Goal: Task Accomplishment & Management: Use online tool/utility

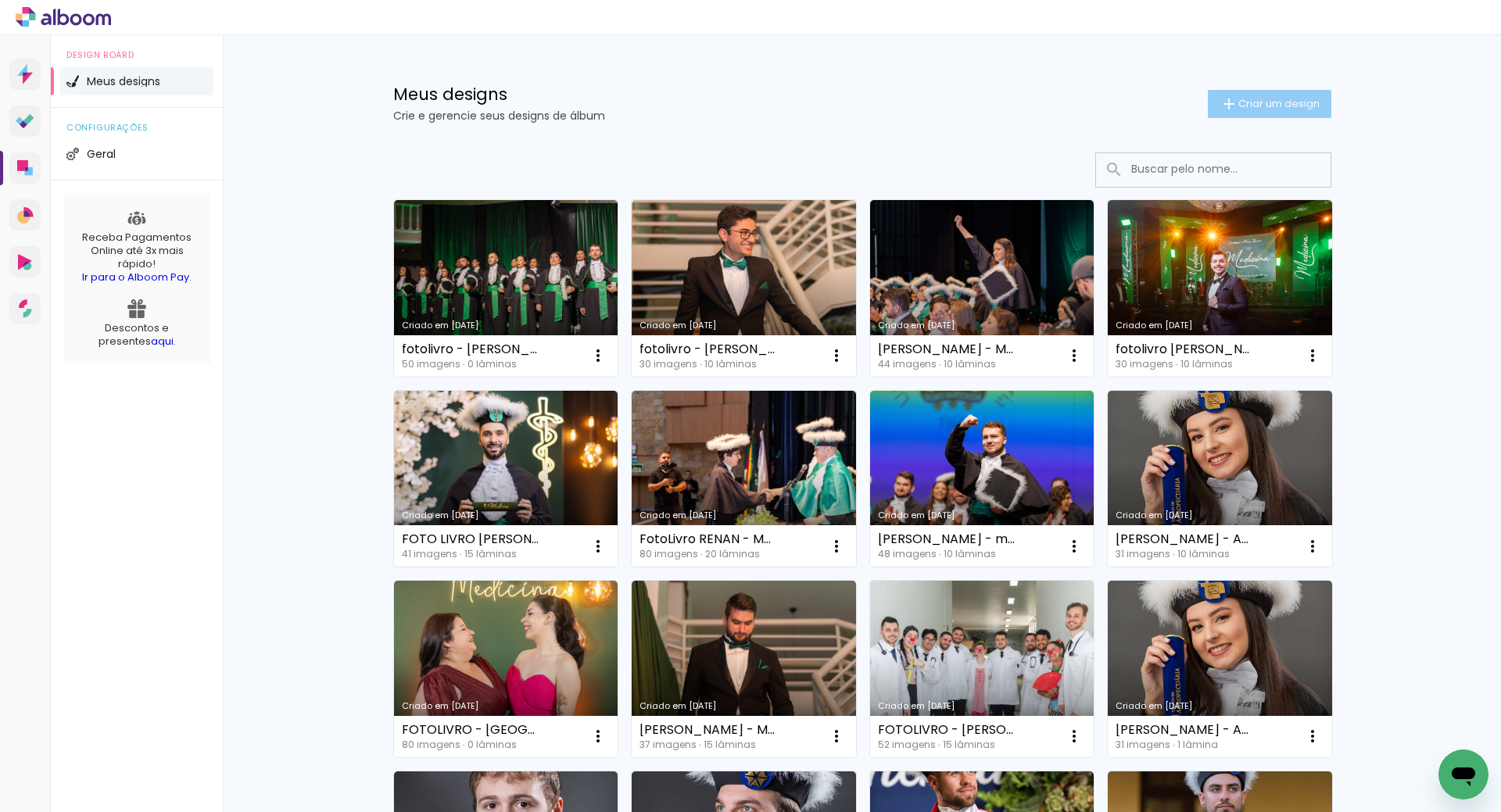
click at [1247, 107] on span "Criar um design" at bounding box center [1278, 103] width 81 height 10
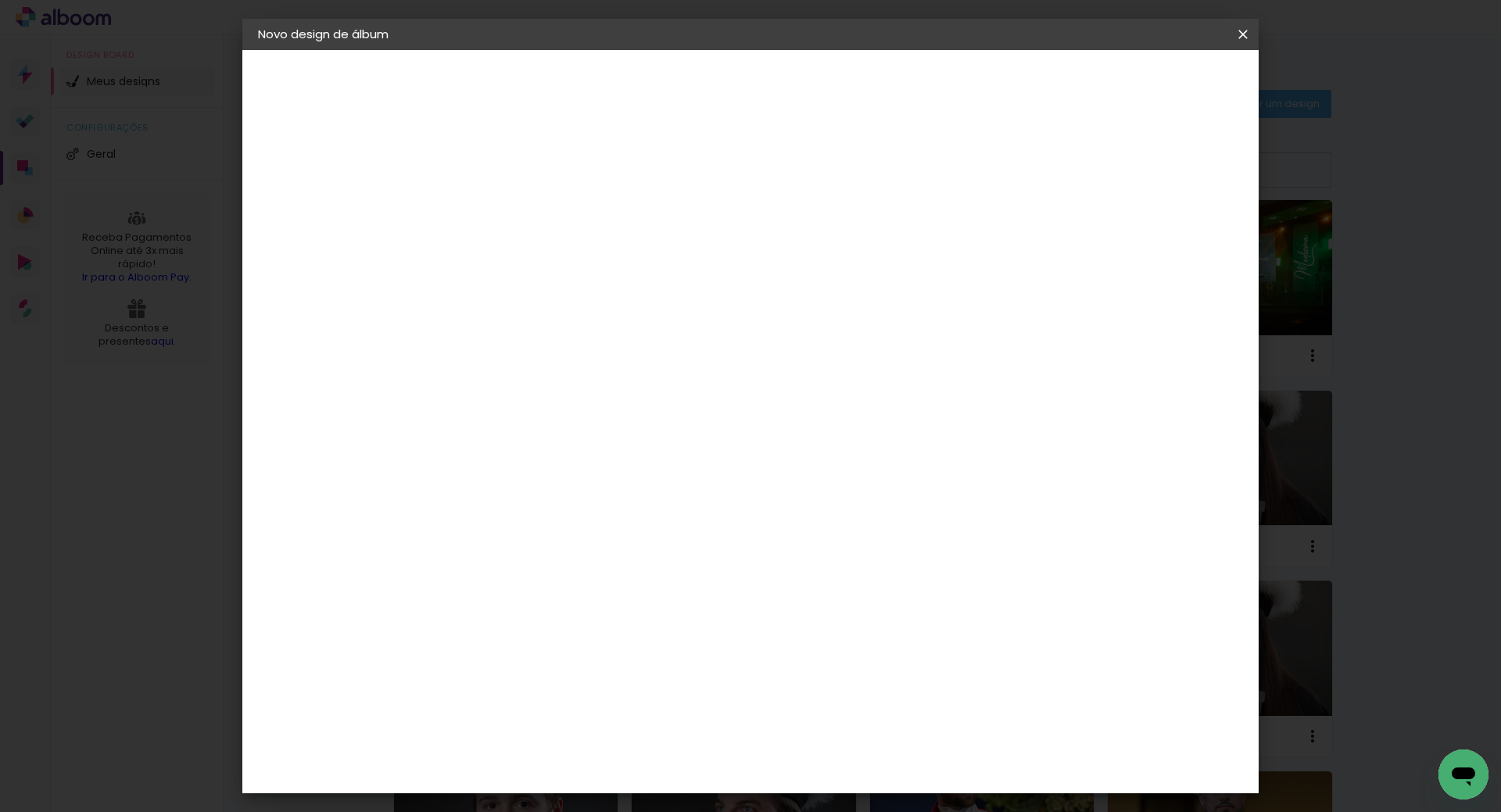
click at [514, 214] on input at bounding box center [514, 210] width 0 height 24
paste input "Isadora Porto Toscan"
click at [514, 206] on input "Isadora Porto Toscan" at bounding box center [514, 210] width 0 height 24
type input "Isadora Toscan -"
type paper-input "Isadora Toscan -"
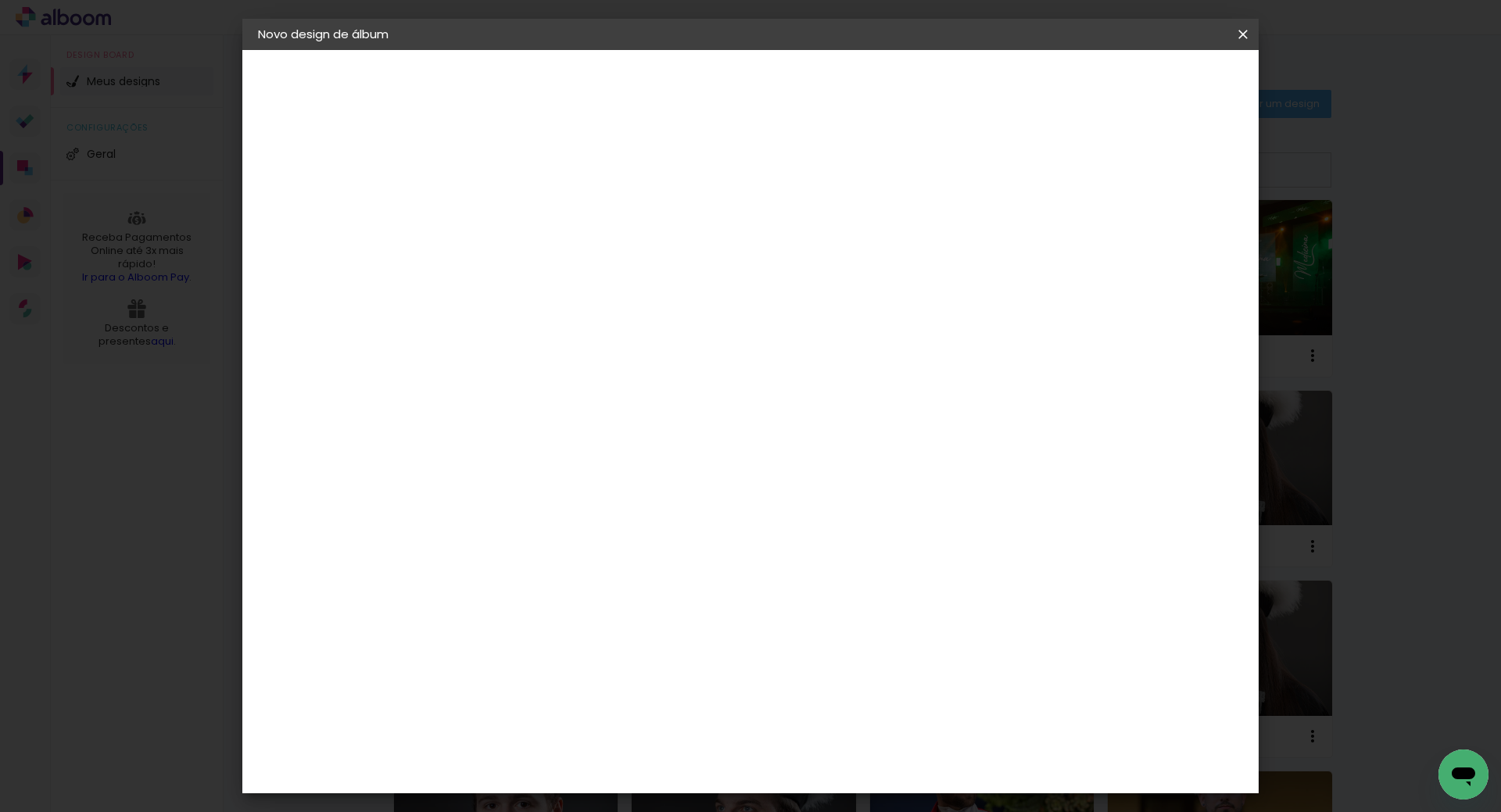
type input "[PERSON_NAME] - Odontologia UCS"
type paper-input "[PERSON_NAME] - Odontologia UCS"
click at [0, 0] on slot "Avançar" at bounding box center [0, 0] width 0 height 0
click at [612, 293] on input at bounding box center [553, 297] width 158 height 20
type input "SC"
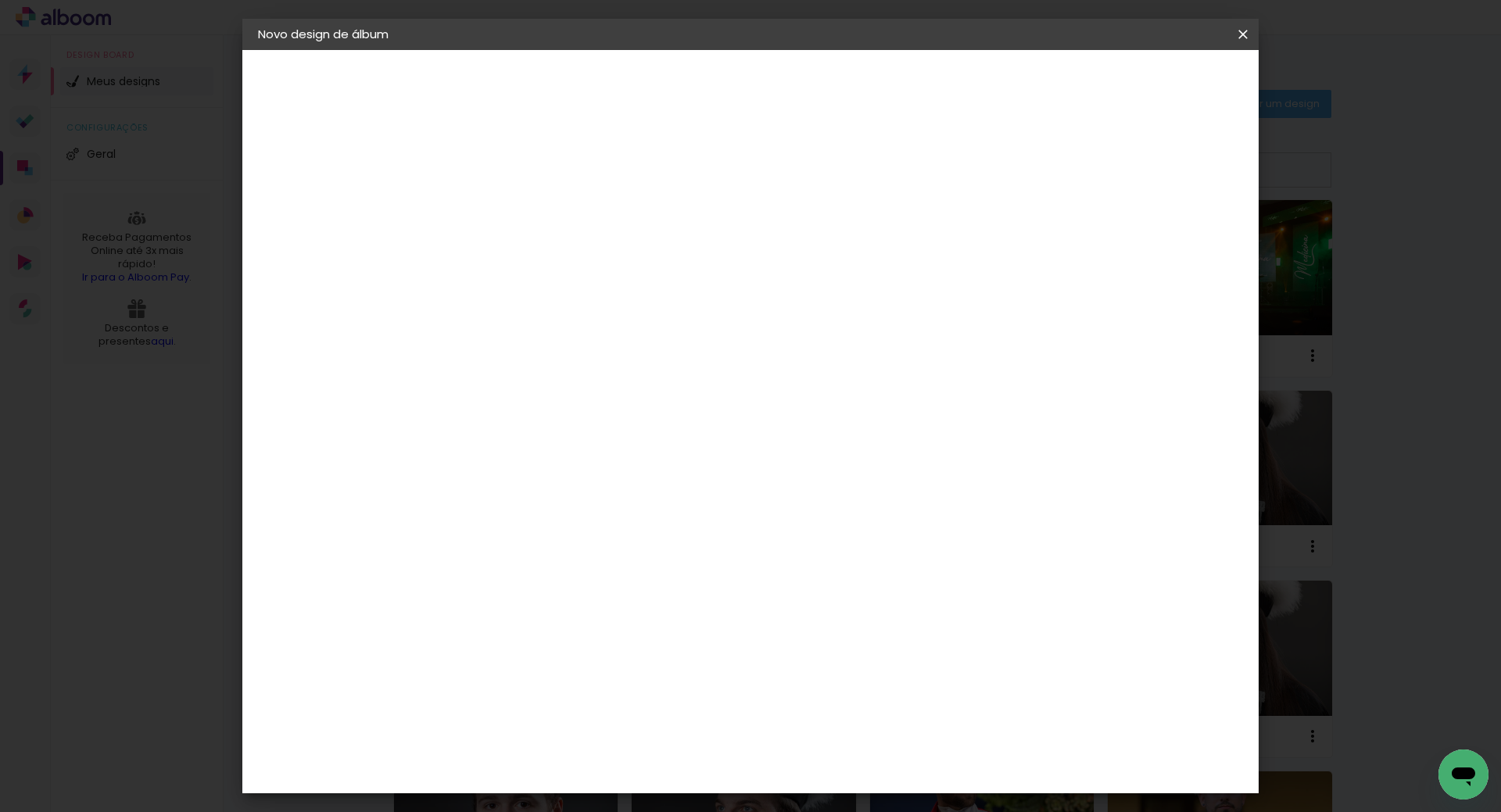
type paper-input "SC"
click at [563, 411] on div "Schlosser" at bounding box center [533, 411] width 60 height 13
click at [0, 0] on slot "Avançar" at bounding box center [0, 0] width 0 height 0
click at [769, 73] on paper-button "Avançar" at bounding box center [730, 83] width 77 height 26
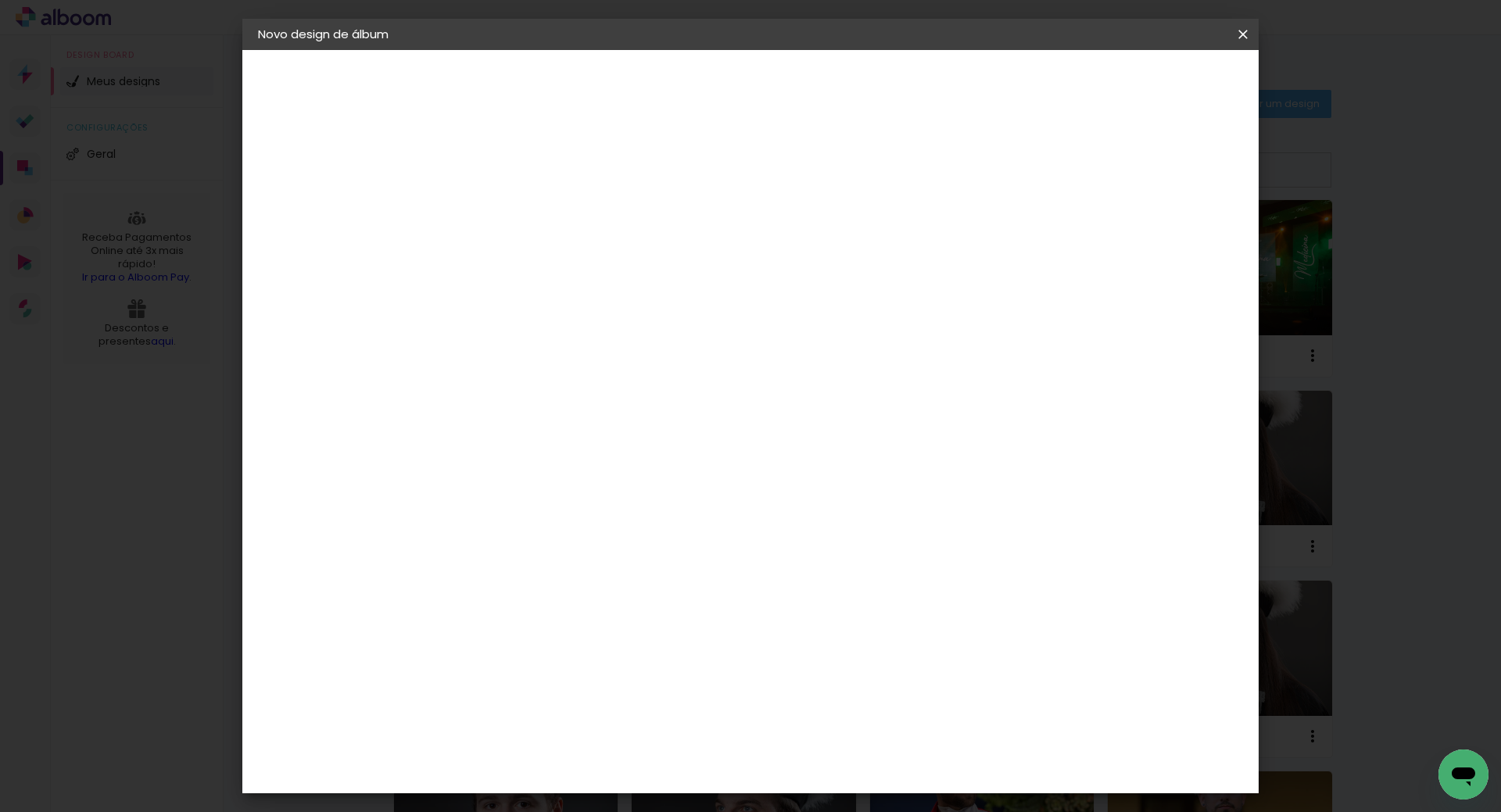
click at [1057, 168] on div at bounding box center [1050, 169] width 14 height 14
type paper-checkbox "on"
click at [1145, 83] on span "Iniciar design" at bounding box center [1109, 83] width 71 height 11
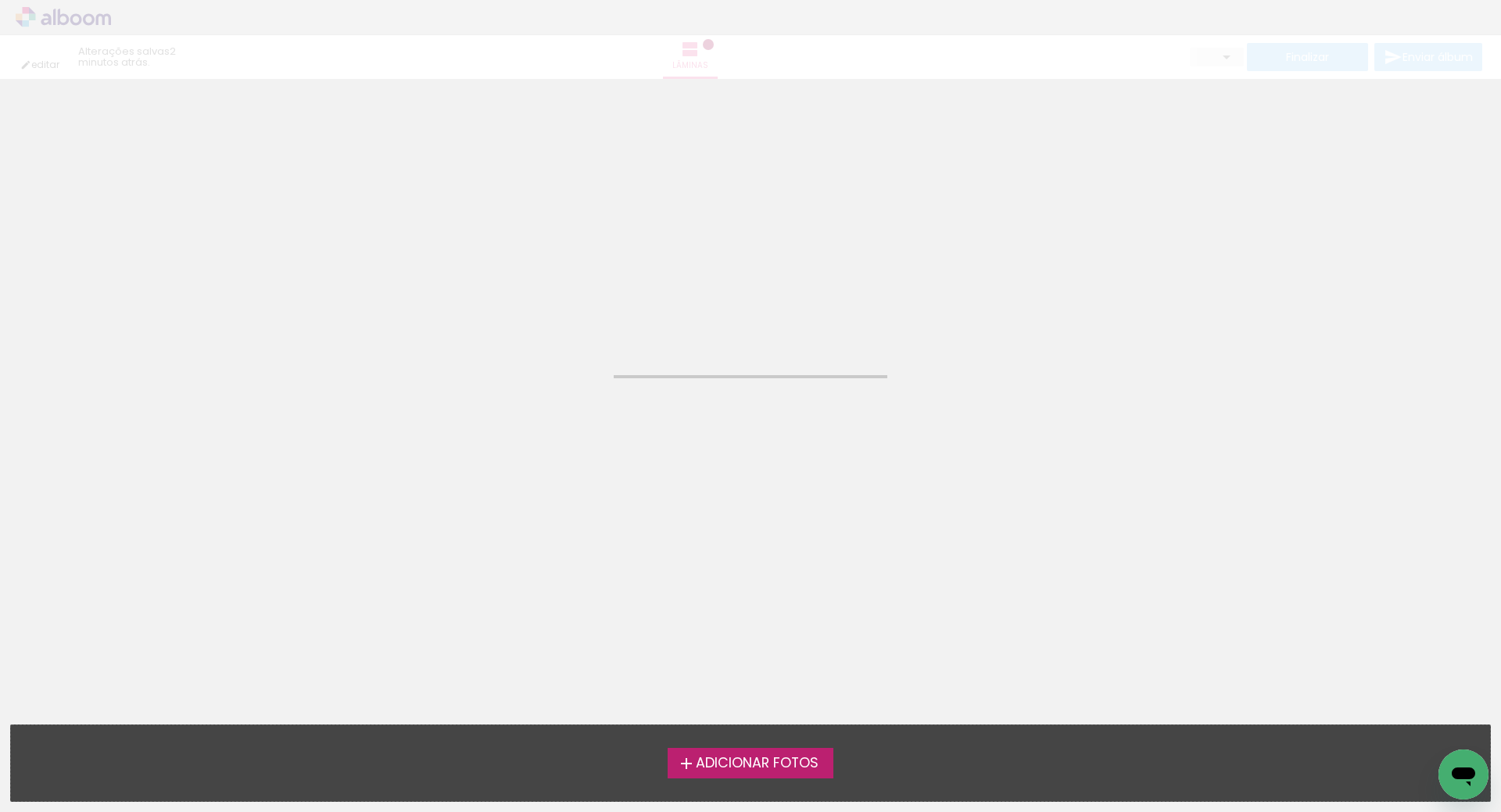
click at [733, 762] on span "Adicionar Fotos" at bounding box center [758, 763] width 123 height 14
click at [0, 0] on input "file" at bounding box center [0, 0] width 0 height 0
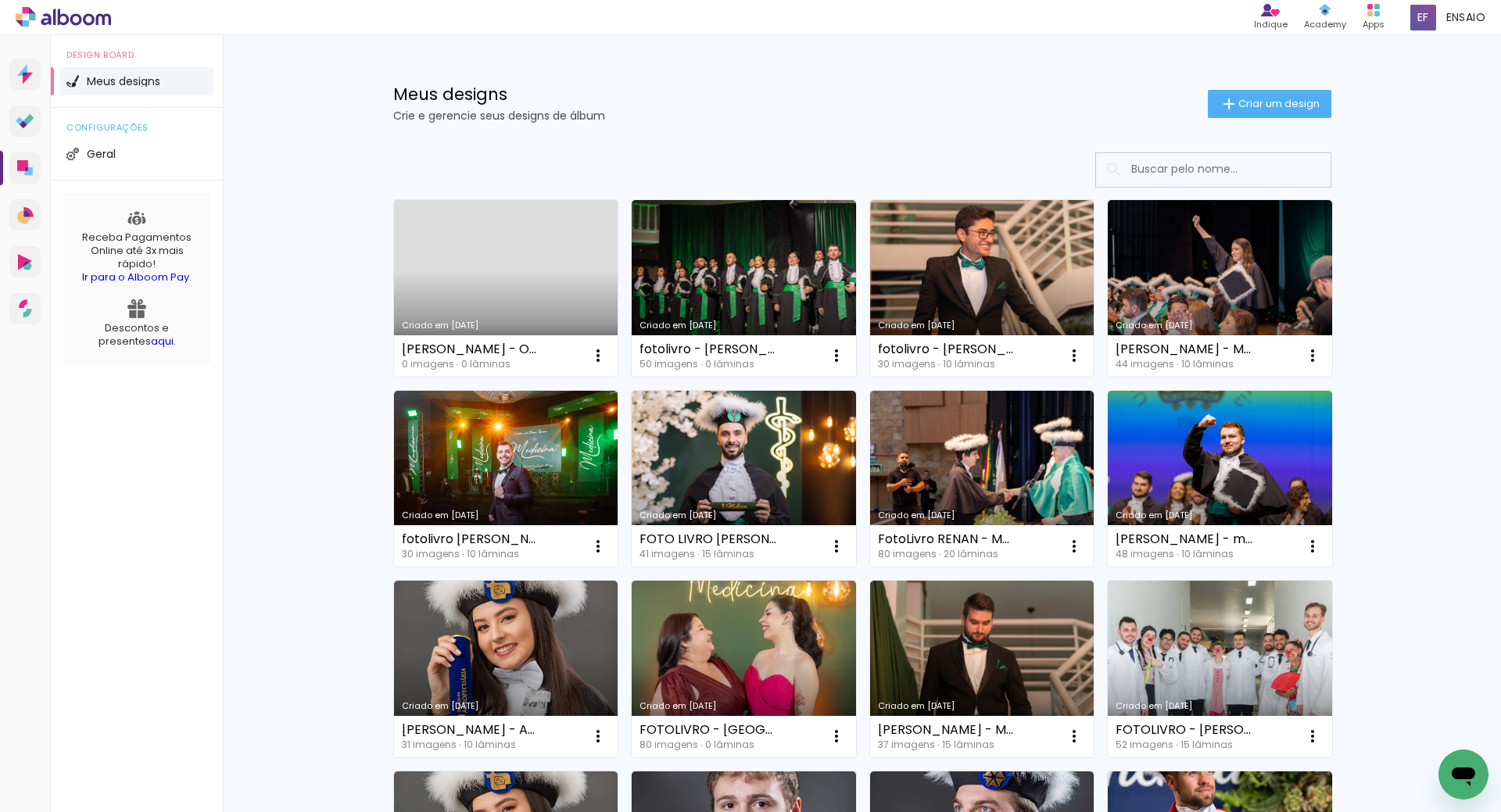
click at [501, 275] on link "Criado em [DATE]" at bounding box center [506, 288] width 224 height 177
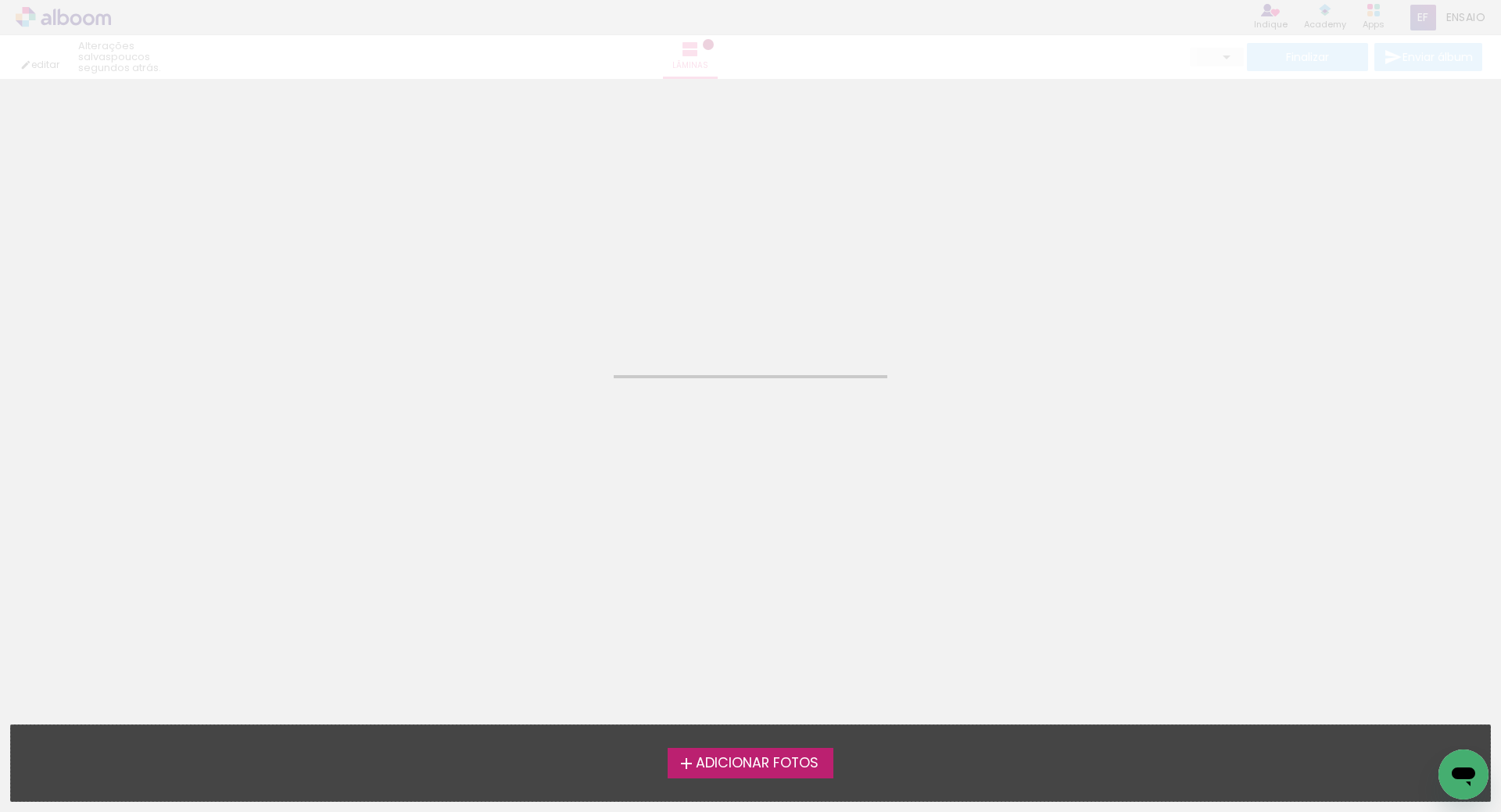
click at [689, 764] on iron-icon at bounding box center [687, 763] width 19 height 19
click at [0, 0] on input "file" at bounding box center [0, 0] width 0 height 0
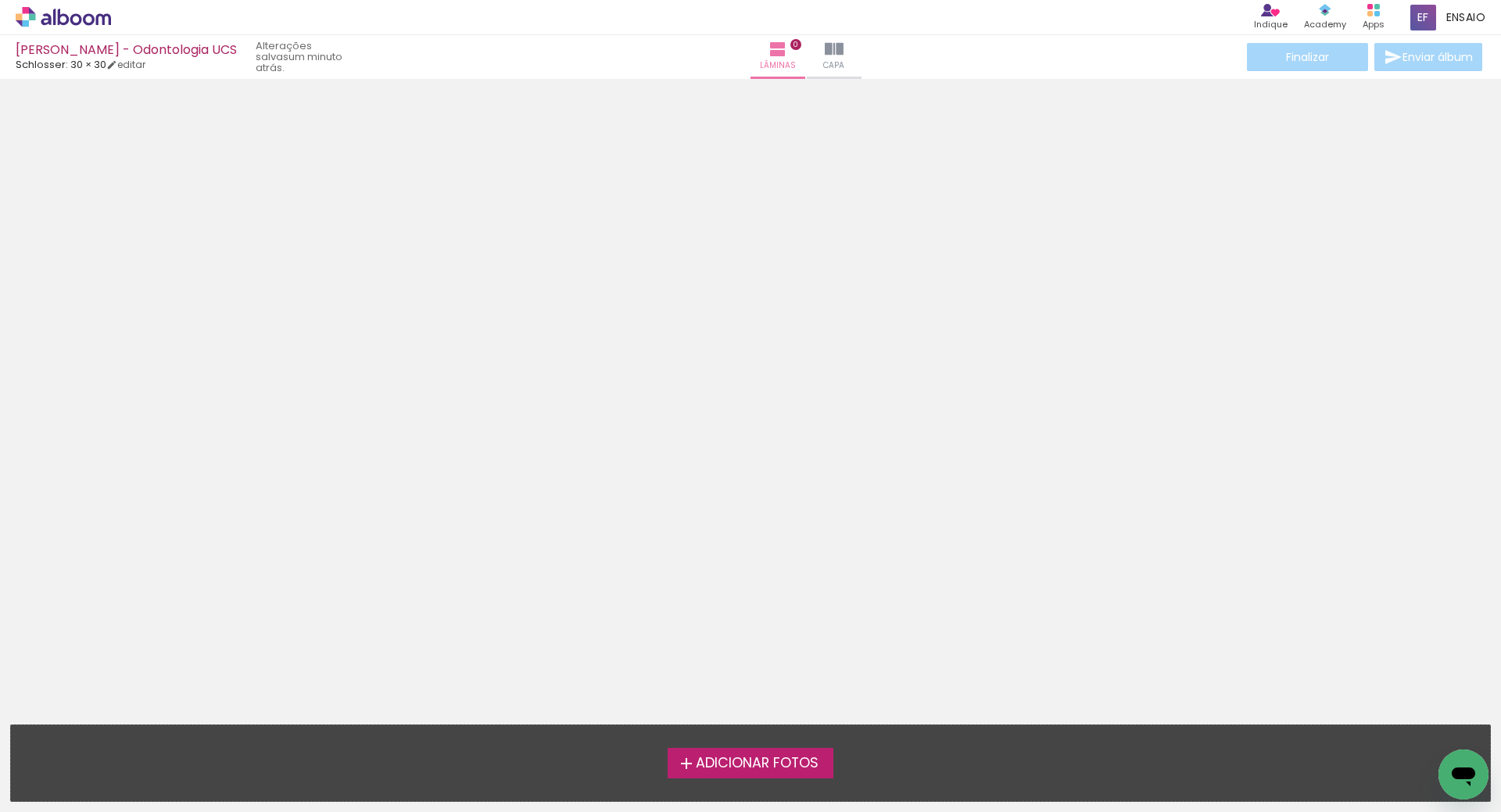
click at [791, 759] on span "Adicionar Fotos" at bounding box center [758, 763] width 123 height 14
click at [0, 0] on input "file" at bounding box center [0, 0] width 0 height 0
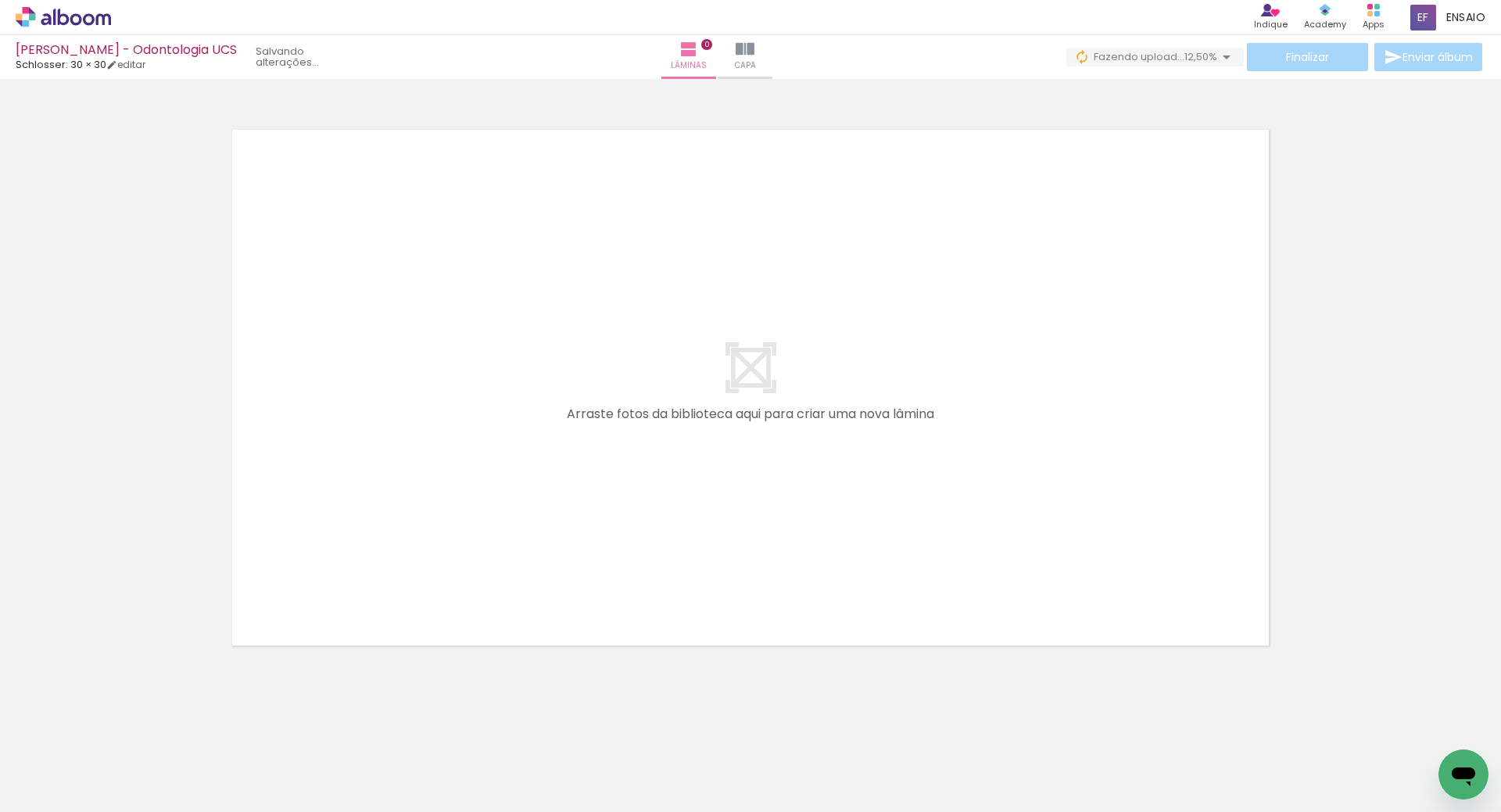
scroll to position [0, 717]
drag, startPoint x: 678, startPoint y: 777, endPoint x: 436, endPoint y: 506, distance: 363.3
click at [436, 506] on quentale-workspace at bounding box center [750, 406] width 1501 height 812
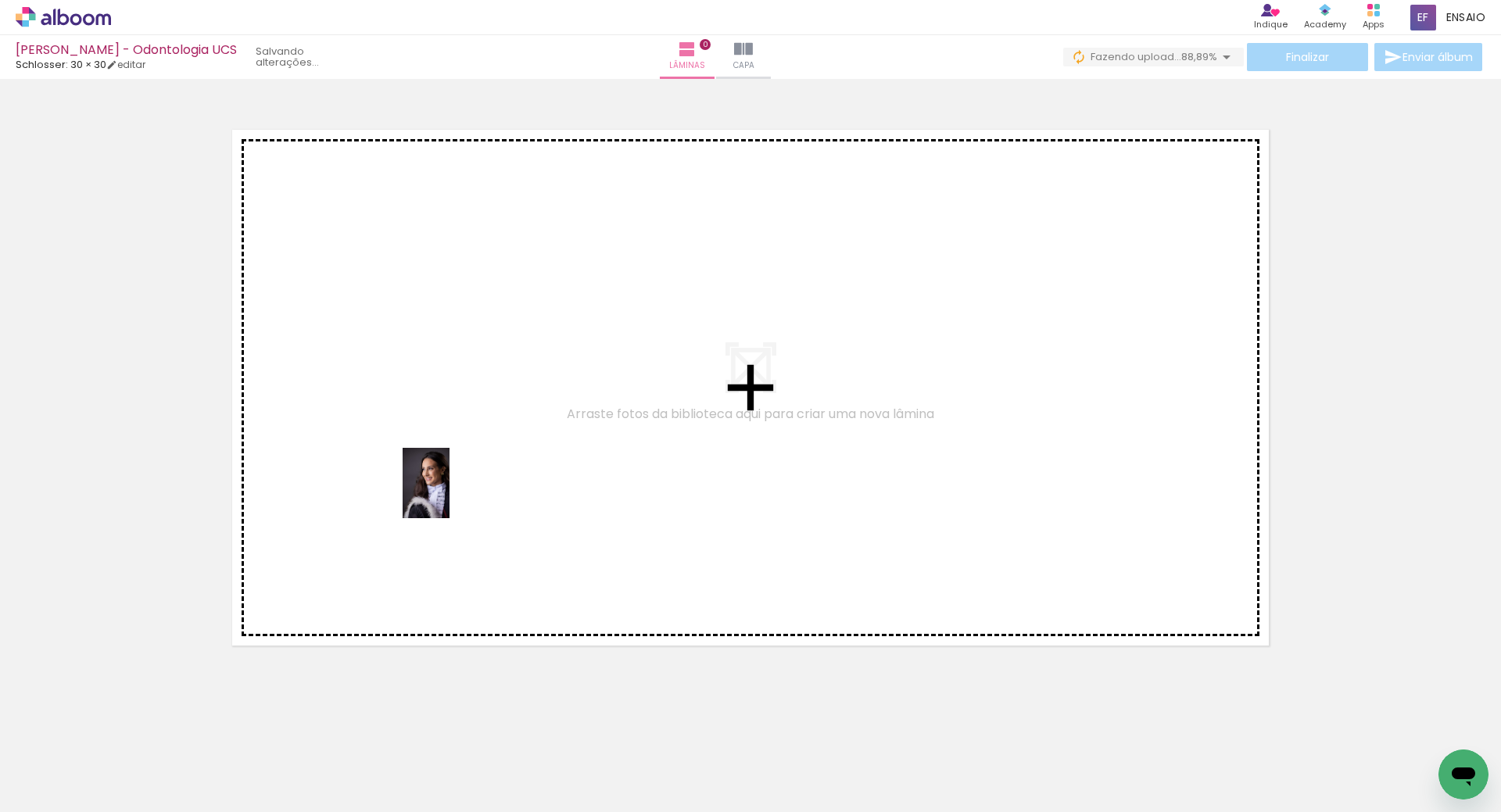
drag, startPoint x: 637, startPoint y: 699, endPoint x: 449, endPoint y: 494, distance: 278.2
click at [449, 494] on quentale-workspace at bounding box center [750, 406] width 1501 height 812
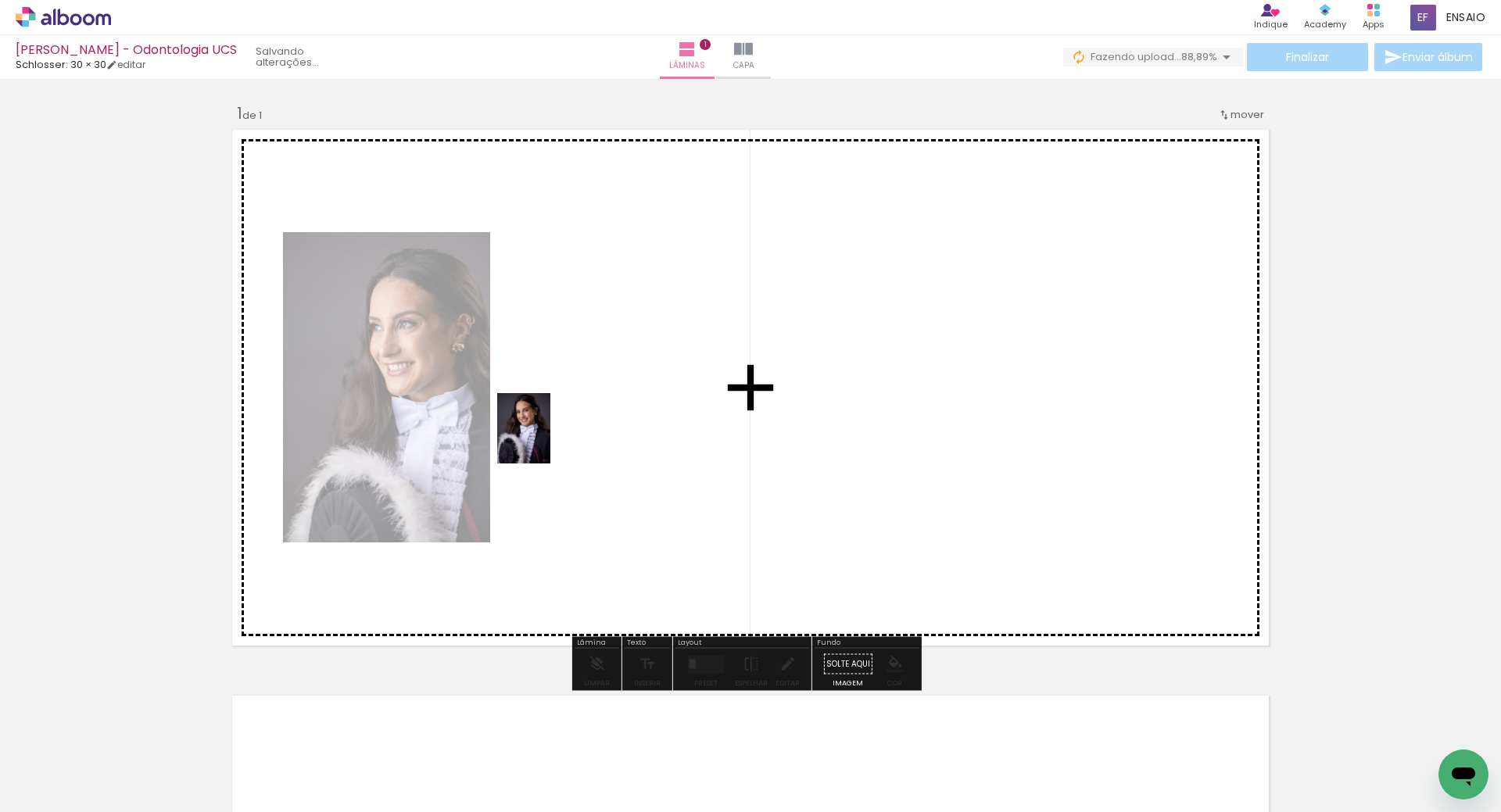
drag, startPoint x: 596, startPoint y: 719, endPoint x: 539, endPoint y: 426, distance: 298.5
click at [539, 426] on quentale-workspace at bounding box center [750, 406] width 1501 height 812
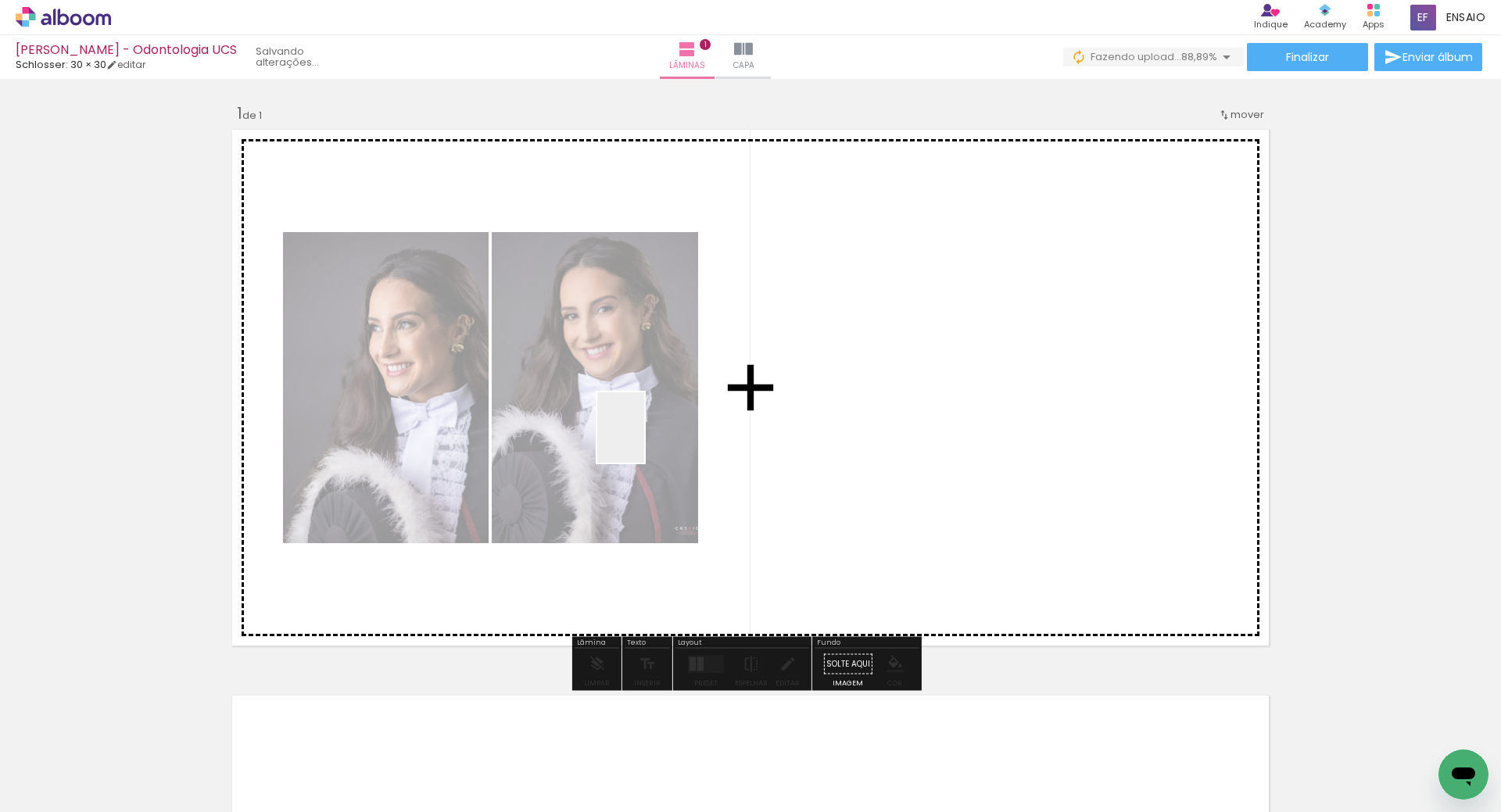
drag, startPoint x: 684, startPoint y: 583, endPoint x: 621, endPoint y: 307, distance: 283.1
click at [621, 307] on quentale-workspace at bounding box center [750, 406] width 1501 height 812
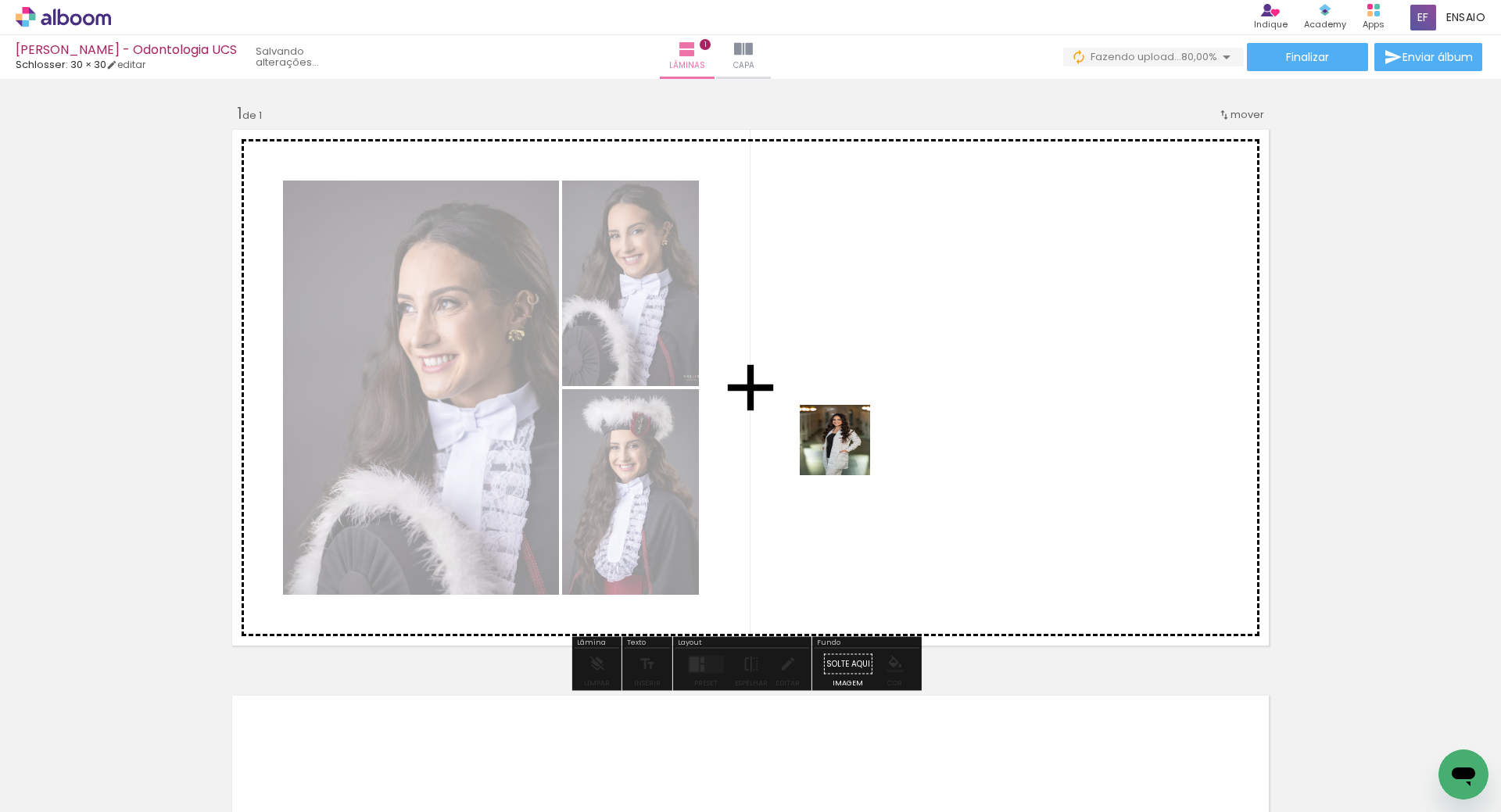
drag, startPoint x: 509, startPoint y: 780, endPoint x: 852, endPoint y: 798, distance: 343.5
click at [848, 449] on quentale-workspace at bounding box center [750, 406] width 1501 height 812
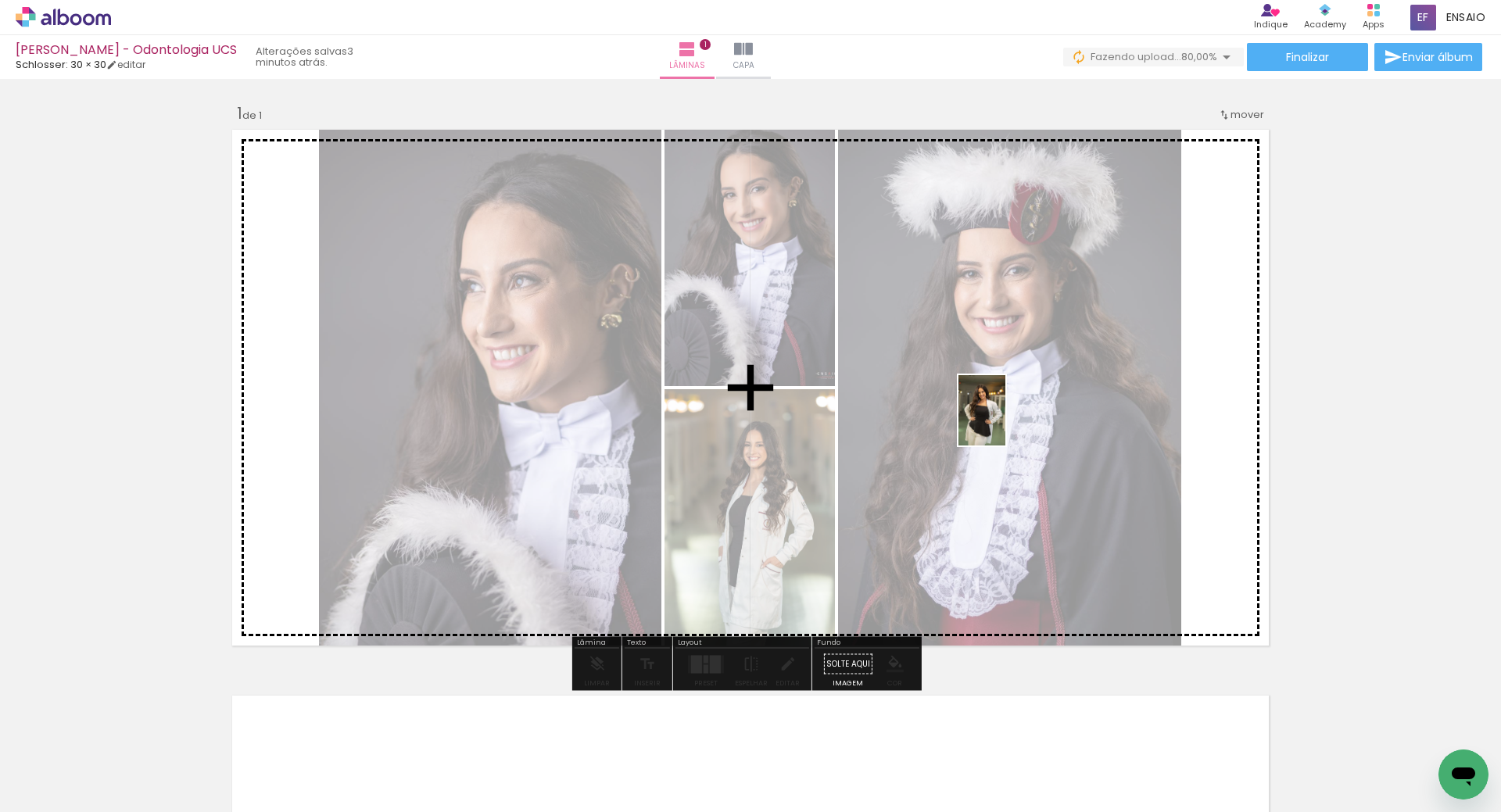
drag, startPoint x: 868, startPoint y: 764, endPoint x: 1023, endPoint y: 458, distance: 343.0
click at [1008, 421] on quentale-workspace at bounding box center [750, 406] width 1501 height 812
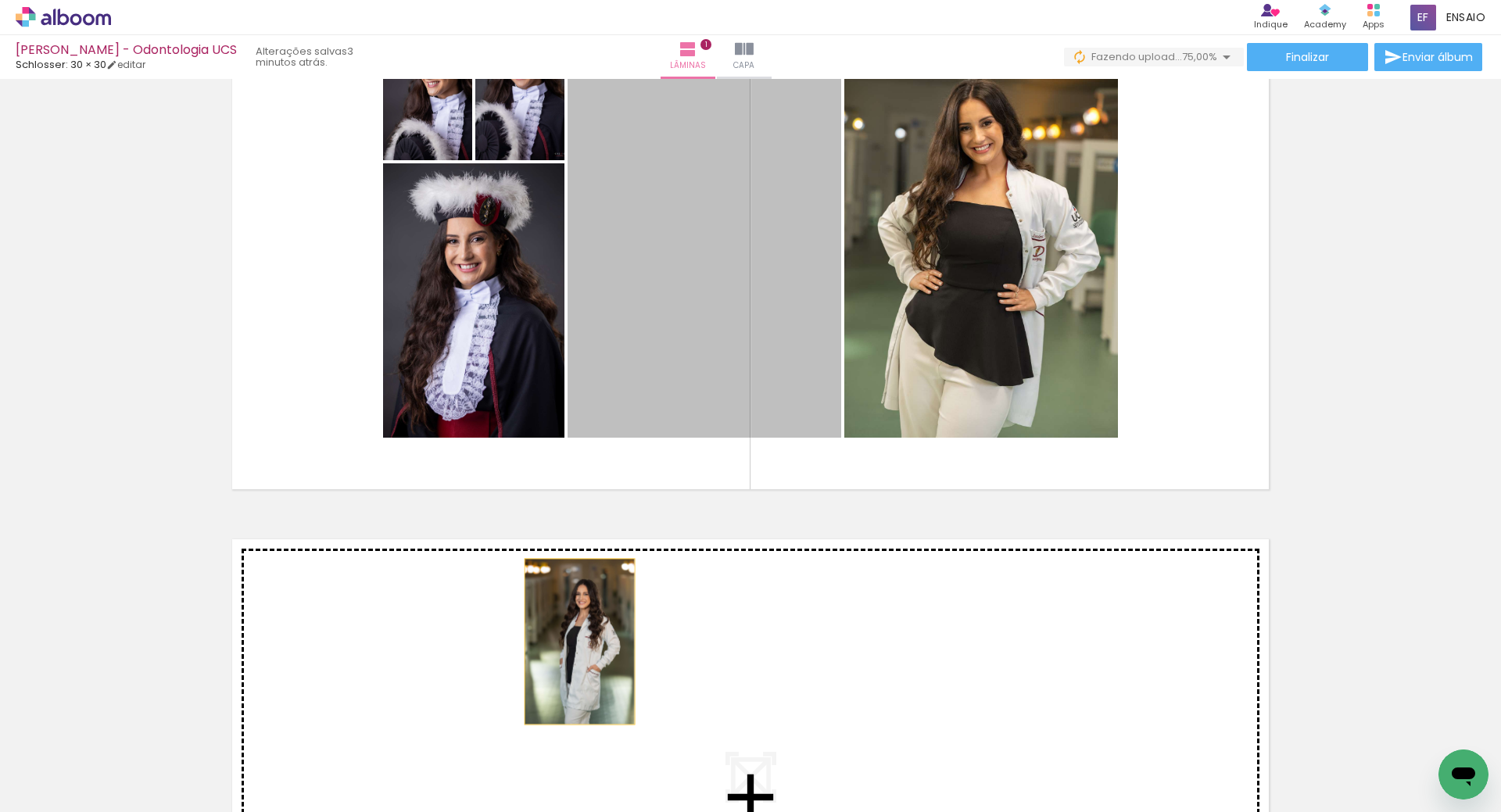
drag, startPoint x: 693, startPoint y: 253, endPoint x: 573, endPoint y: 644, distance: 409.0
click at [573, 644] on div "Inserir lâmina 1 de 1" at bounding box center [750, 495] width 1501 height 1133
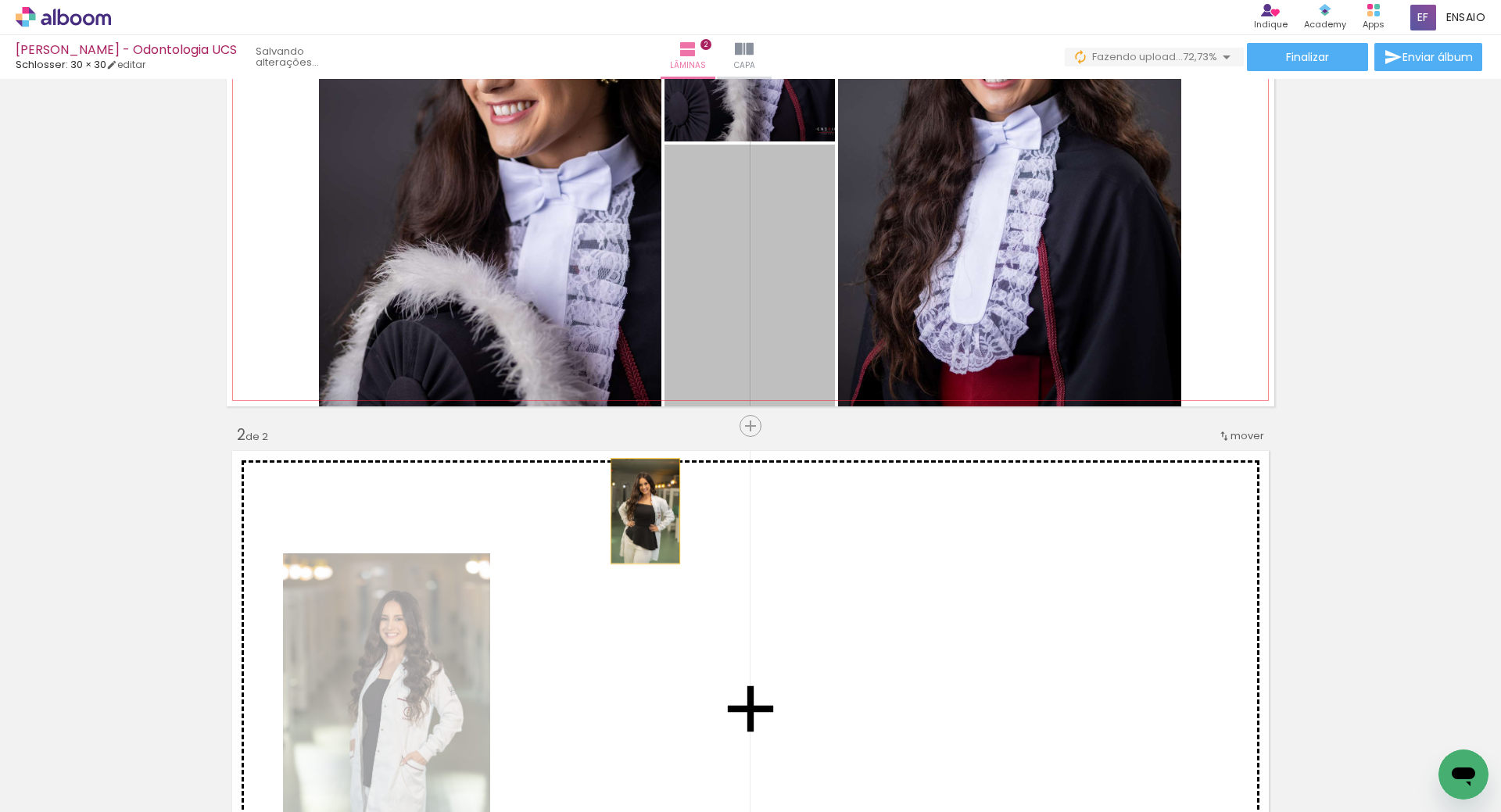
drag, startPoint x: 756, startPoint y: 313, endPoint x: 570, endPoint y: 629, distance: 366.7
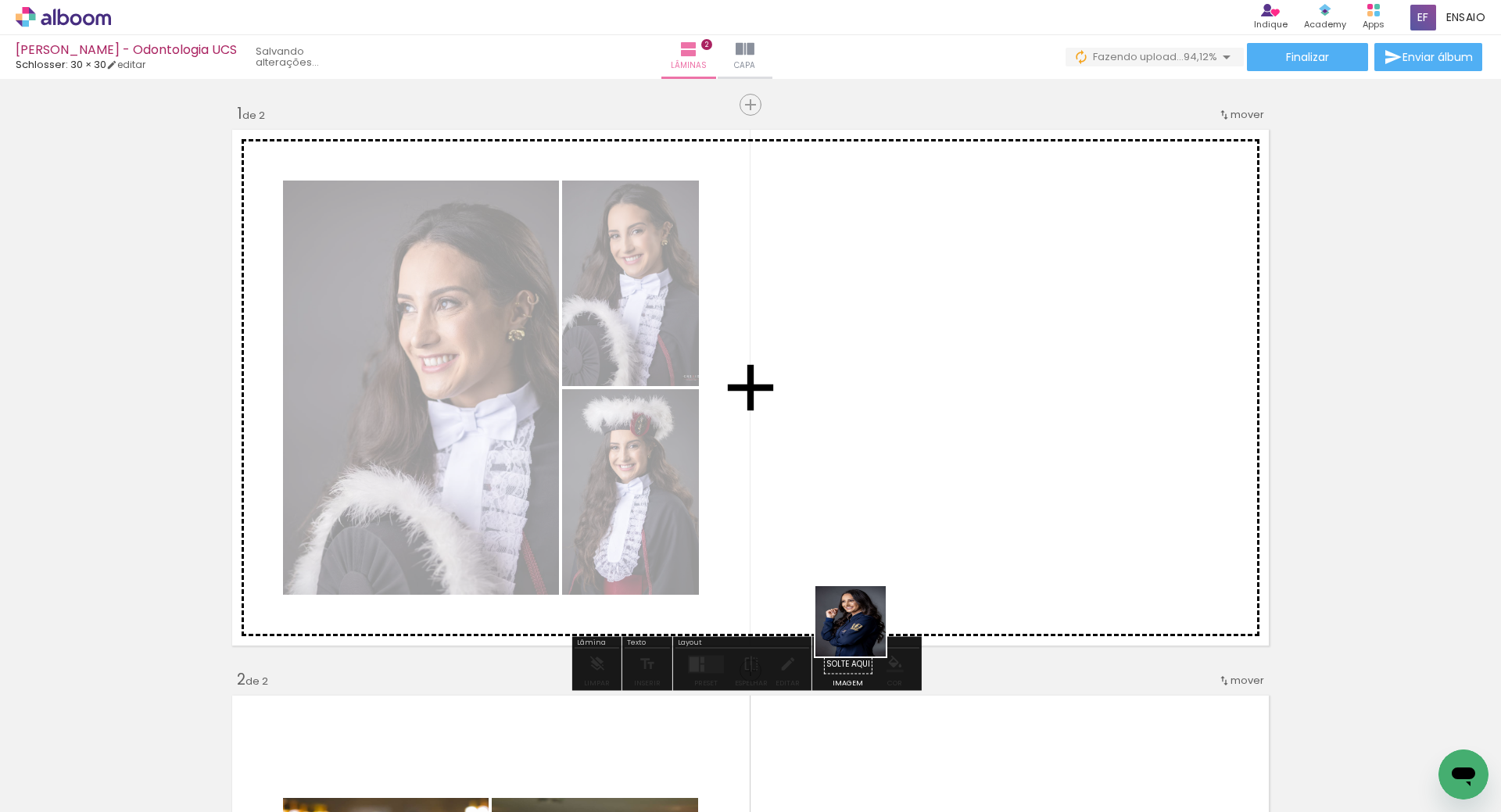
drag, startPoint x: 846, startPoint y: 740, endPoint x: 839, endPoint y: 658, distance: 82.3
click at [827, 444] on quentale-workspace at bounding box center [750, 406] width 1501 height 812
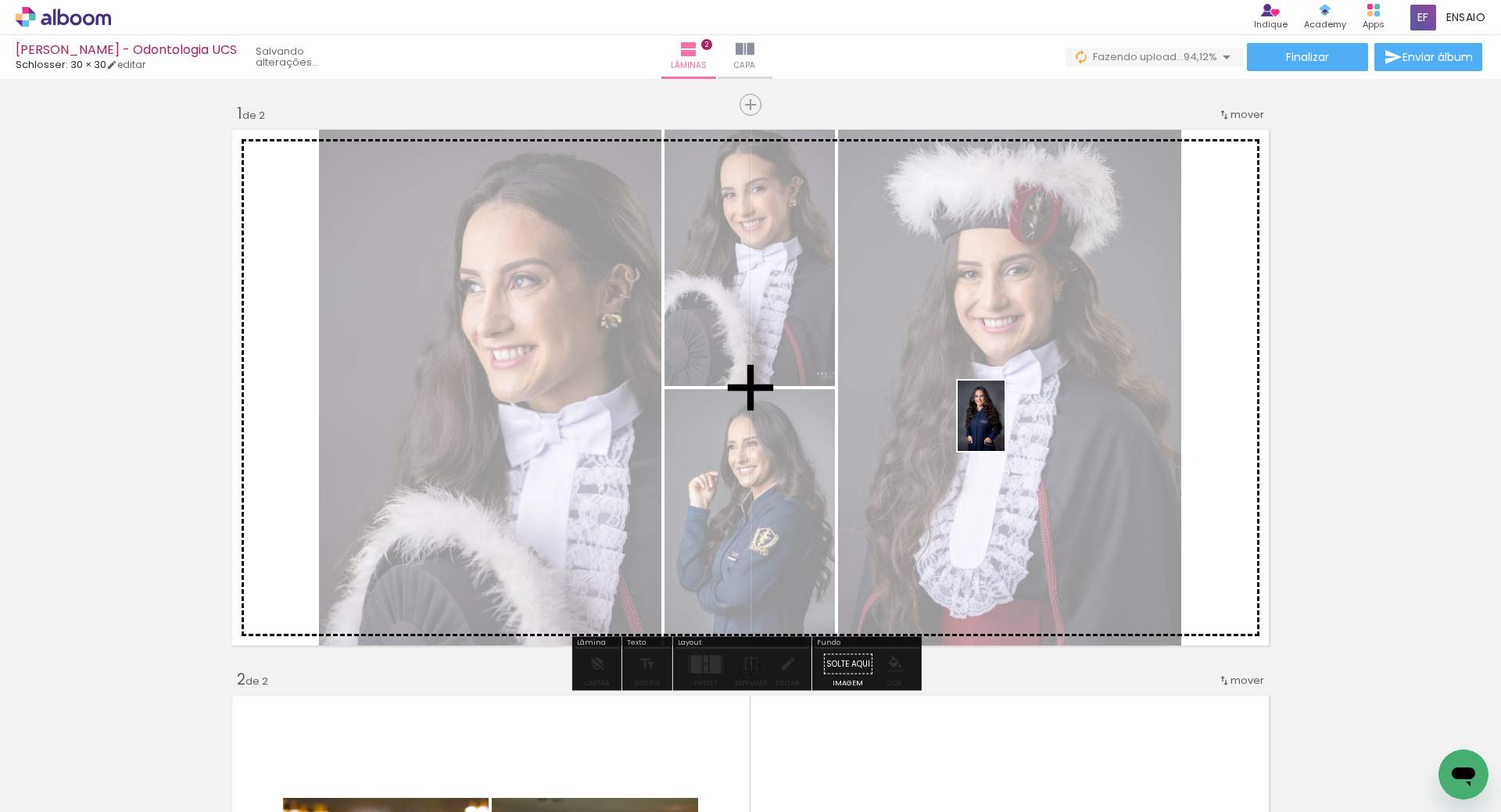
drag, startPoint x: 940, startPoint y: 773, endPoint x: 1007, endPoint y: 425, distance: 354.4
click at [1007, 425] on quentale-workspace at bounding box center [750, 406] width 1501 height 812
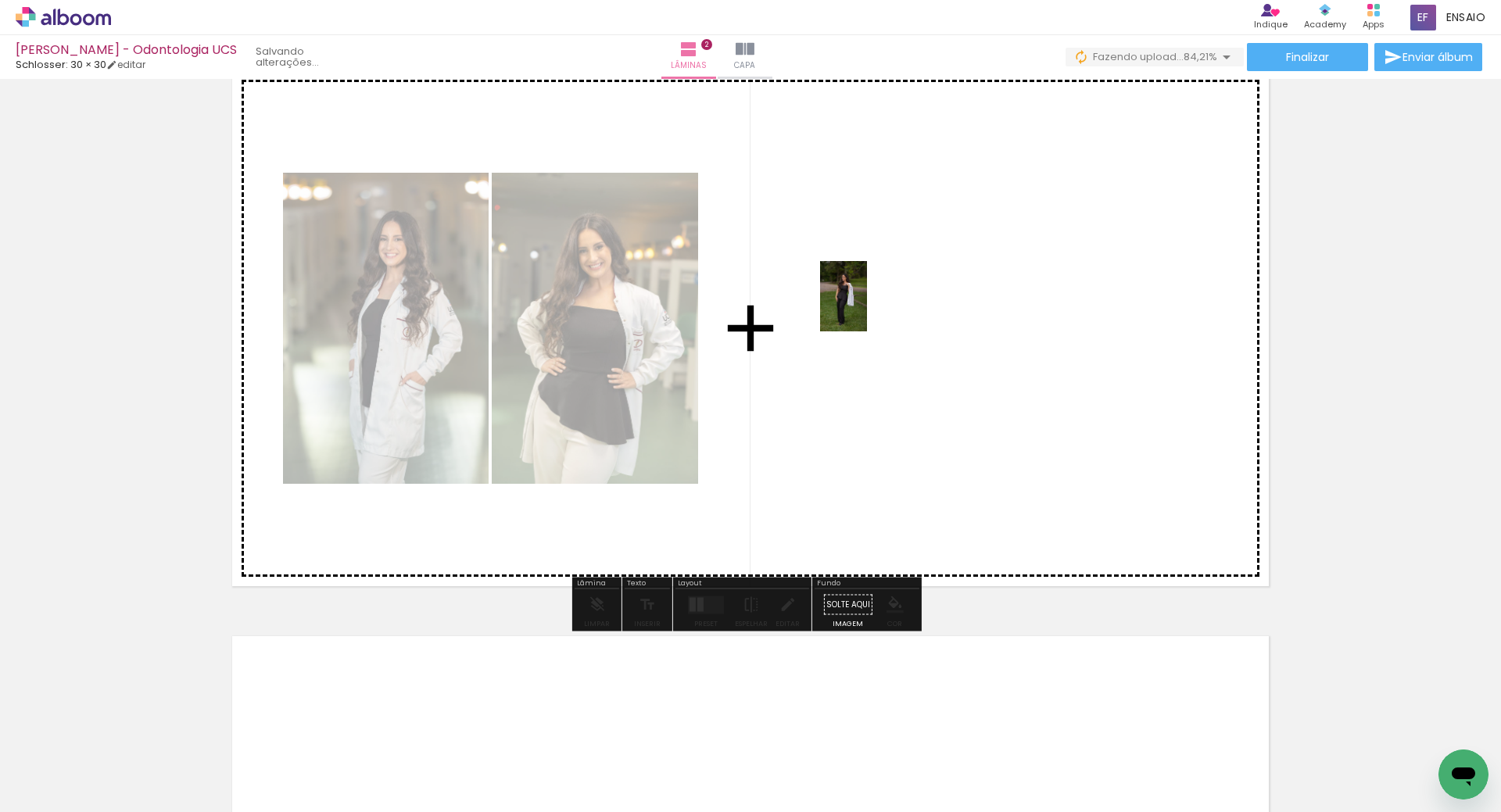
drag, startPoint x: 612, startPoint y: 754, endPoint x: 829, endPoint y: 586, distance: 274.4
click at [868, 308] on quentale-workspace at bounding box center [750, 406] width 1501 height 812
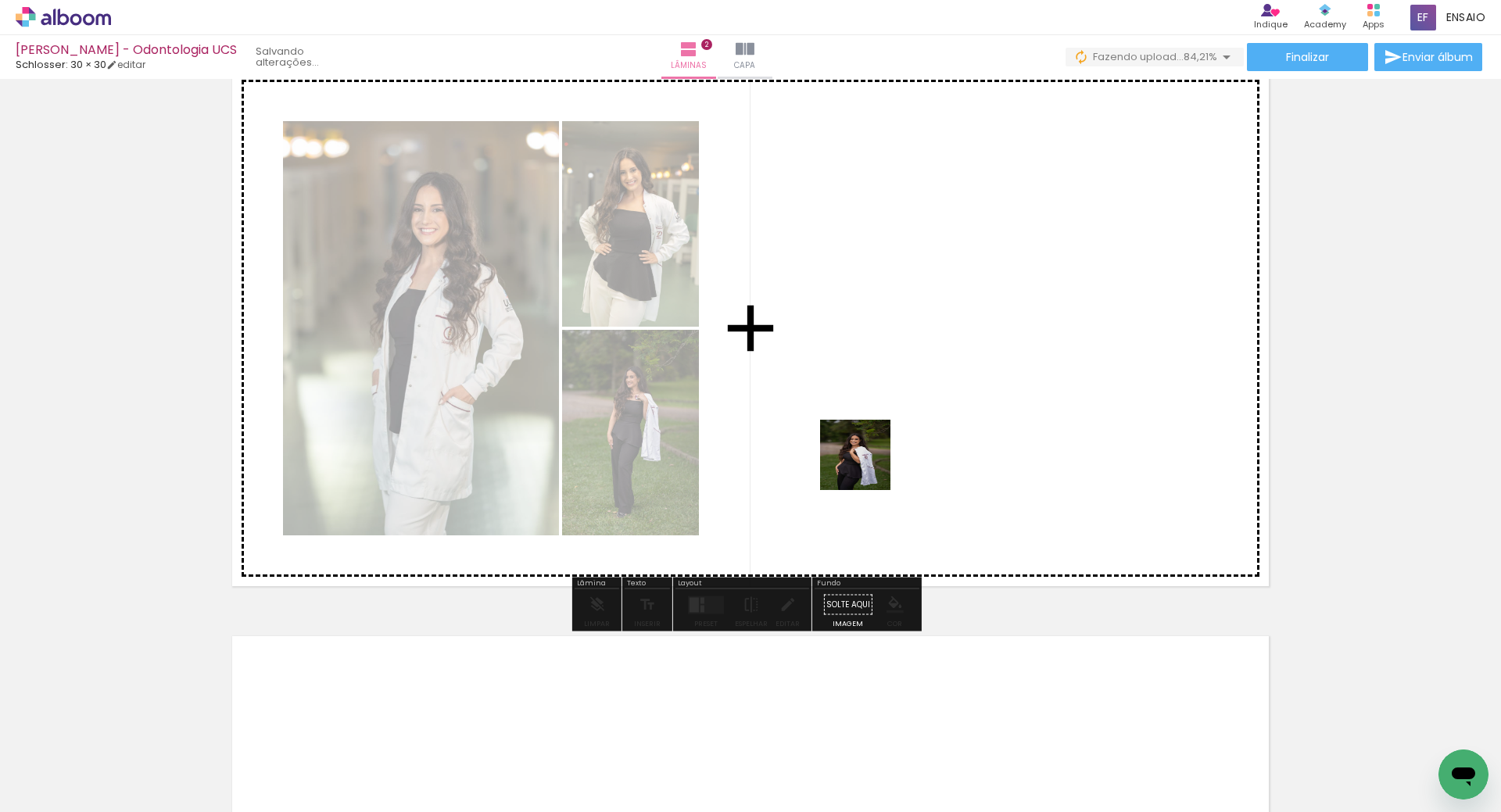
drag, startPoint x: 704, startPoint y: 766, endPoint x: 930, endPoint y: 472, distance: 370.8
click at [957, 382] on quentale-workspace at bounding box center [750, 406] width 1501 height 812
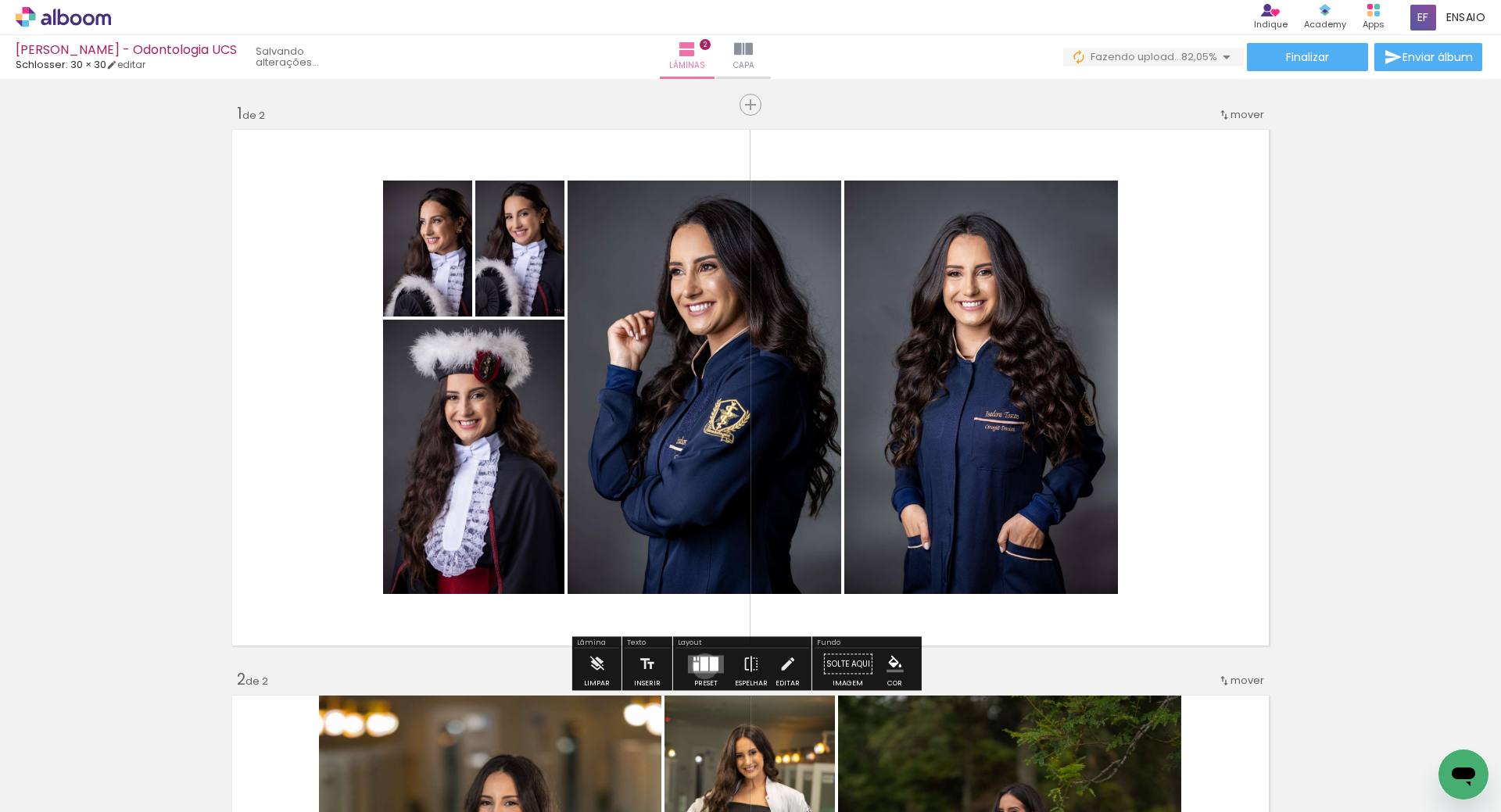
click at [701, 666] on div at bounding box center [704, 664] width 8 height 14
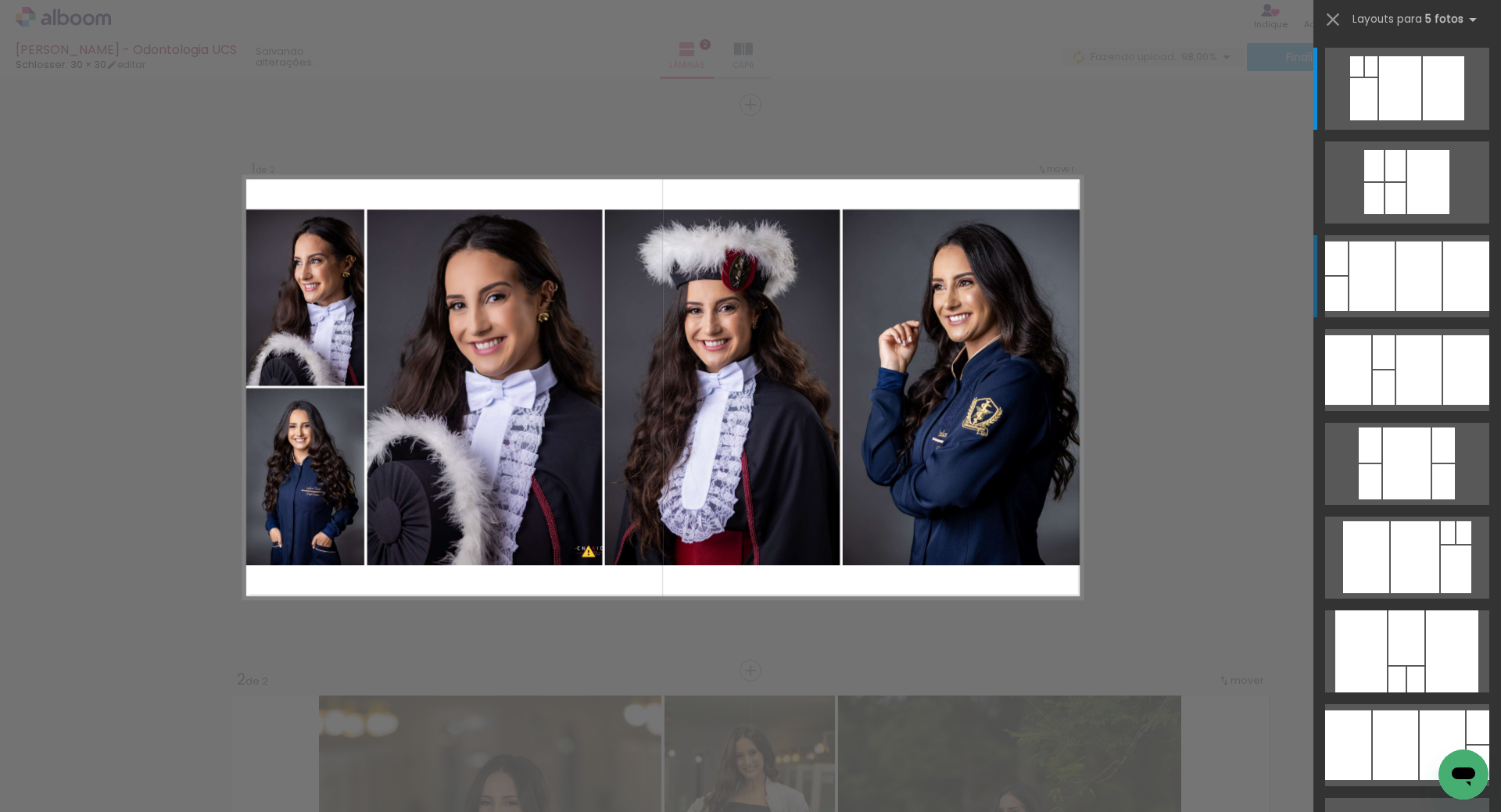
click at [1388, 272] on div at bounding box center [1372, 276] width 45 height 70
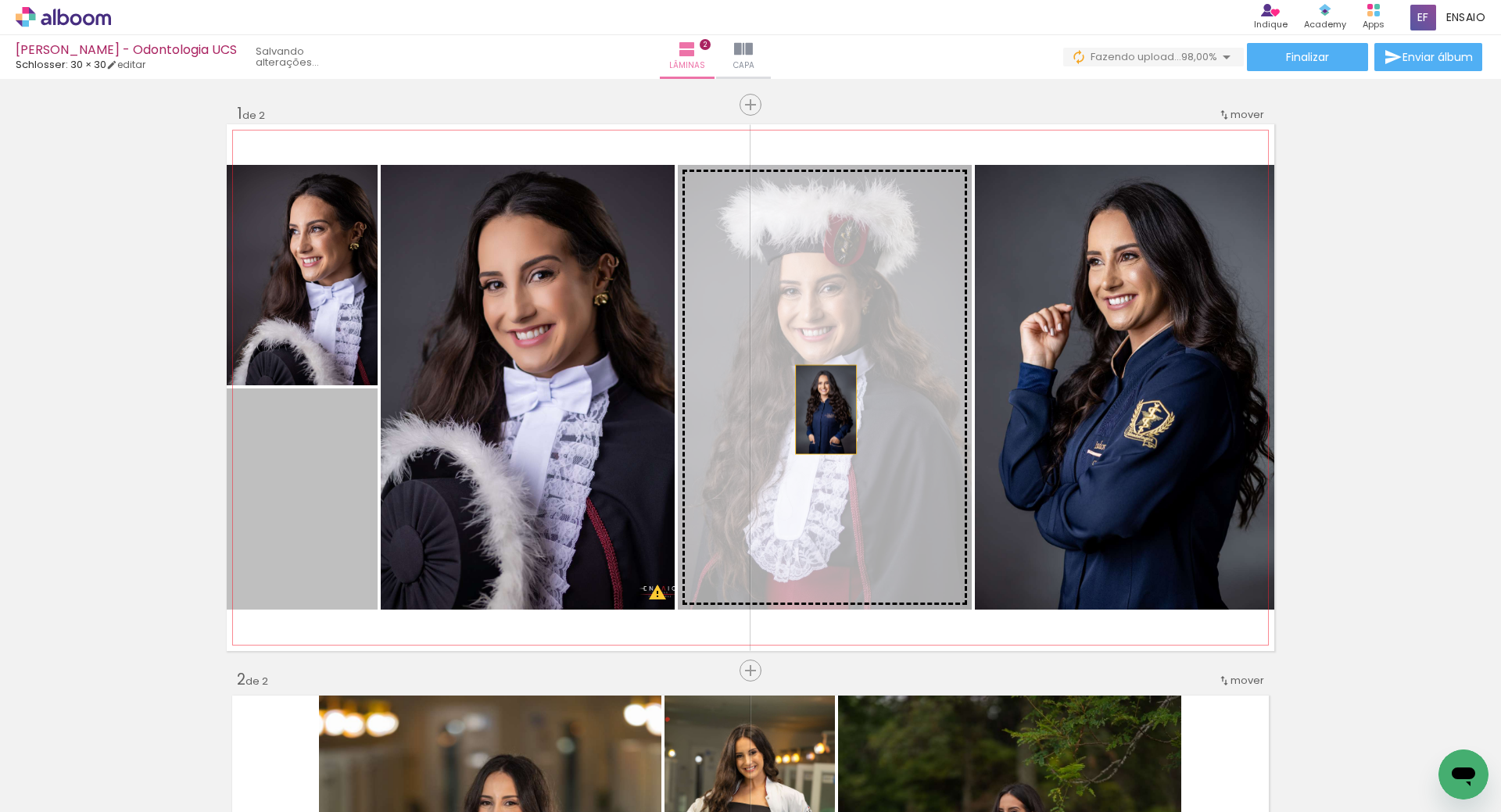
drag, startPoint x: 306, startPoint y: 509, endPoint x: 842, endPoint y: 405, distance: 546.0
click at [0, 0] on slot at bounding box center [0, 0] width 0 height 0
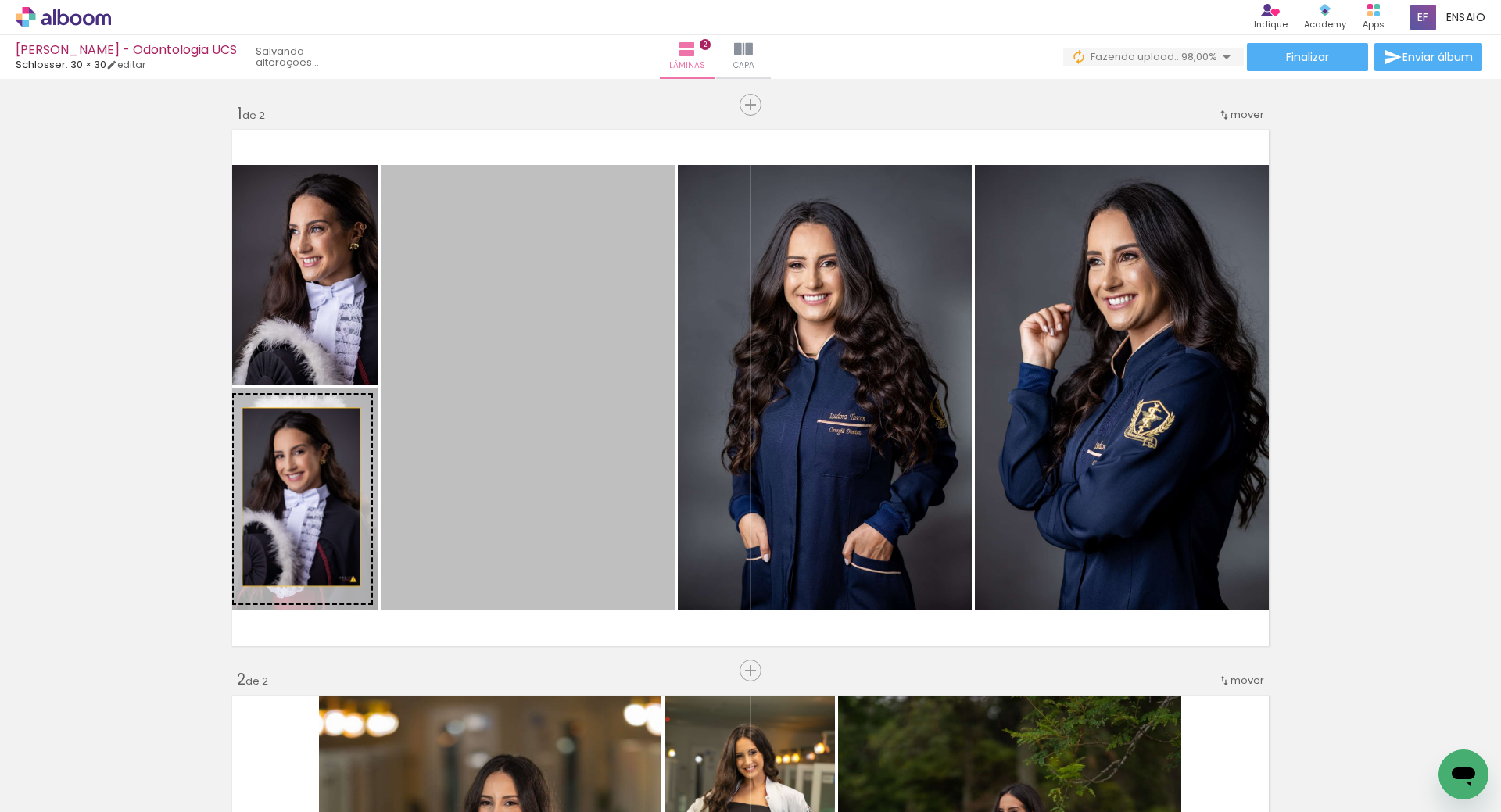
drag, startPoint x: 308, startPoint y: 493, endPoint x: 271, endPoint y: 502, distance: 38.1
click at [0, 0] on slot at bounding box center [0, 0] width 0 height 0
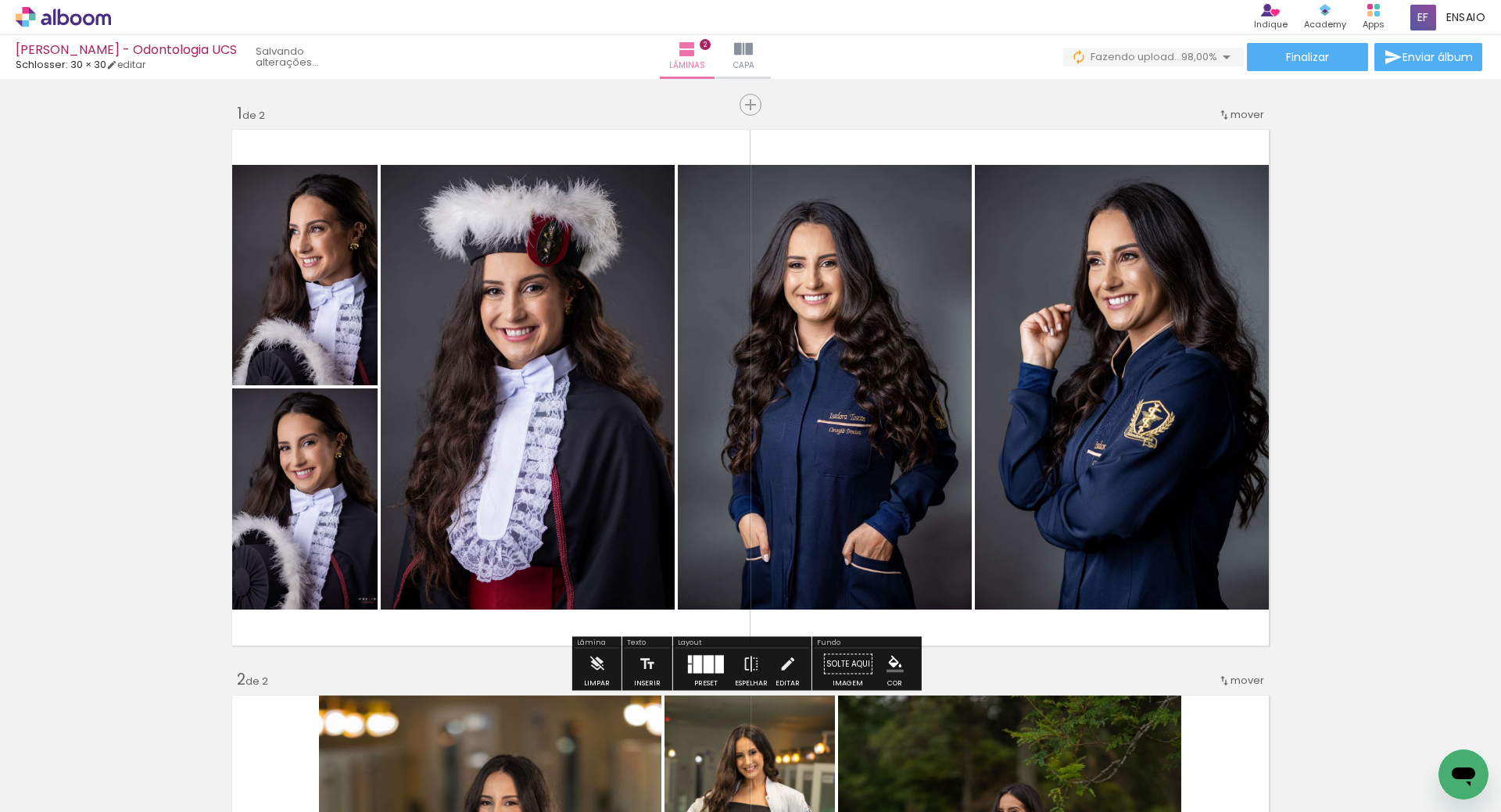
click at [694, 668] on div at bounding box center [698, 664] width 9 height 18
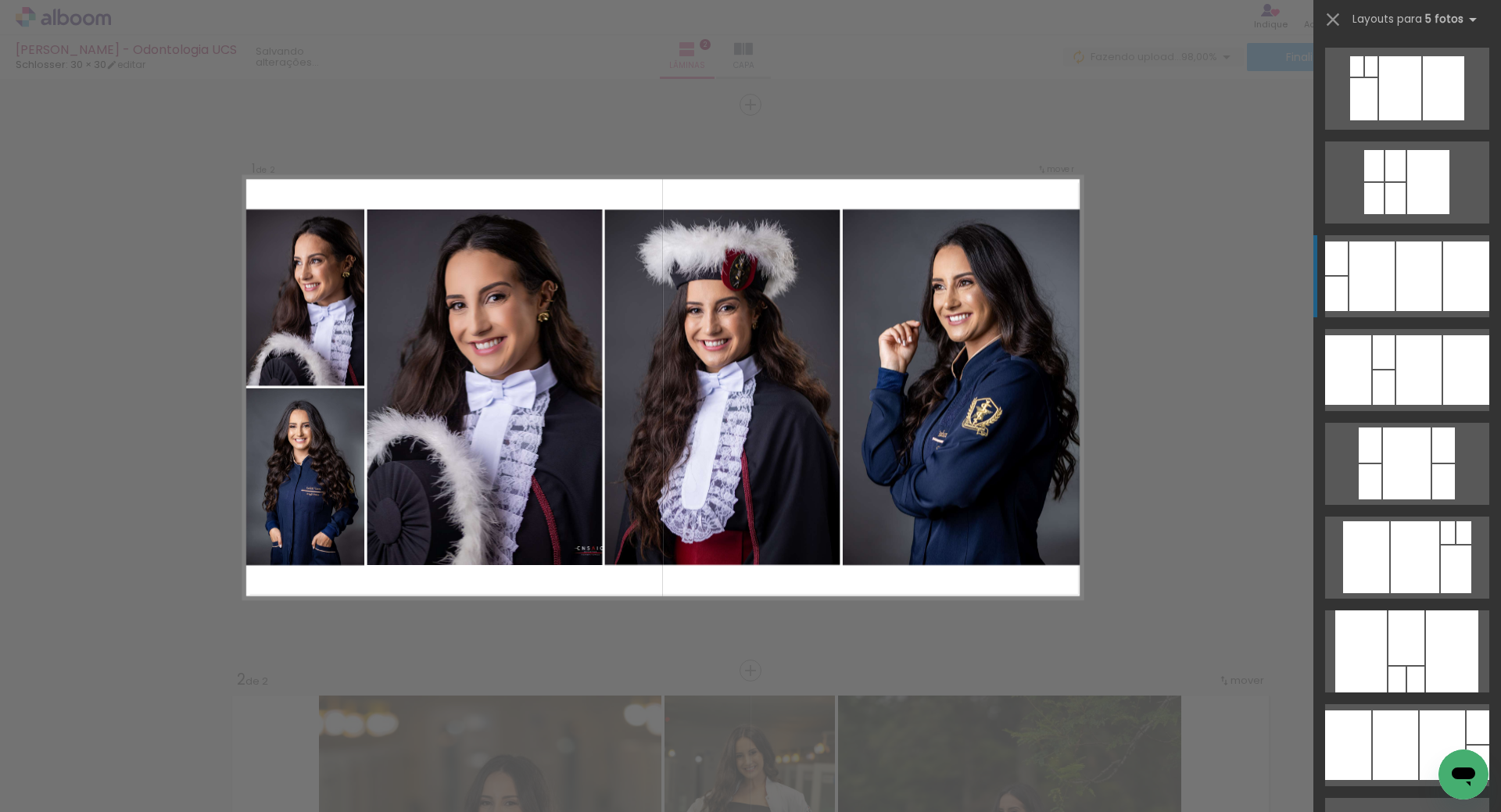
scroll to position [188, 0]
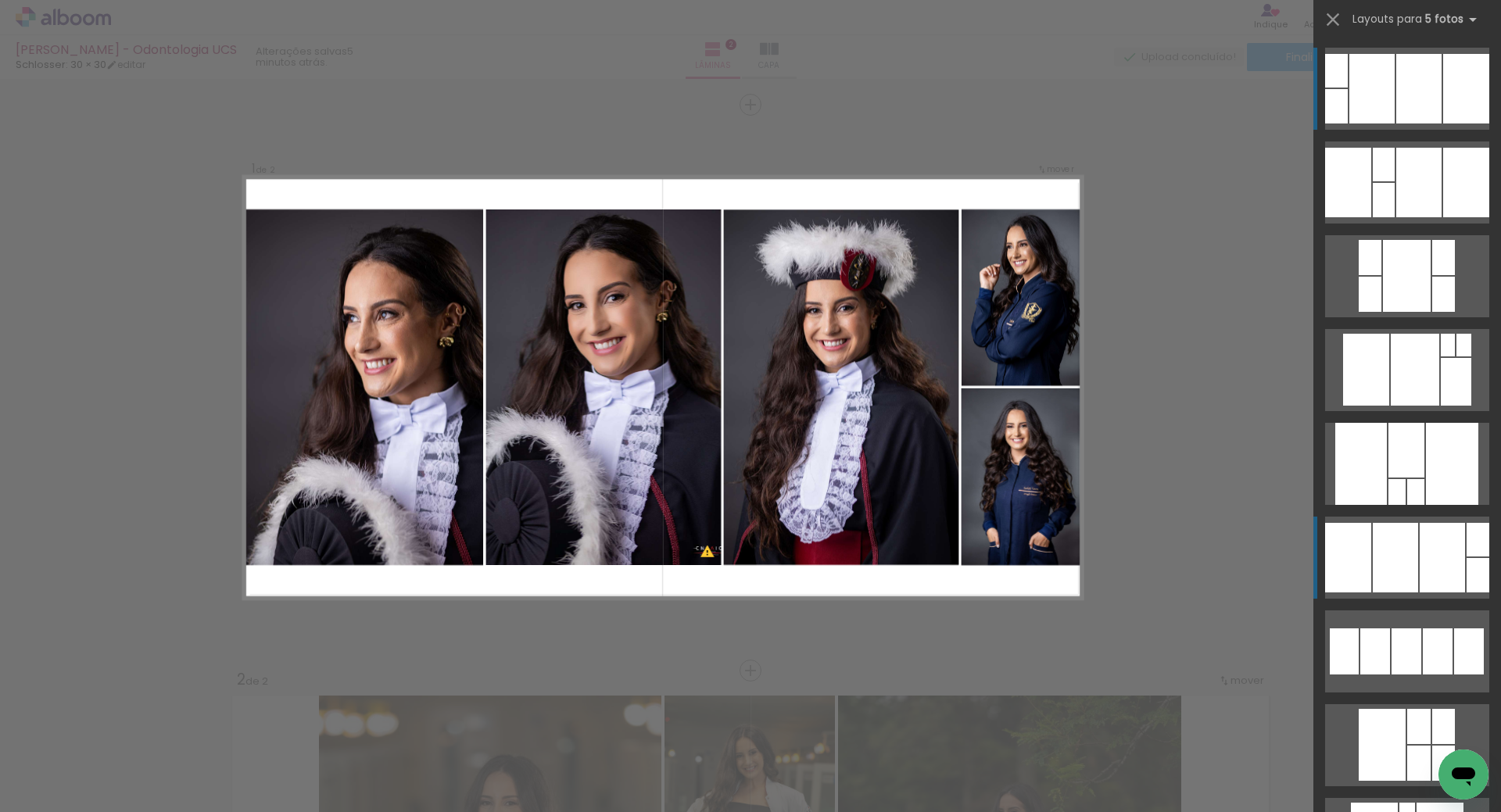
click at [1428, 562] on div at bounding box center [1442, 558] width 45 height 70
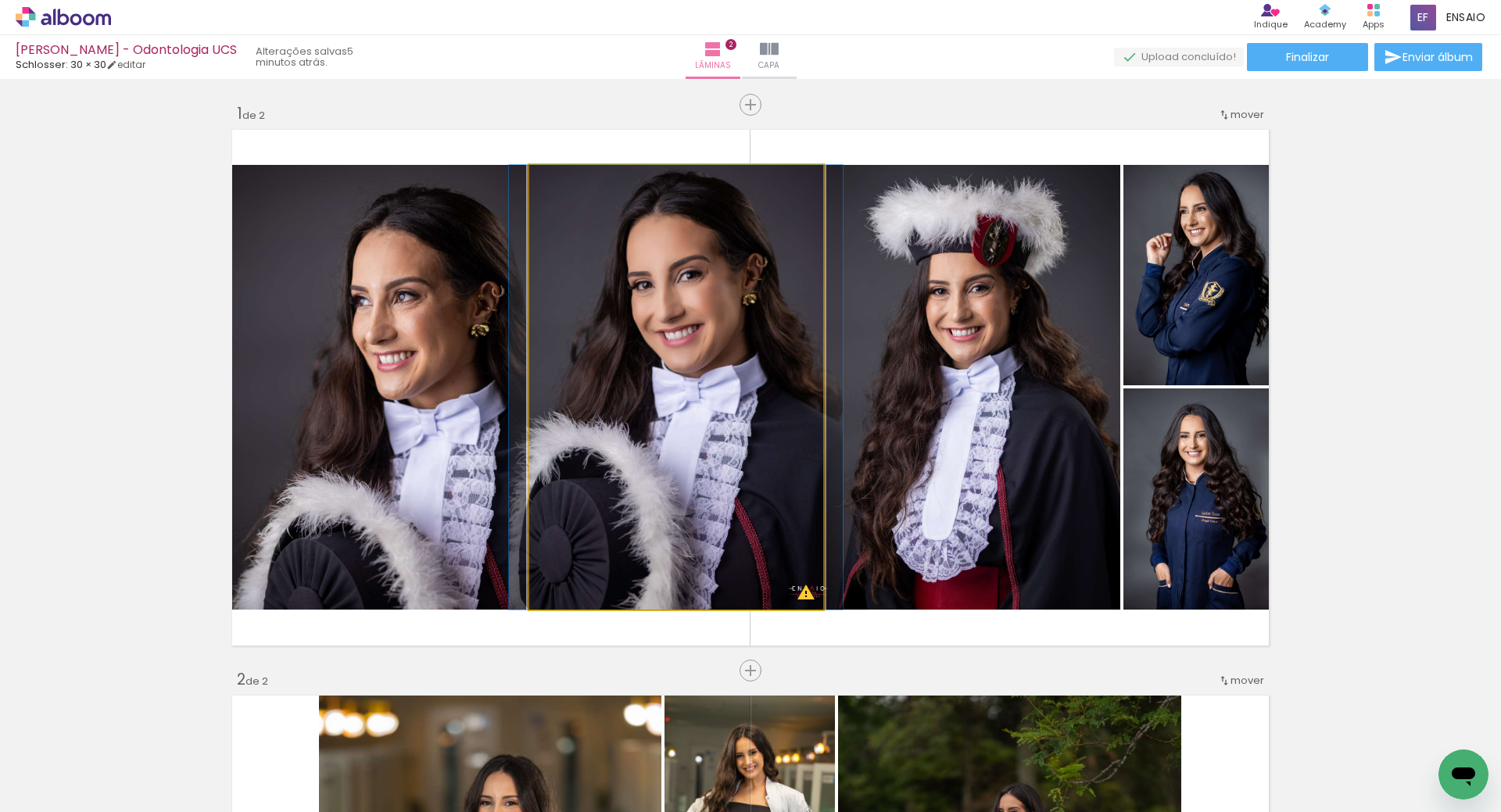
click at [765, 570] on quentale-photo at bounding box center [676, 386] width 294 height 444
drag, startPoint x: 771, startPoint y: 559, endPoint x: 771, endPoint y: 586, distance: 27.0
drag, startPoint x: 561, startPoint y: 183, endPoint x: 528, endPoint y: 184, distance: 33.0
click at [534, 184] on div at bounding box center [588, 181] width 108 height 23
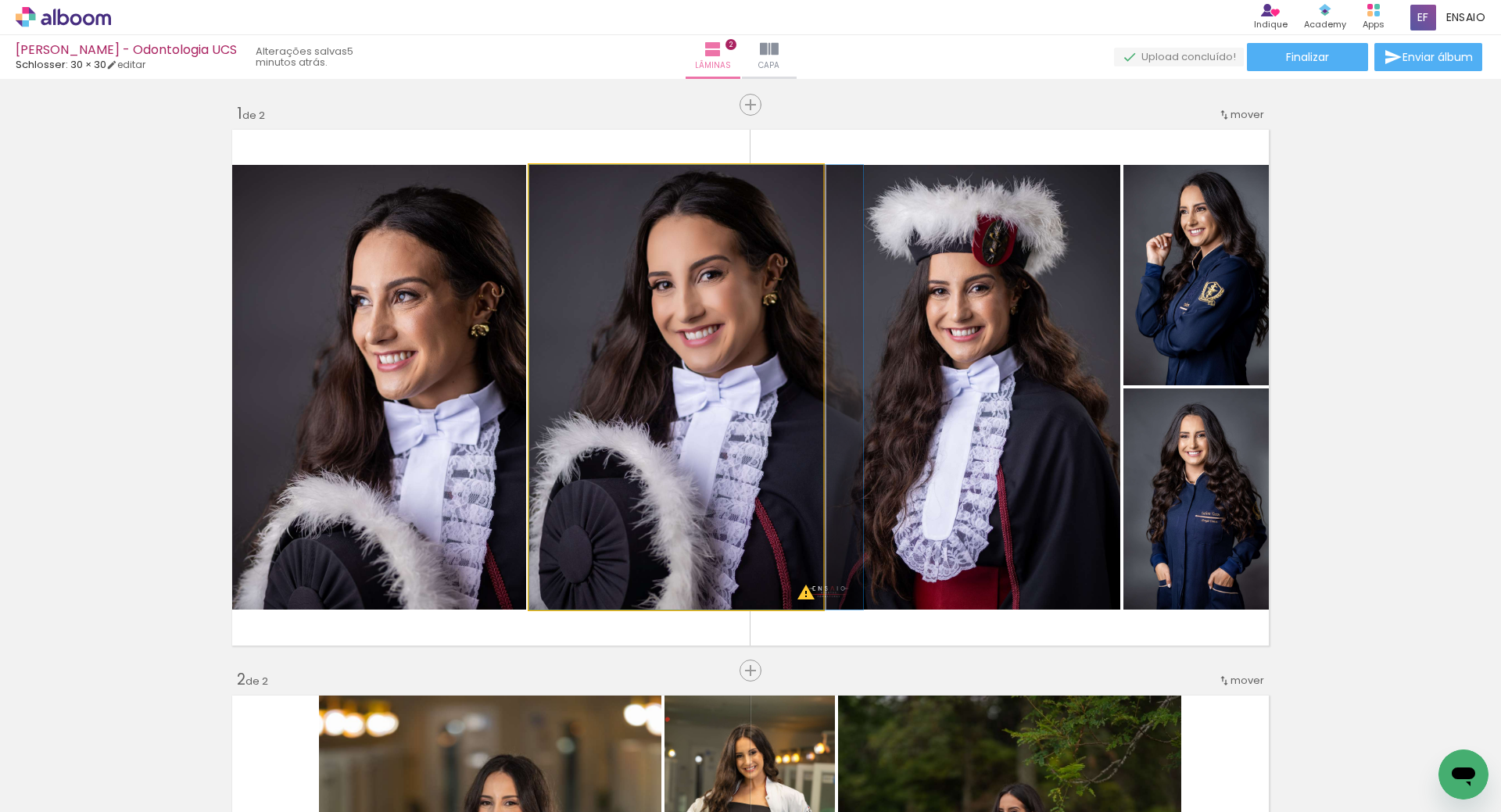
drag, startPoint x: 727, startPoint y: 458, endPoint x: 808, endPoint y: 519, distance: 101.4
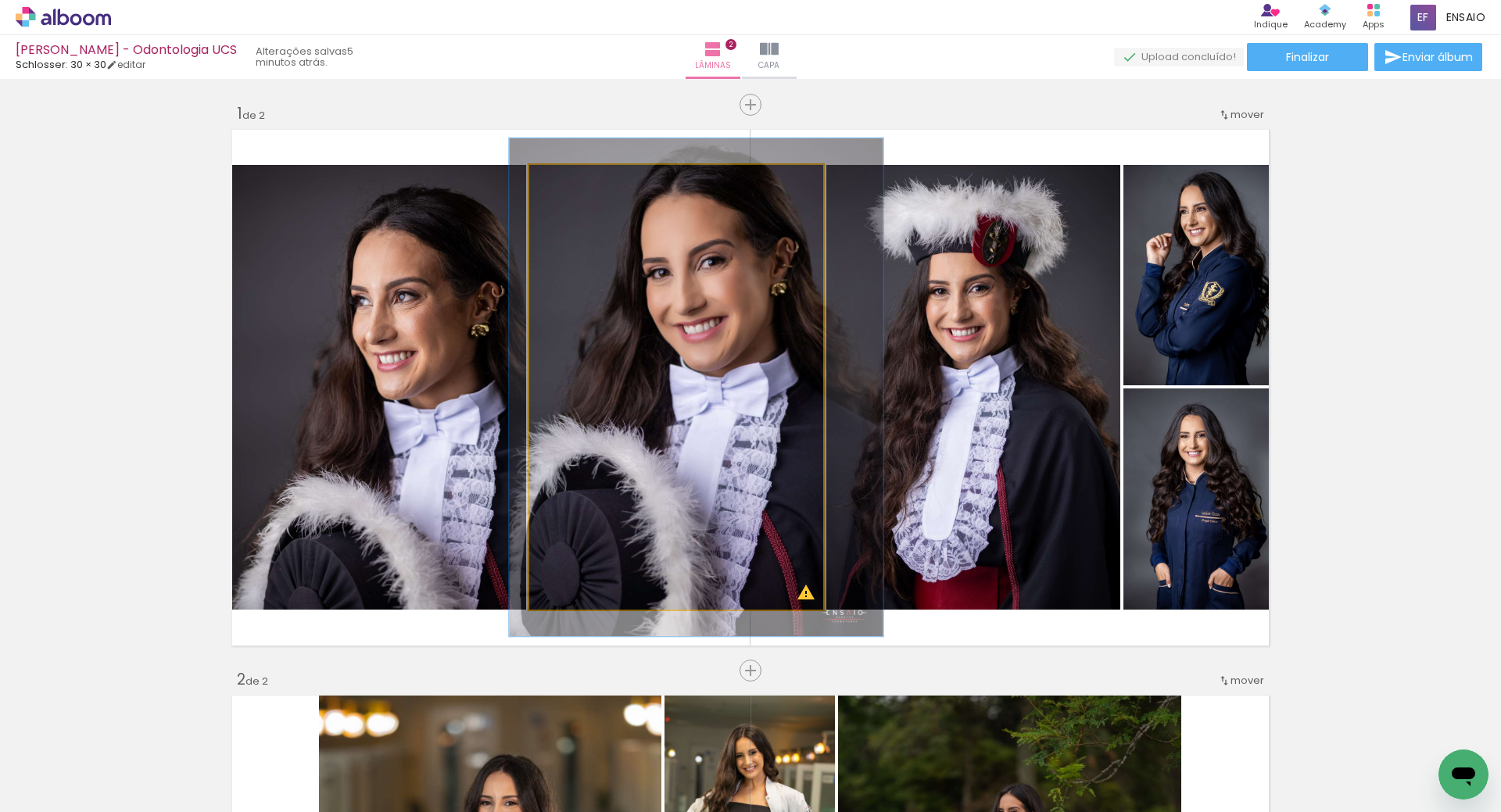
click at [570, 178] on div at bounding box center [573, 181] width 14 height 14
click at [633, 370] on quentale-photo at bounding box center [676, 386] width 294 height 444
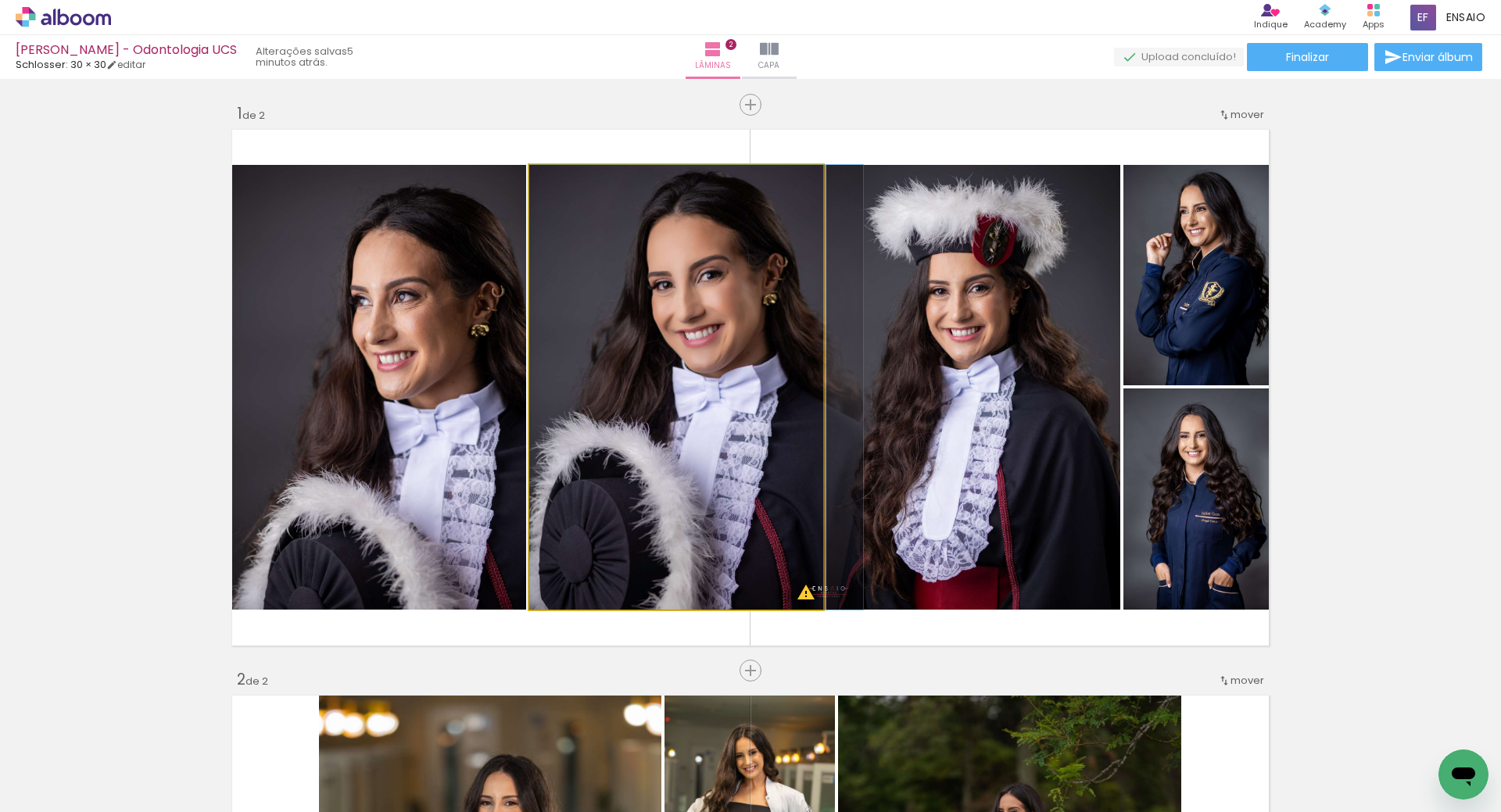
drag, startPoint x: 572, startPoint y: 187, endPoint x: 545, endPoint y: 188, distance: 27.0
type paper-slider "100"
click at [545, 188] on div at bounding box center [588, 181] width 108 height 23
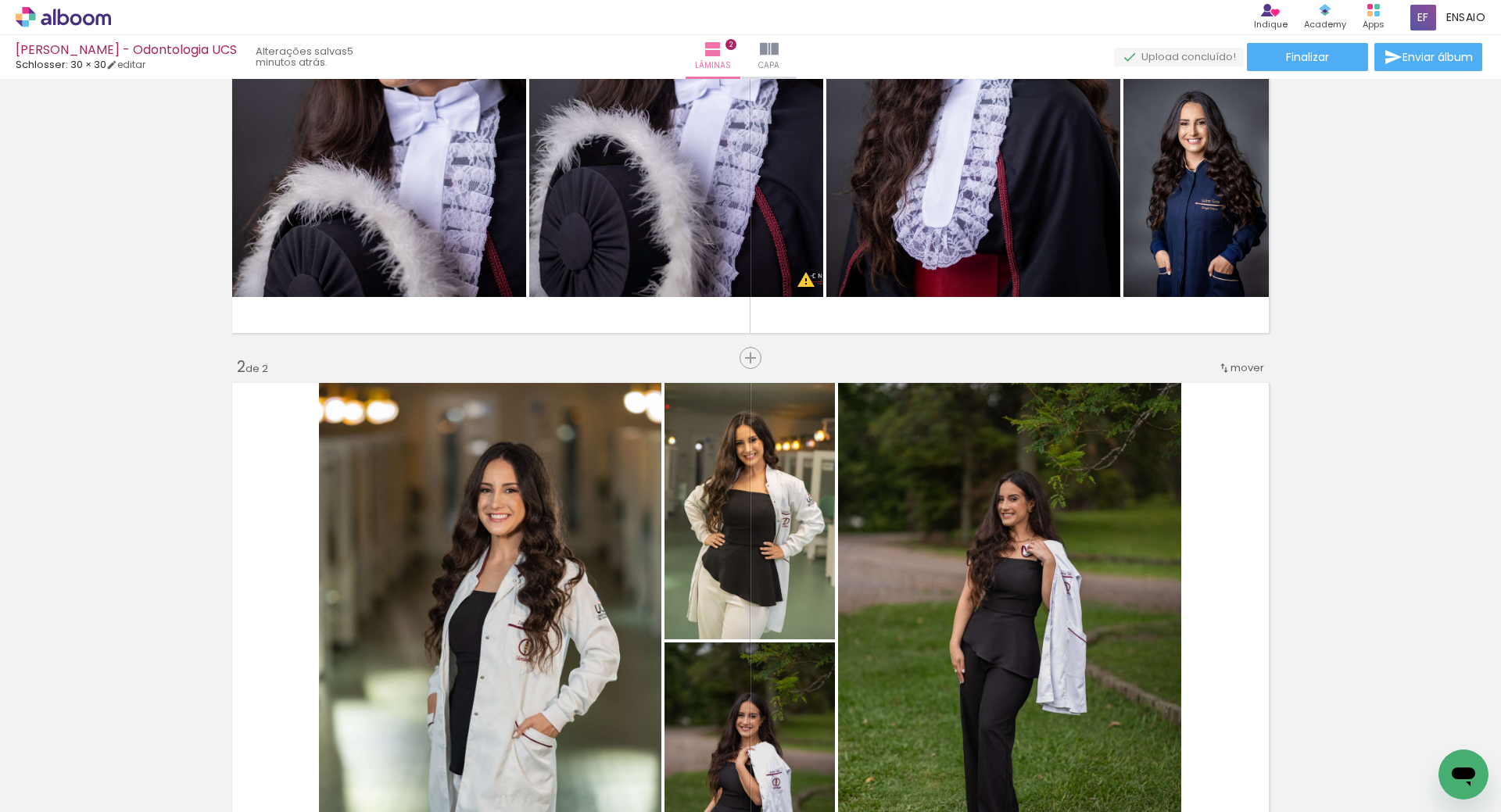
scroll to position [625, 0]
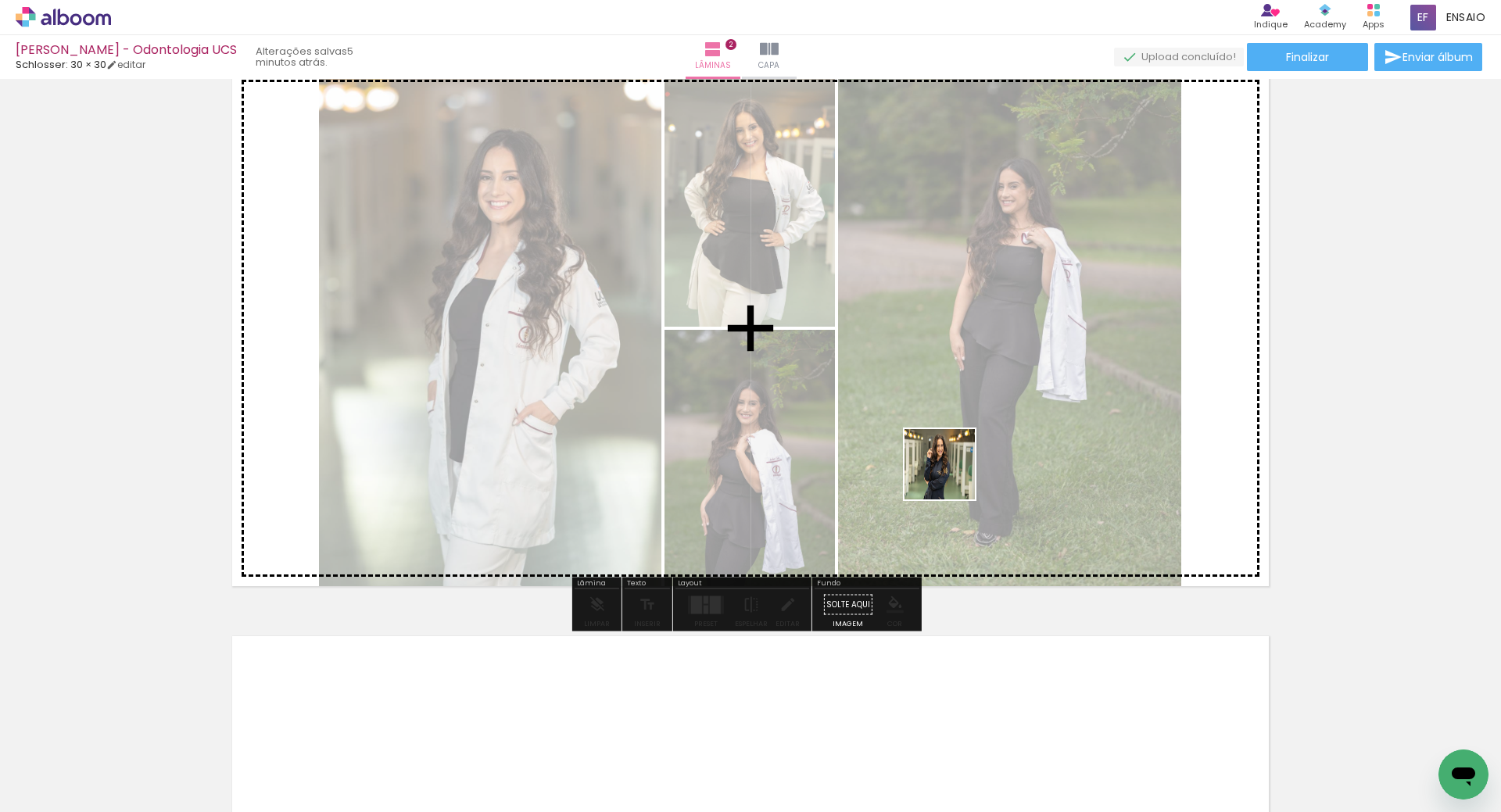
drag, startPoint x: 777, startPoint y: 751, endPoint x: 972, endPoint y: 443, distance: 364.5
click at [977, 443] on quentale-workspace at bounding box center [750, 406] width 1501 height 812
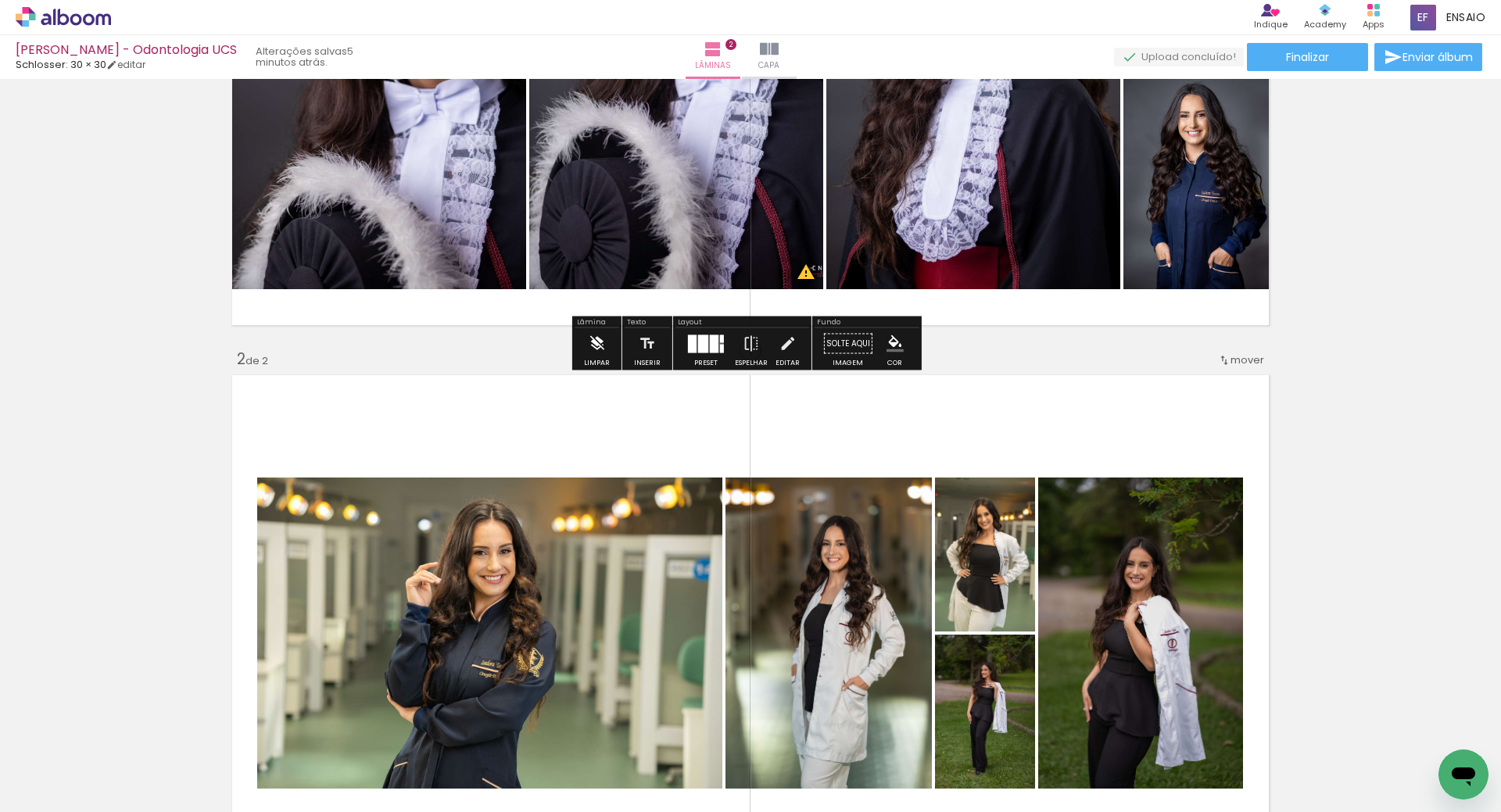
scroll to position [547, 0]
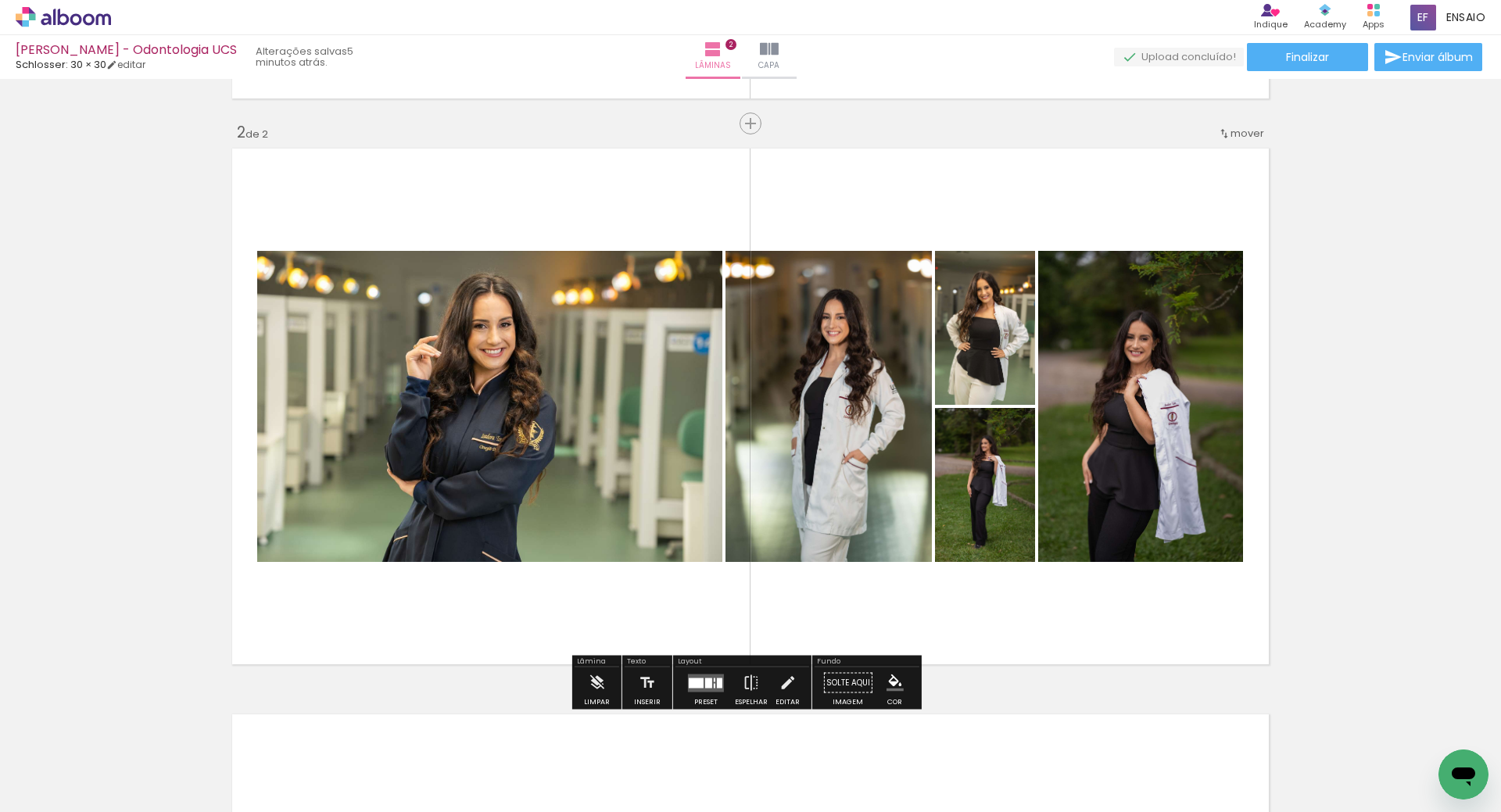
click at [697, 688] on quentale-layouter at bounding box center [706, 682] width 36 height 18
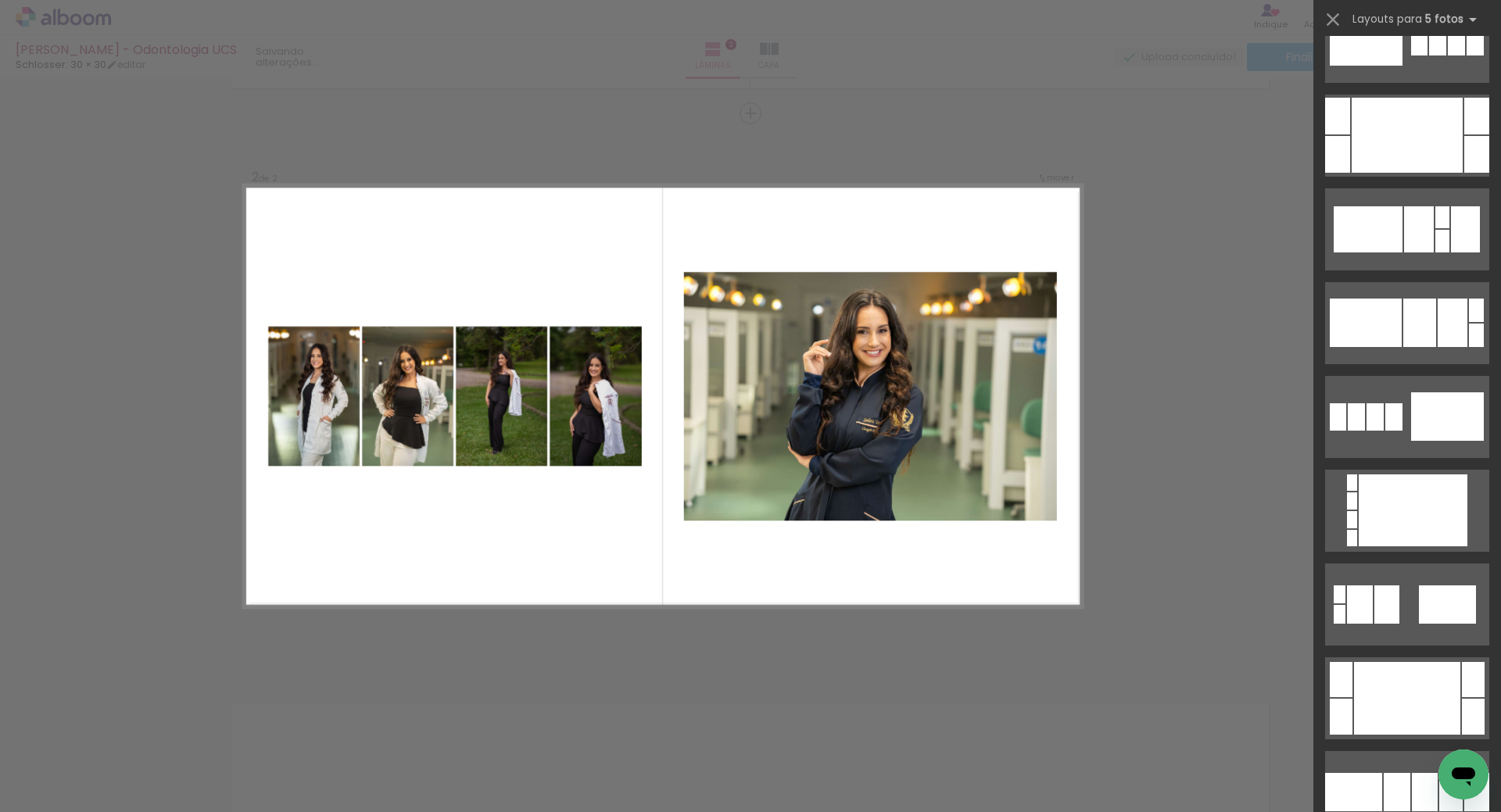
scroll to position [1485, 0]
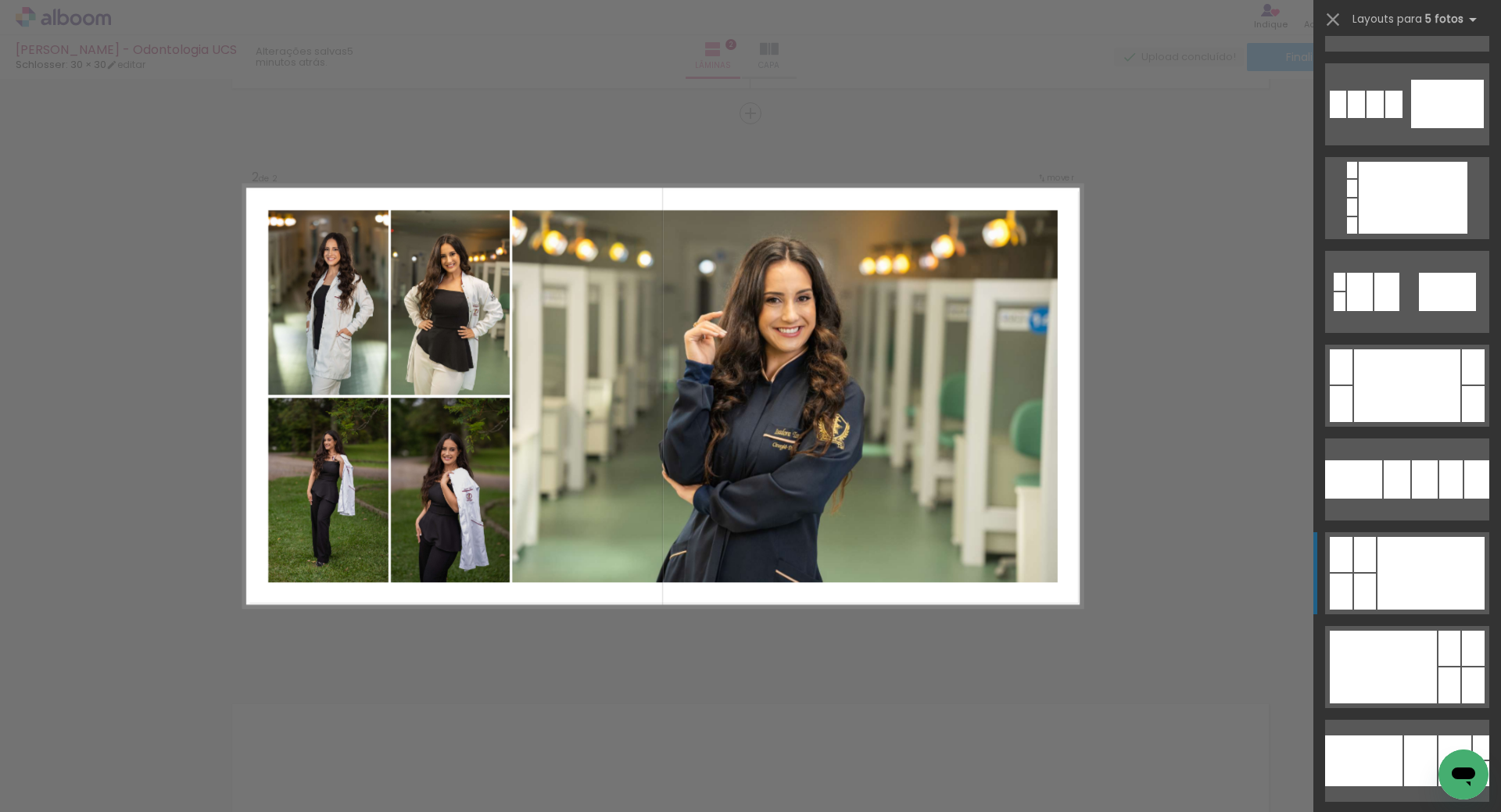
click at [1370, 587] on div at bounding box center [1365, 592] width 22 height 36
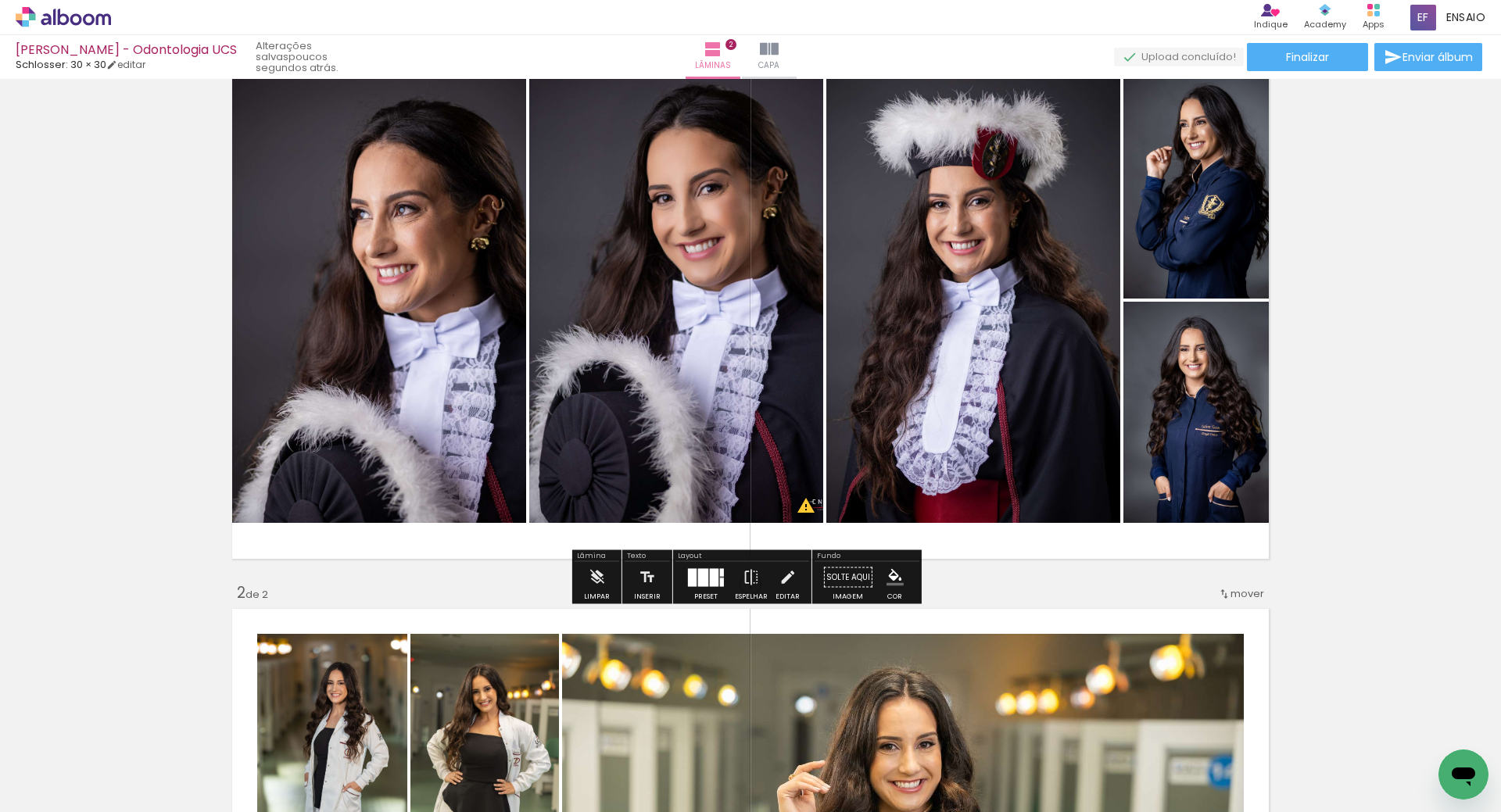
scroll to position [156, 0]
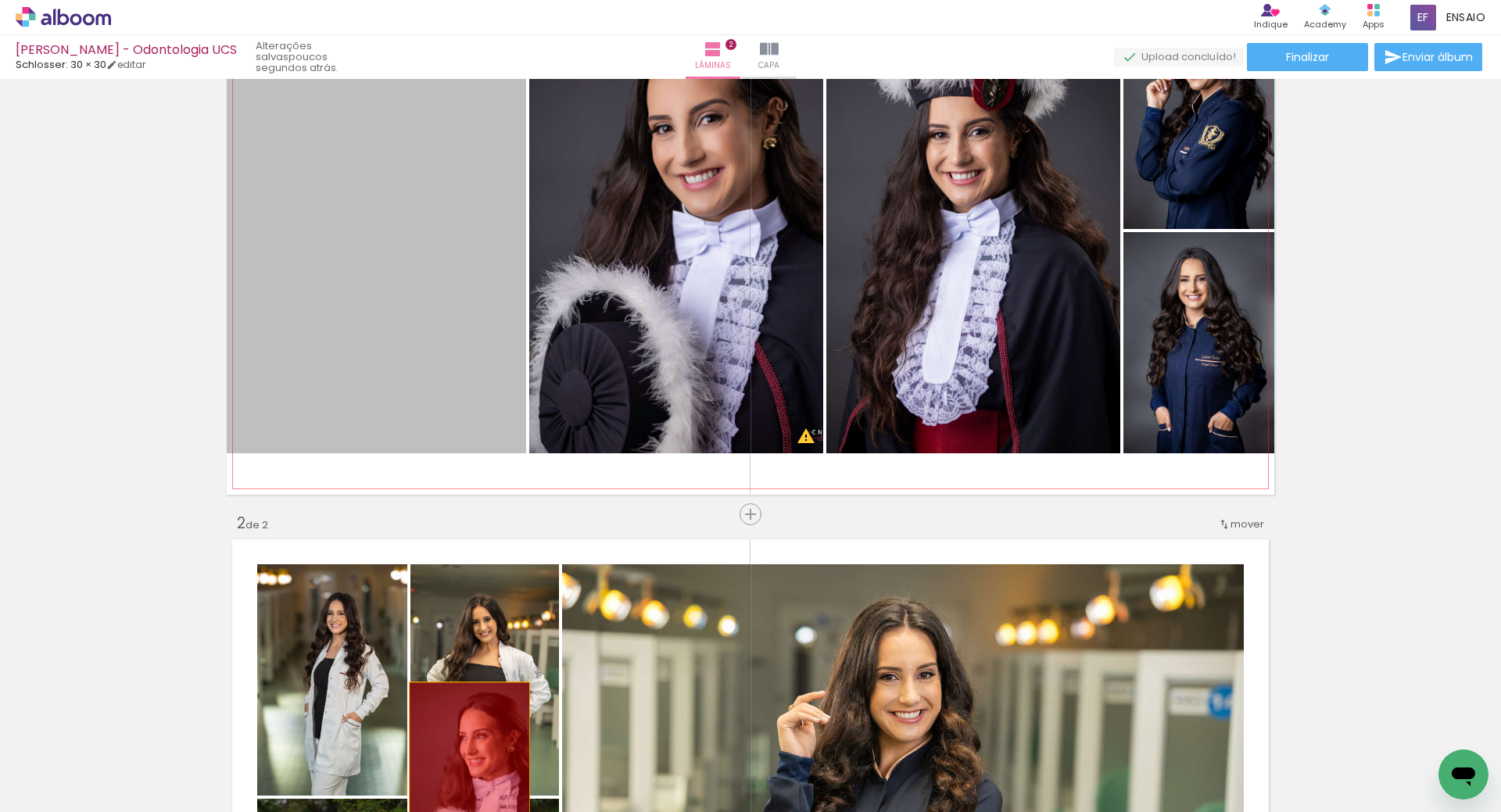
drag, startPoint x: 360, startPoint y: 284, endPoint x: 463, endPoint y: 771, distance: 497.8
click at [463, 771] on quentale-workspace at bounding box center [750, 406] width 1501 height 812
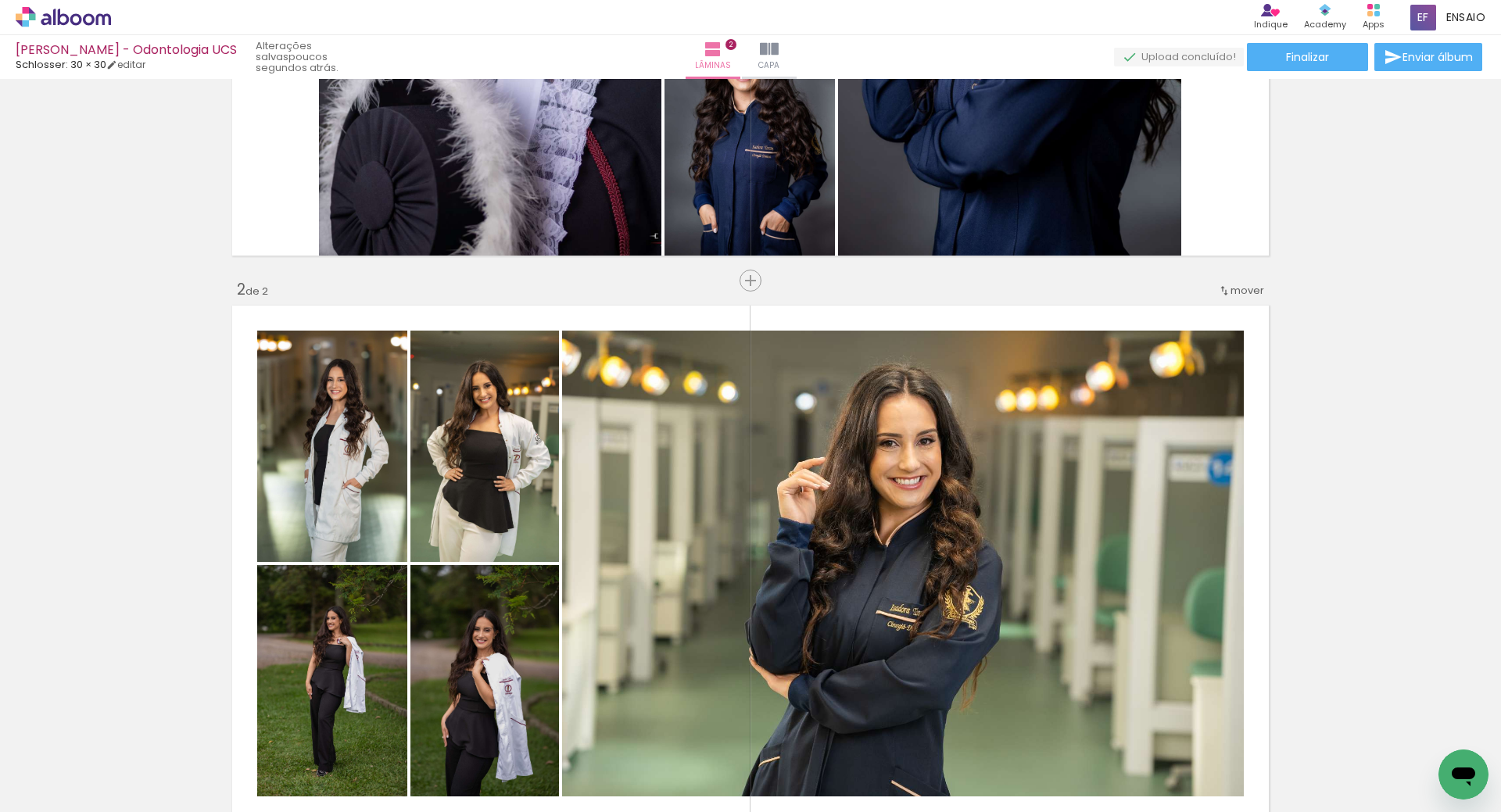
scroll to position [391, 0]
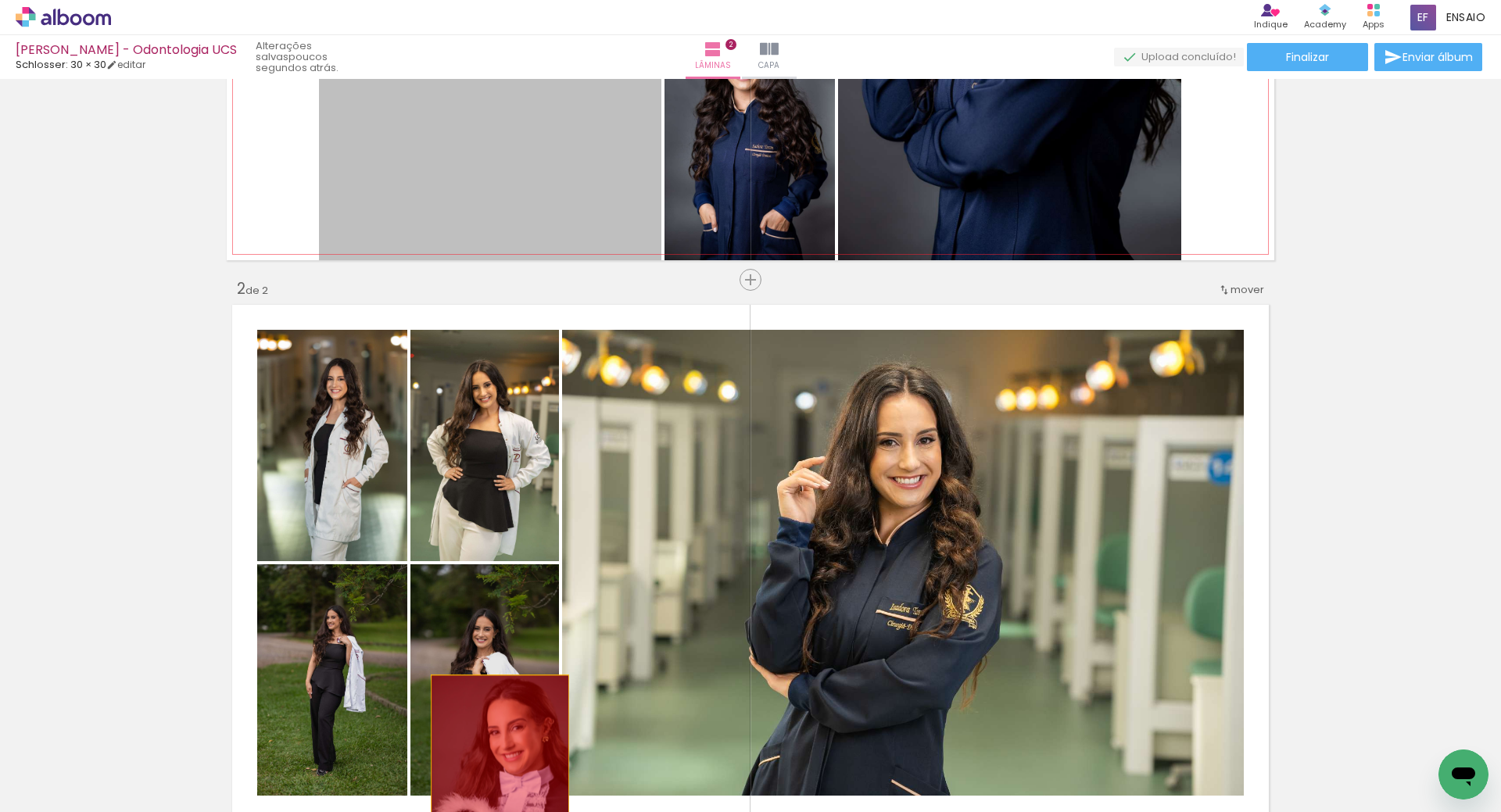
drag, startPoint x: 488, startPoint y: 205, endPoint x: 494, endPoint y: 780, distance: 575.0
click at [494, 780] on quentale-workspace at bounding box center [750, 406] width 1501 height 812
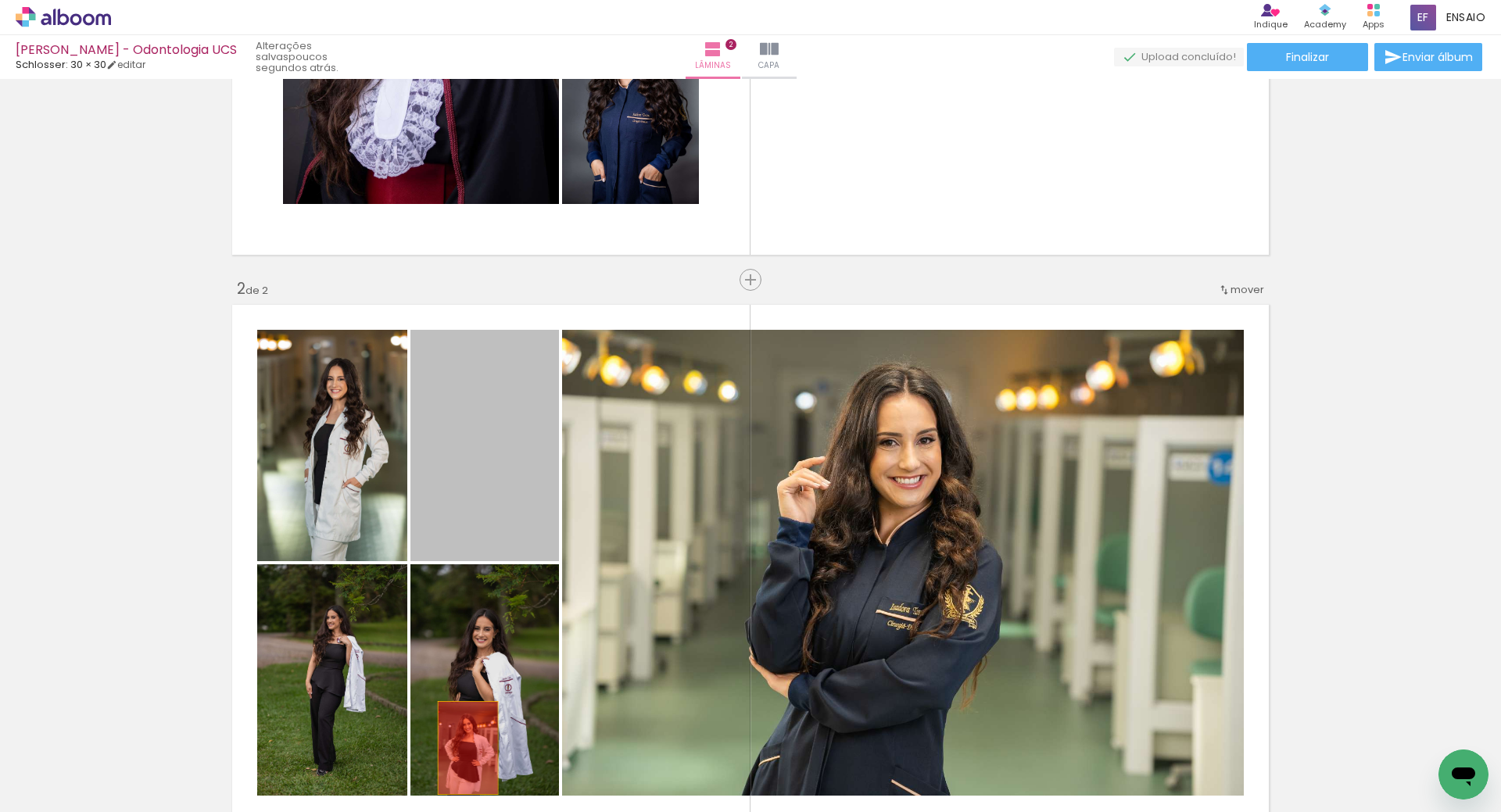
drag, startPoint x: 468, startPoint y: 420, endPoint x: 466, endPoint y: 750, distance: 330.0
click at [466, 750] on quentale-workspace at bounding box center [750, 406] width 1501 height 812
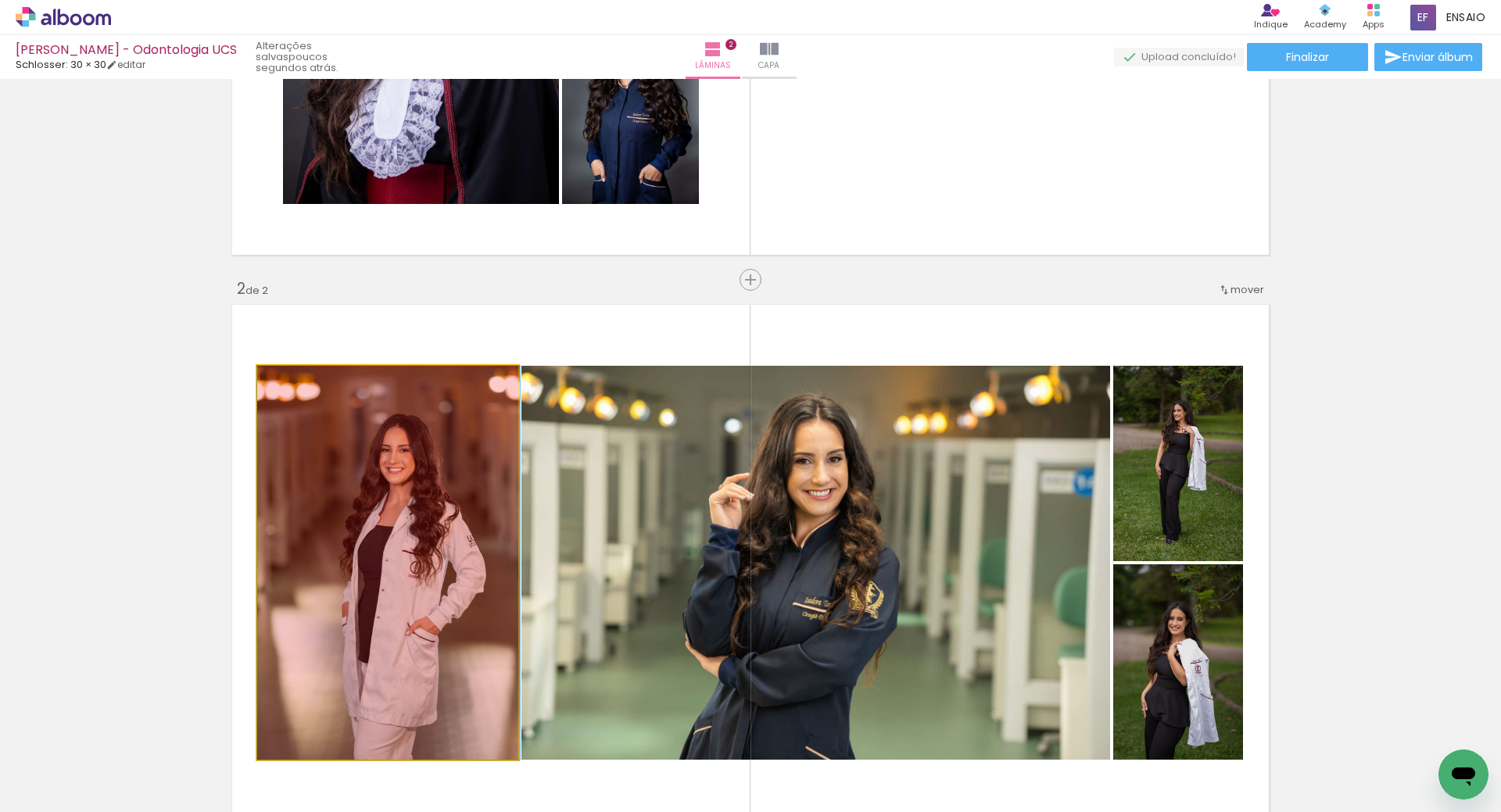
drag, startPoint x: 357, startPoint y: 461, endPoint x: 463, endPoint y: 734, distance: 292.9
click at [463, 734] on quentale-workspace at bounding box center [750, 406] width 1501 height 812
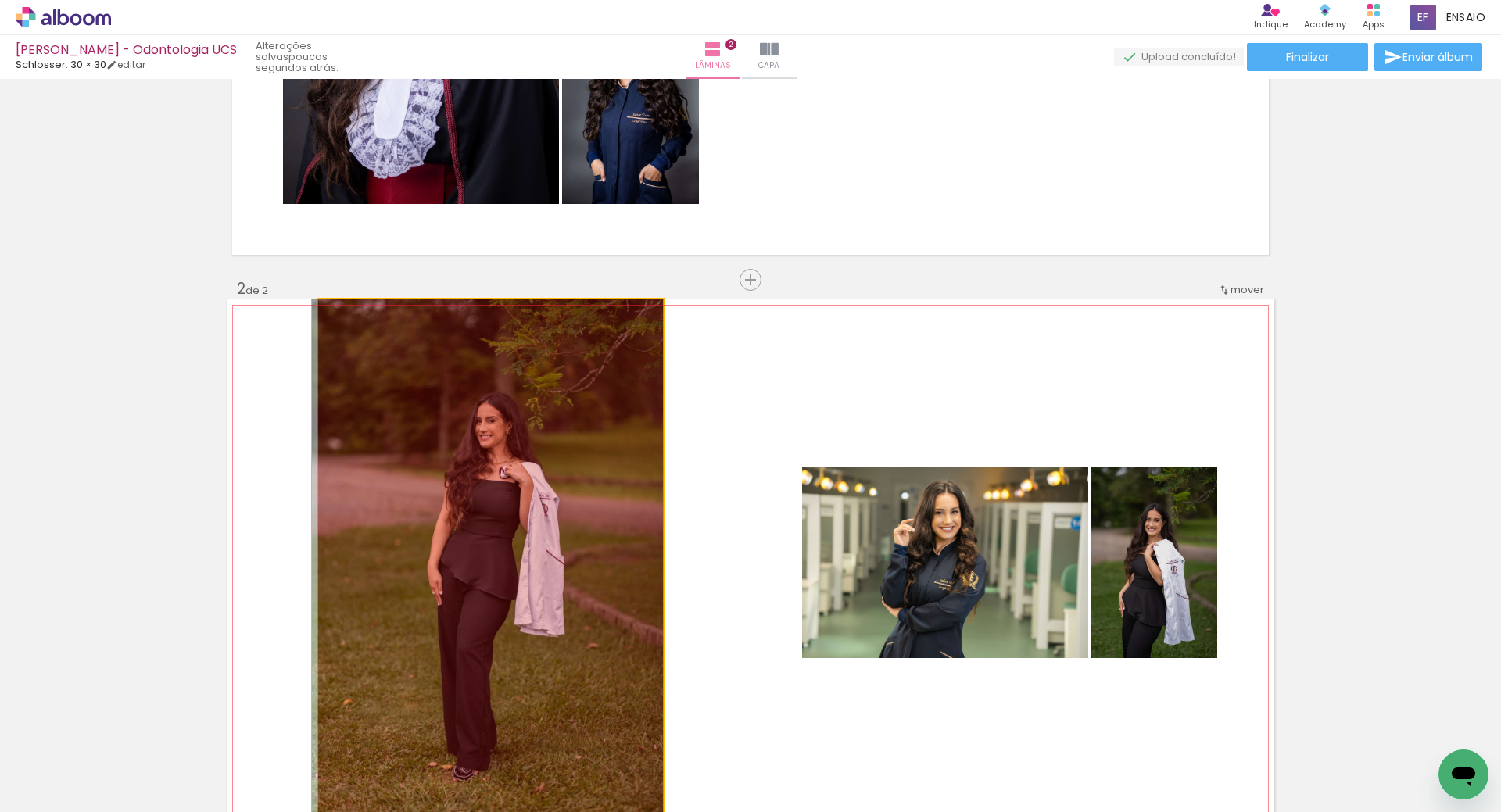
drag, startPoint x: 482, startPoint y: 532, endPoint x: 476, endPoint y: 703, distance: 171.1
click at [463, 749] on quentale-workspace at bounding box center [750, 406] width 1501 height 812
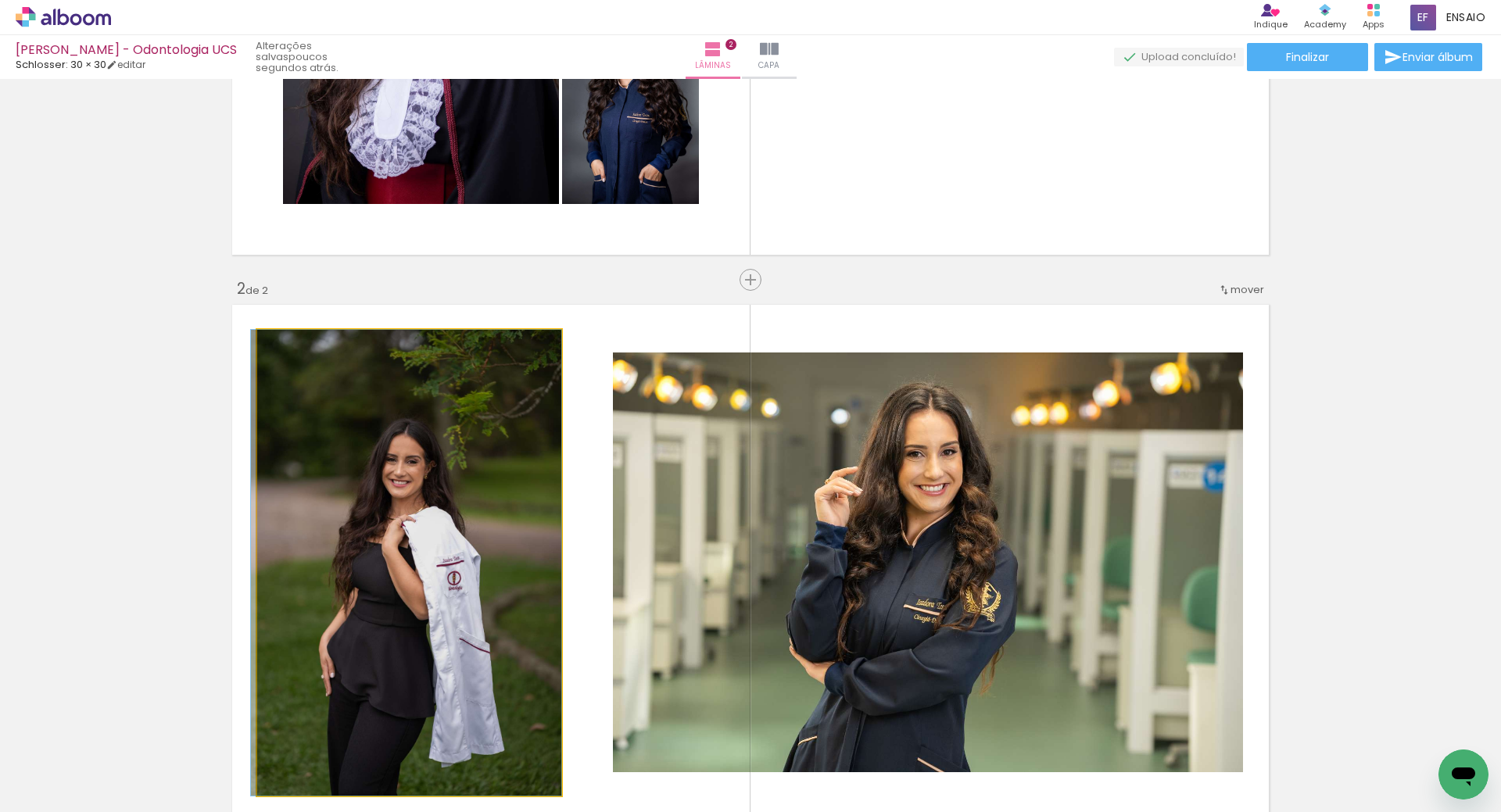
drag, startPoint x: 519, startPoint y: 525, endPoint x: 504, endPoint y: 613, distance: 89.3
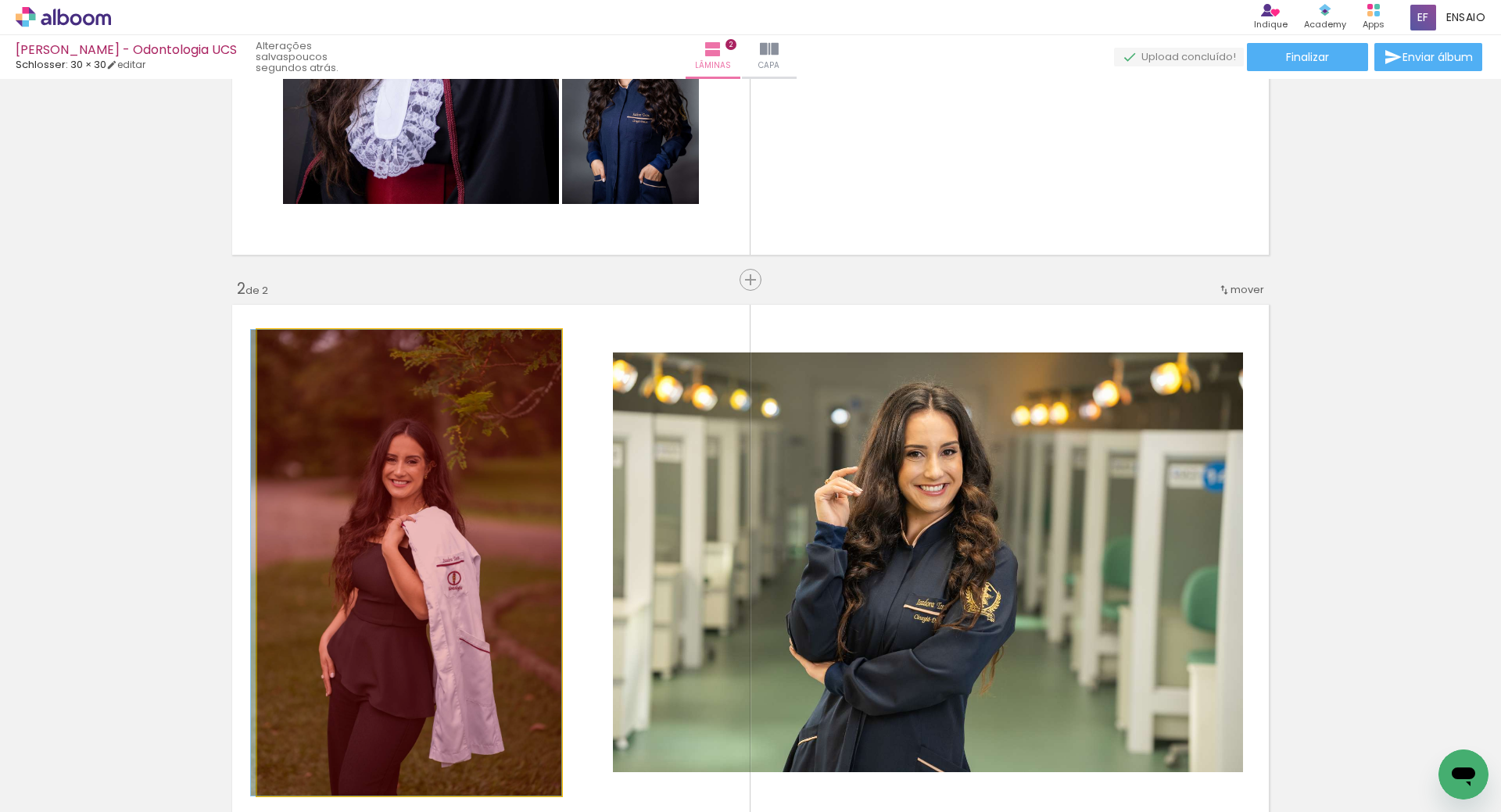
drag, startPoint x: 472, startPoint y: 540, endPoint x: 462, endPoint y: 743, distance: 203.2
click at [462, 743] on quentale-workspace at bounding box center [750, 406] width 1501 height 812
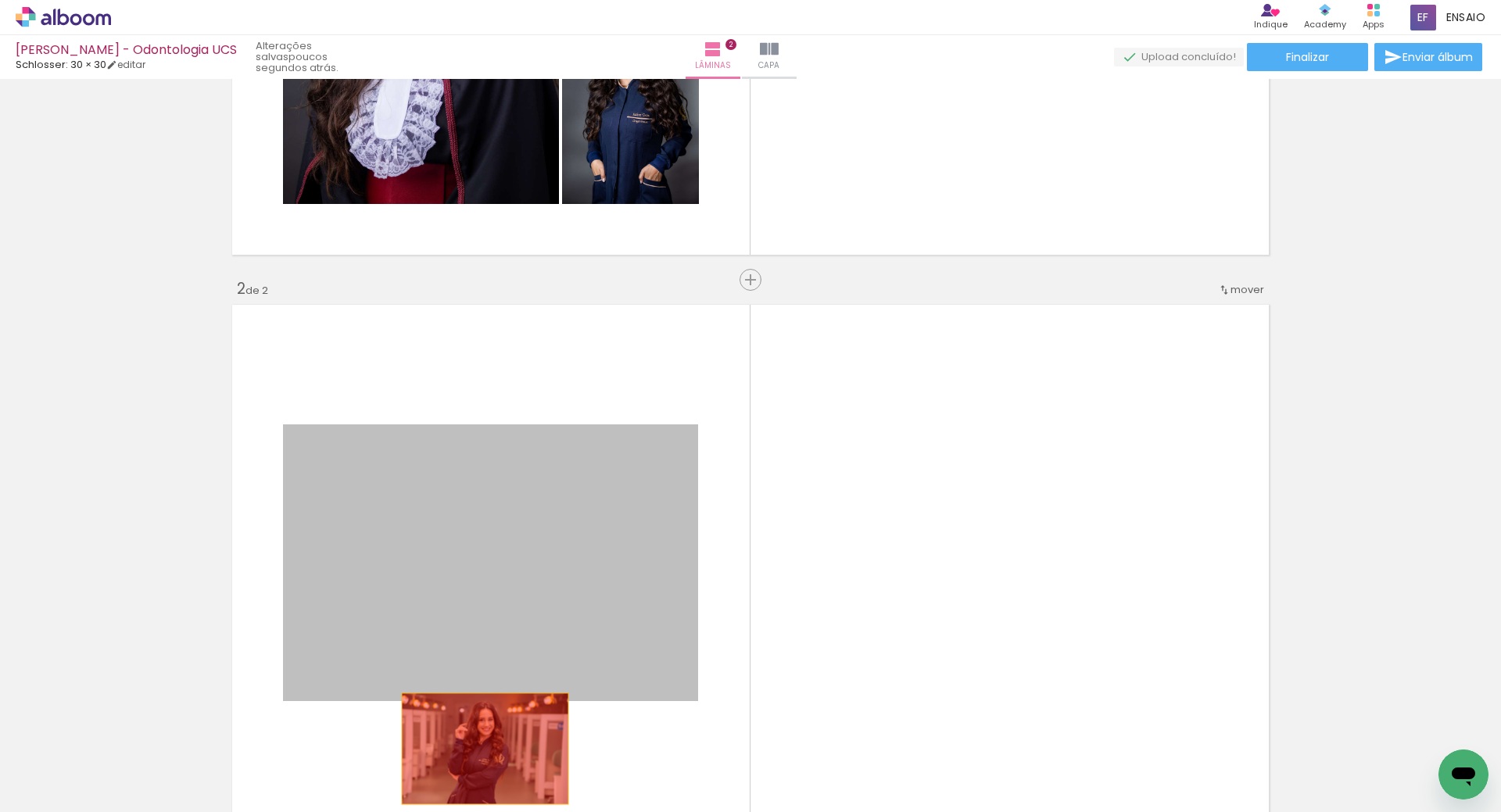
drag, startPoint x: 526, startPoint y: 548, endPoint x: 477, endPoint y: 752, distance: 209.8
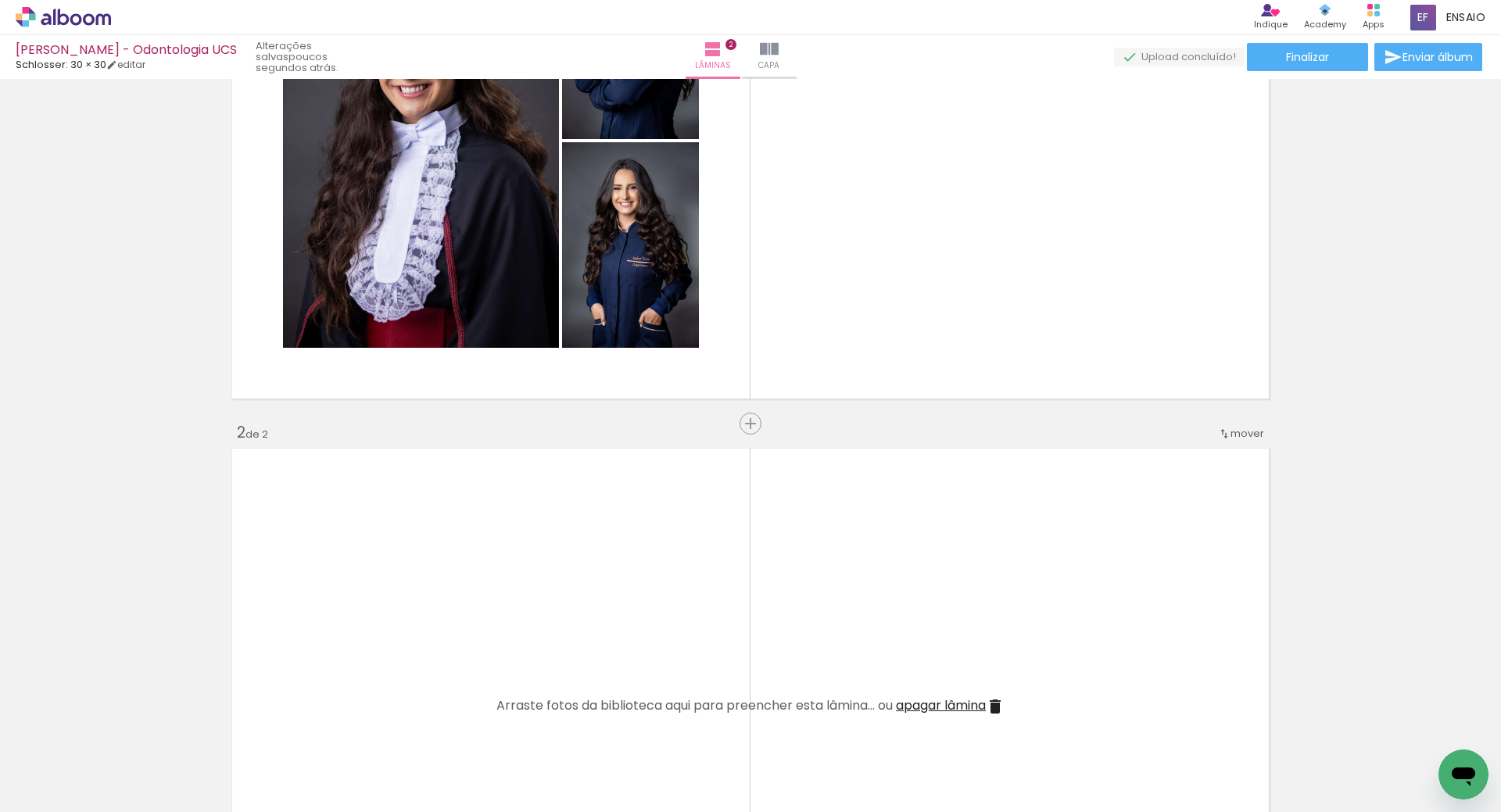
scroll to position [0, 0]
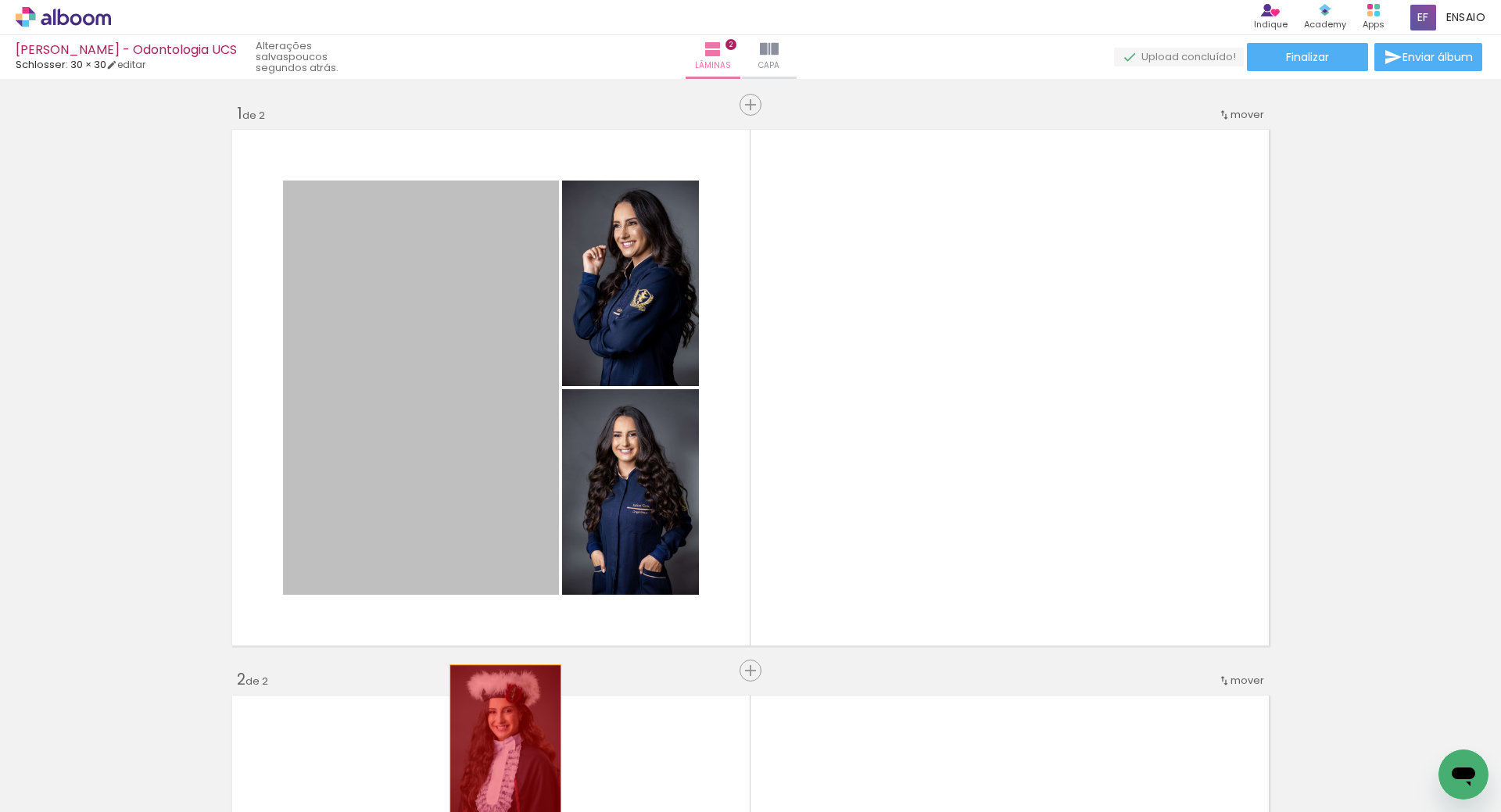
drag, startPoint x: 456, startPoint y: 477, endPoint x: 500, endPoint y: 750, distance: 276.5
click at [500, 750] on quentale-workspace at bounding box center [750, 406] width 1501 height 812
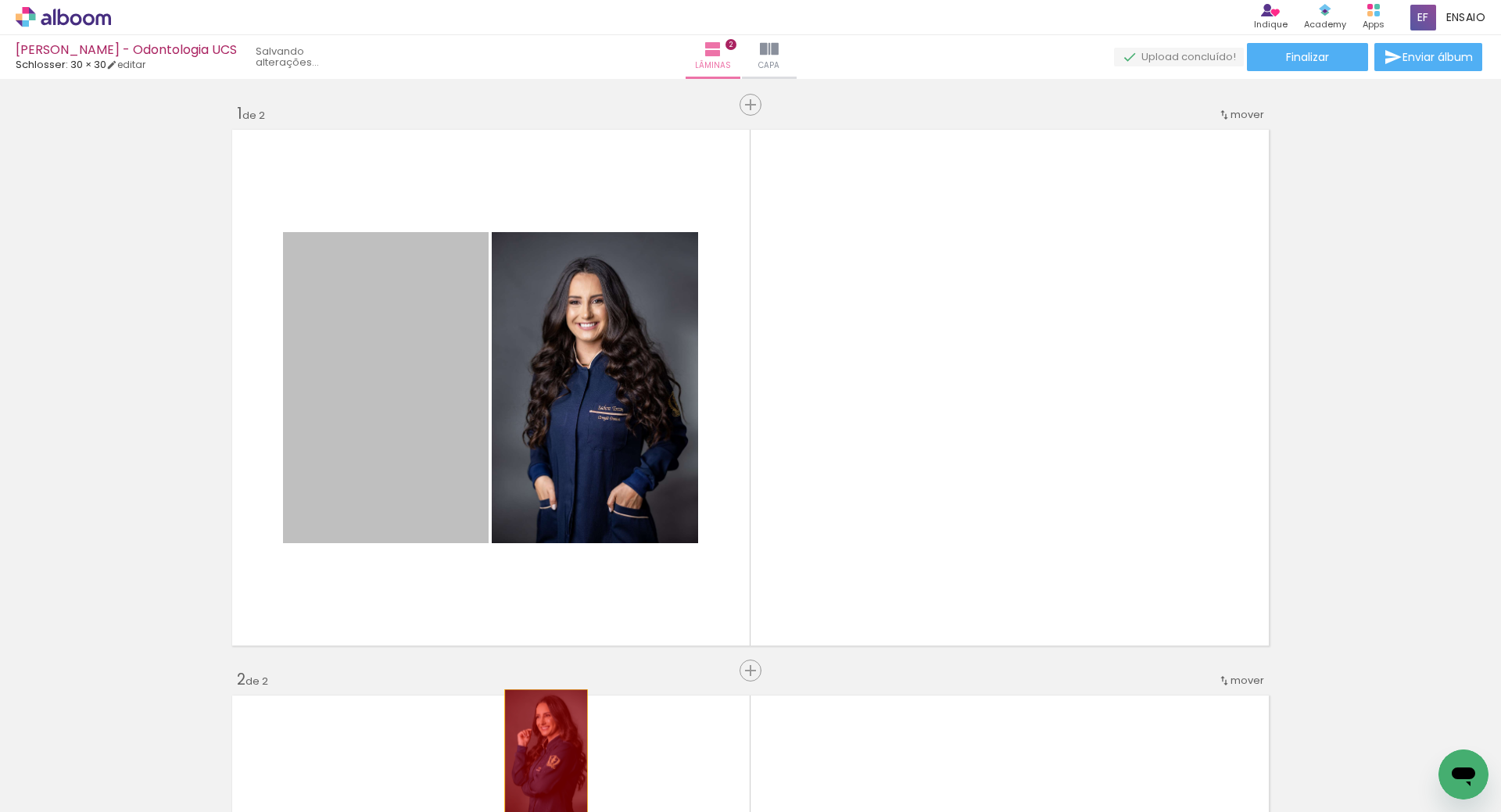
drag, startPoint x: 421, startPoint y: 334, endPoint x: 540, endPoint y: 752, distance: 434.6
click at [540, 752] on quentale-workspace at bounding box center [750, 406] width 1501 height 812
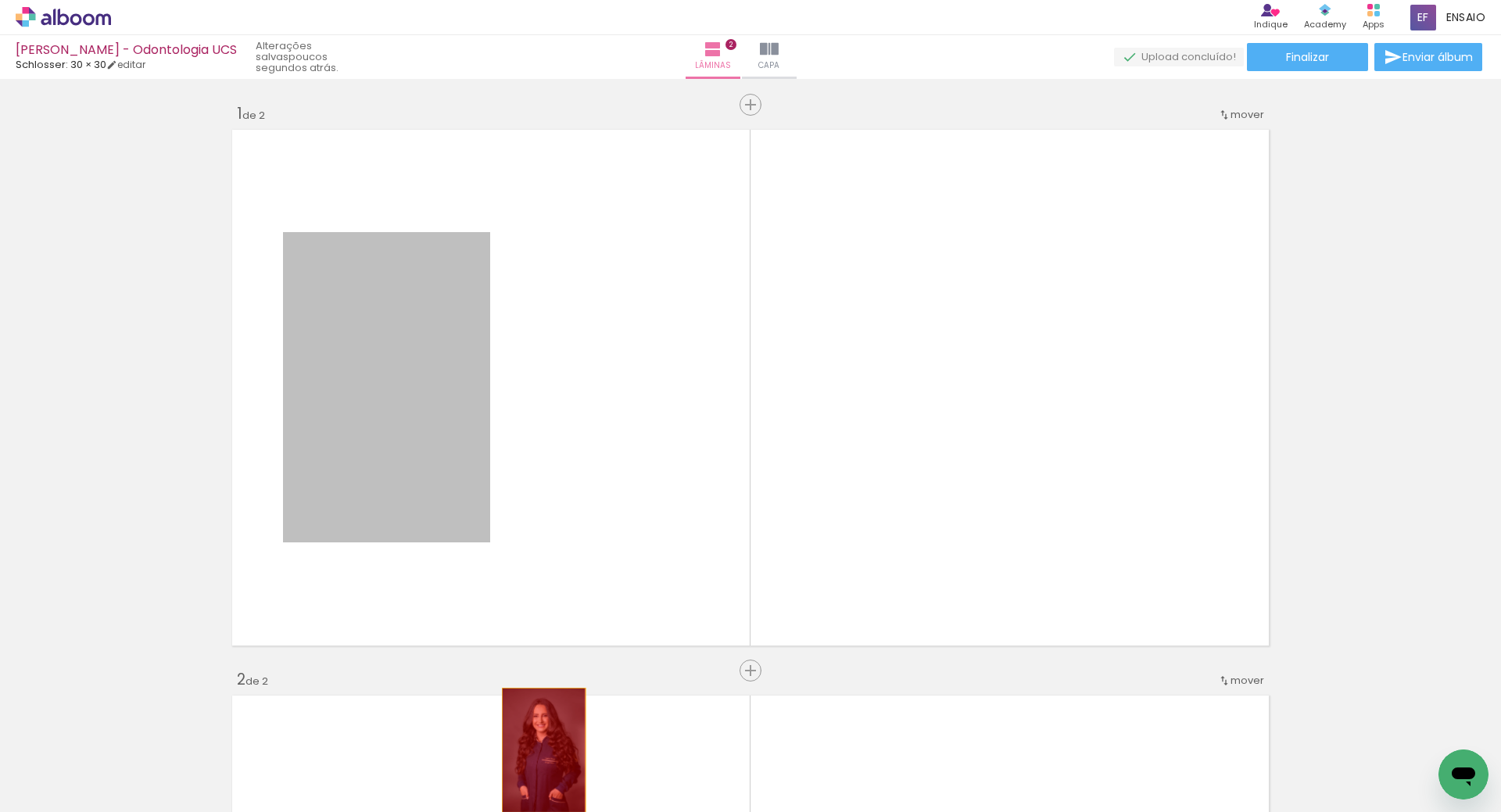
drag, startPoint x: 435, startPoint y: 380, endPoint x: 544, endPoint y: 748, distance: 383.8
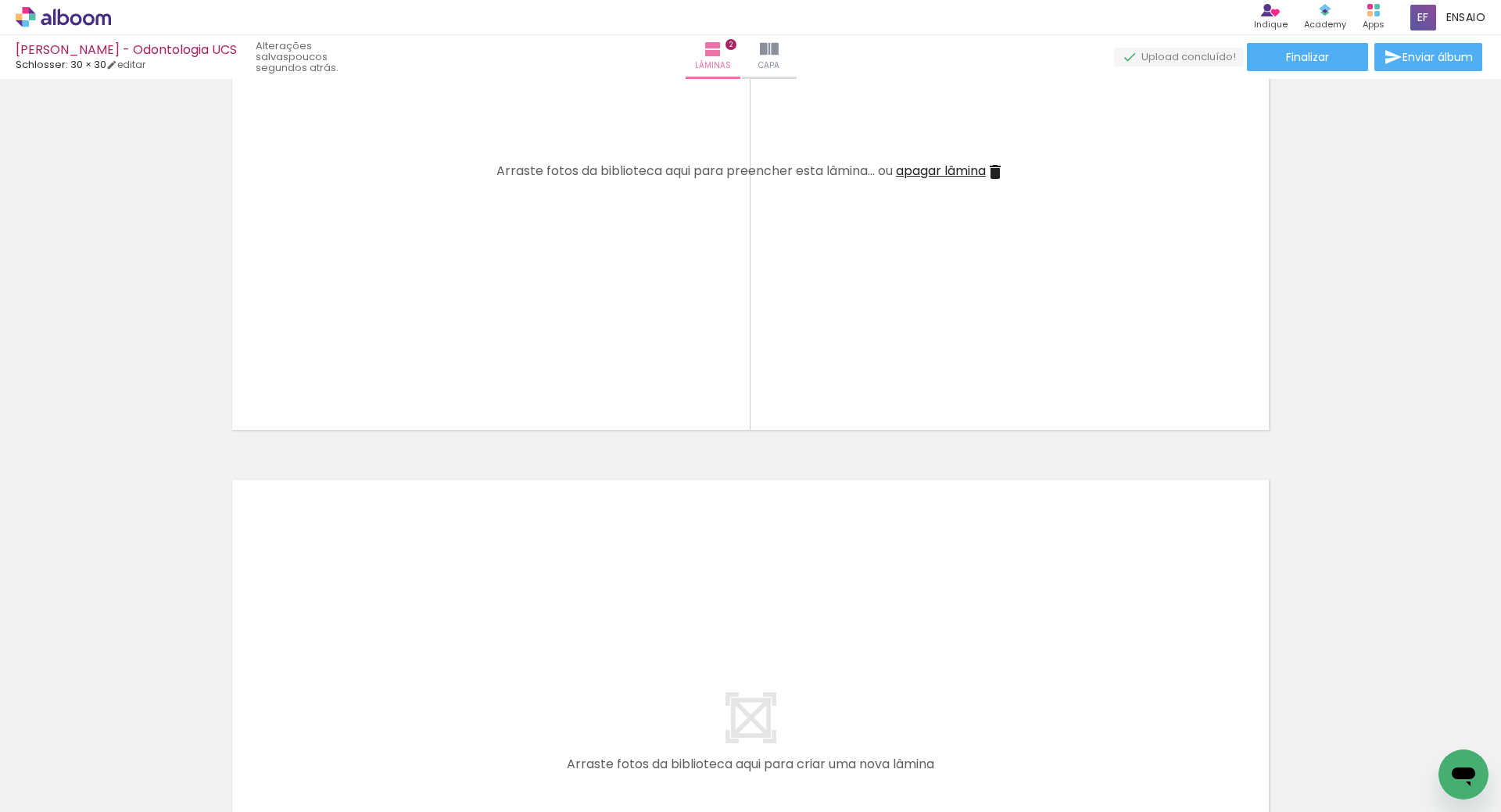
scroll to position [313, 0]
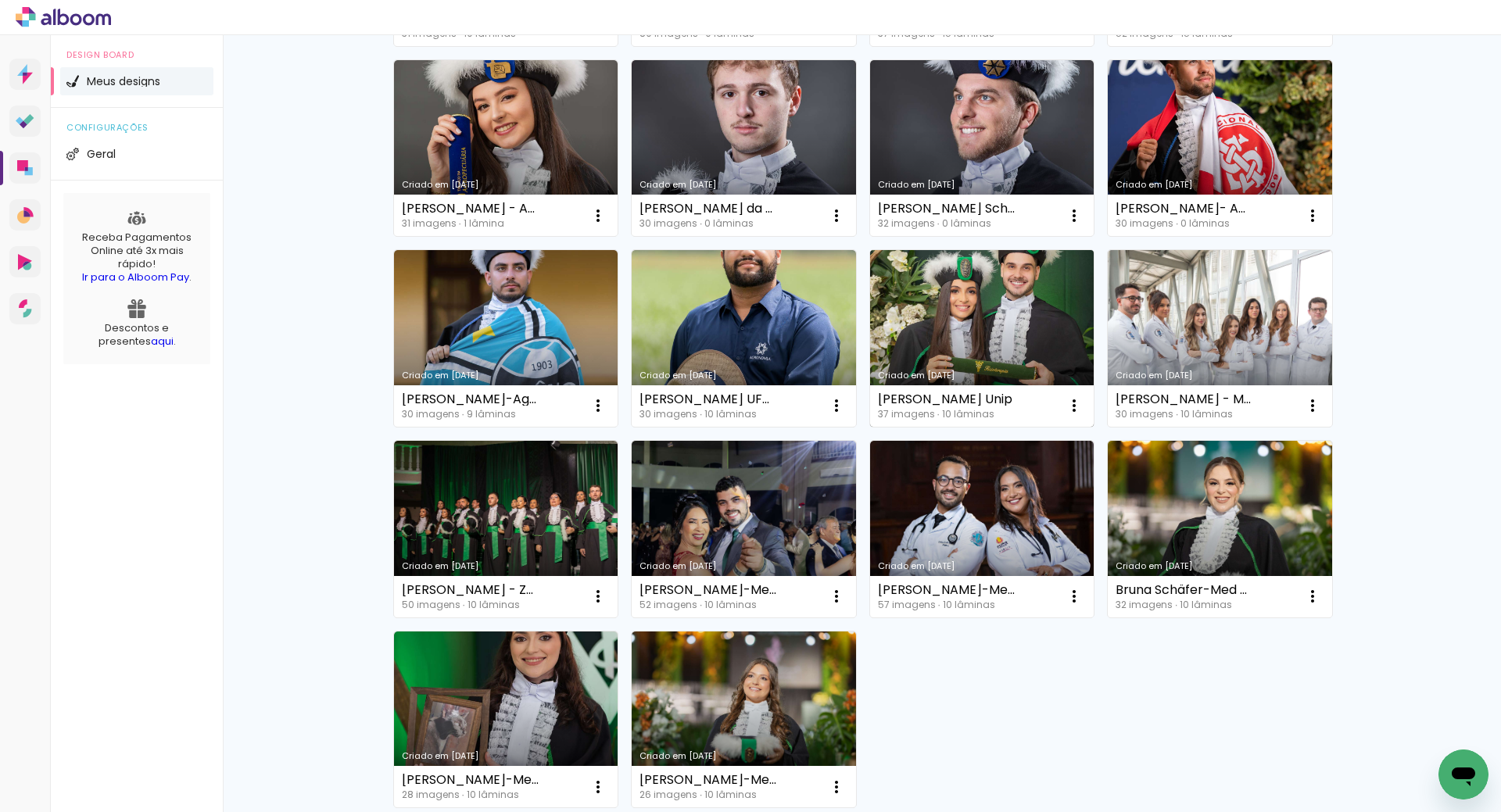
scroll to position [884, 0]
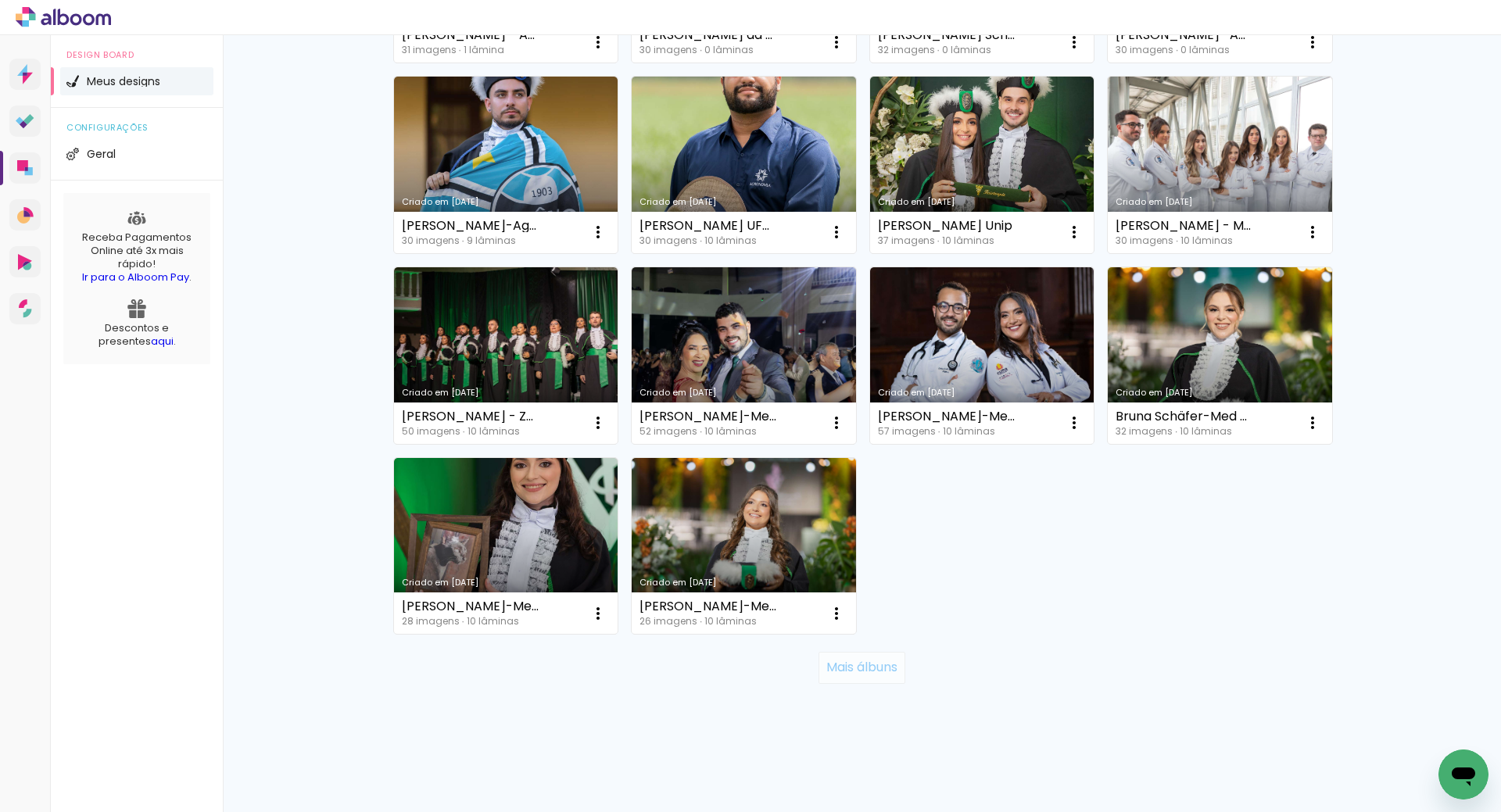
click at [0, 0] on slot "Mais álbuns" at bounding box center [0, 0] width 0 height 0
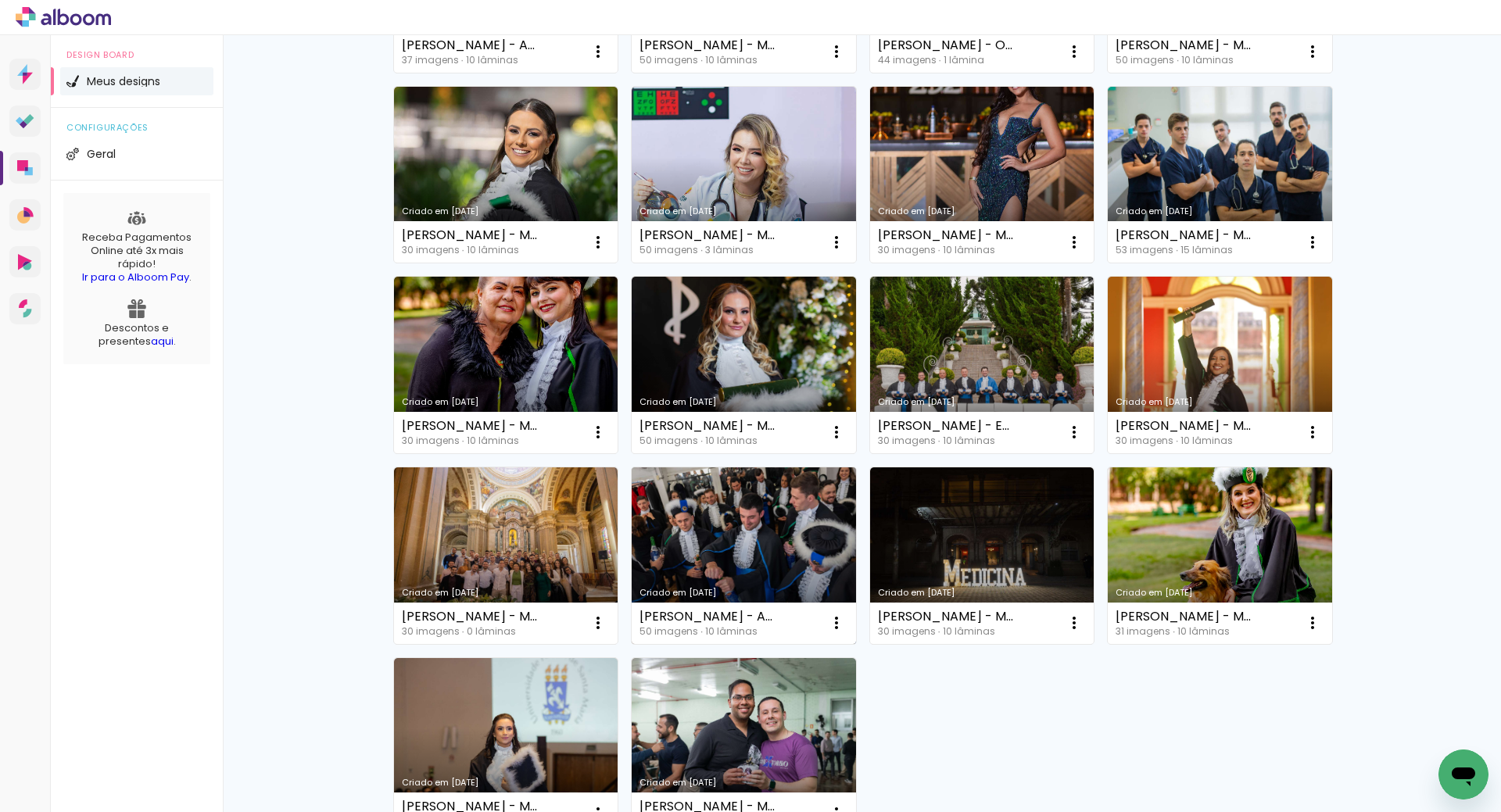
scroll to position [1414, 0]
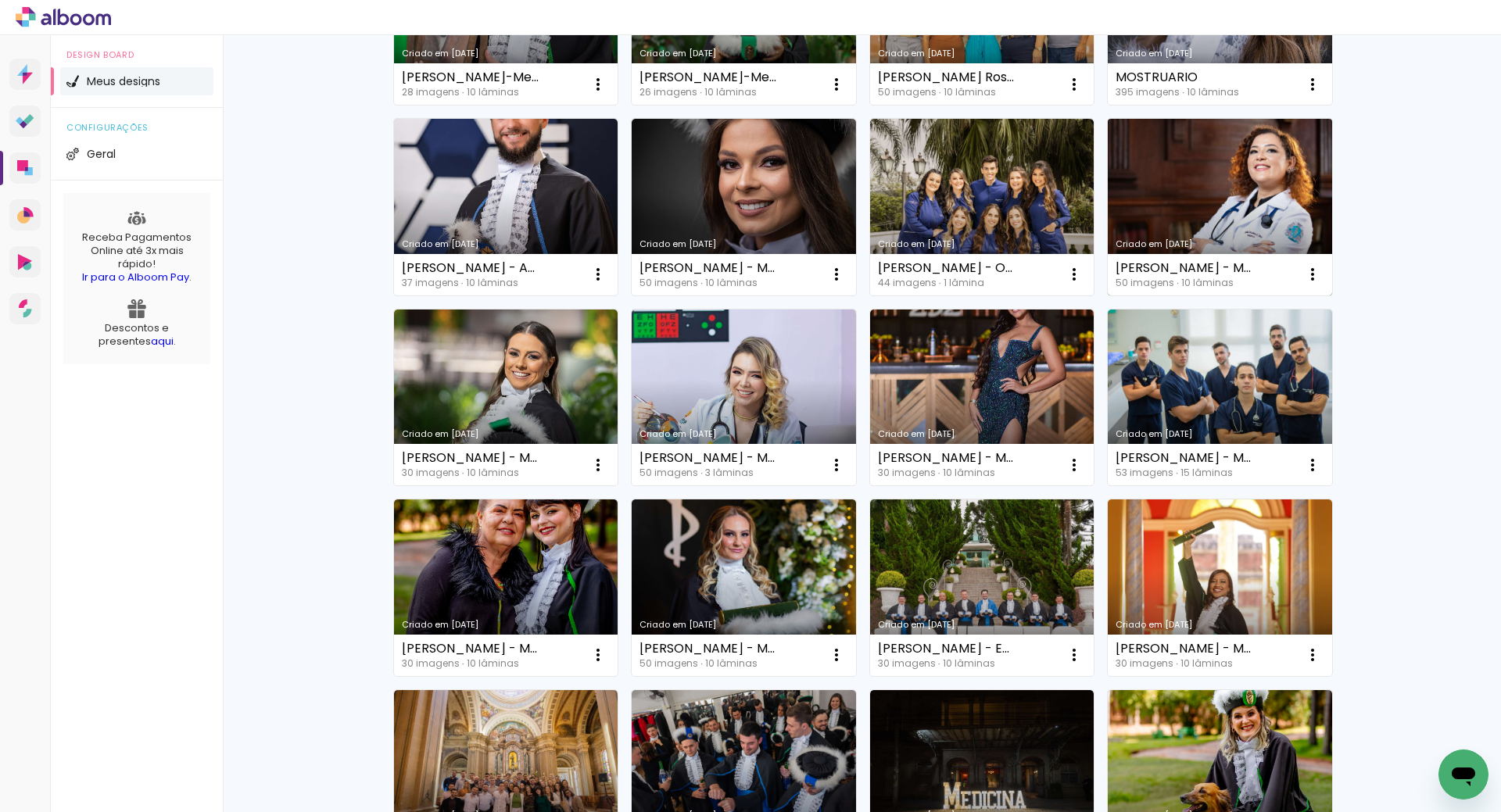
click at [1186, 149] on link "Criado em [DATE]" at bounding box center [1219, 206] width 224 height 177
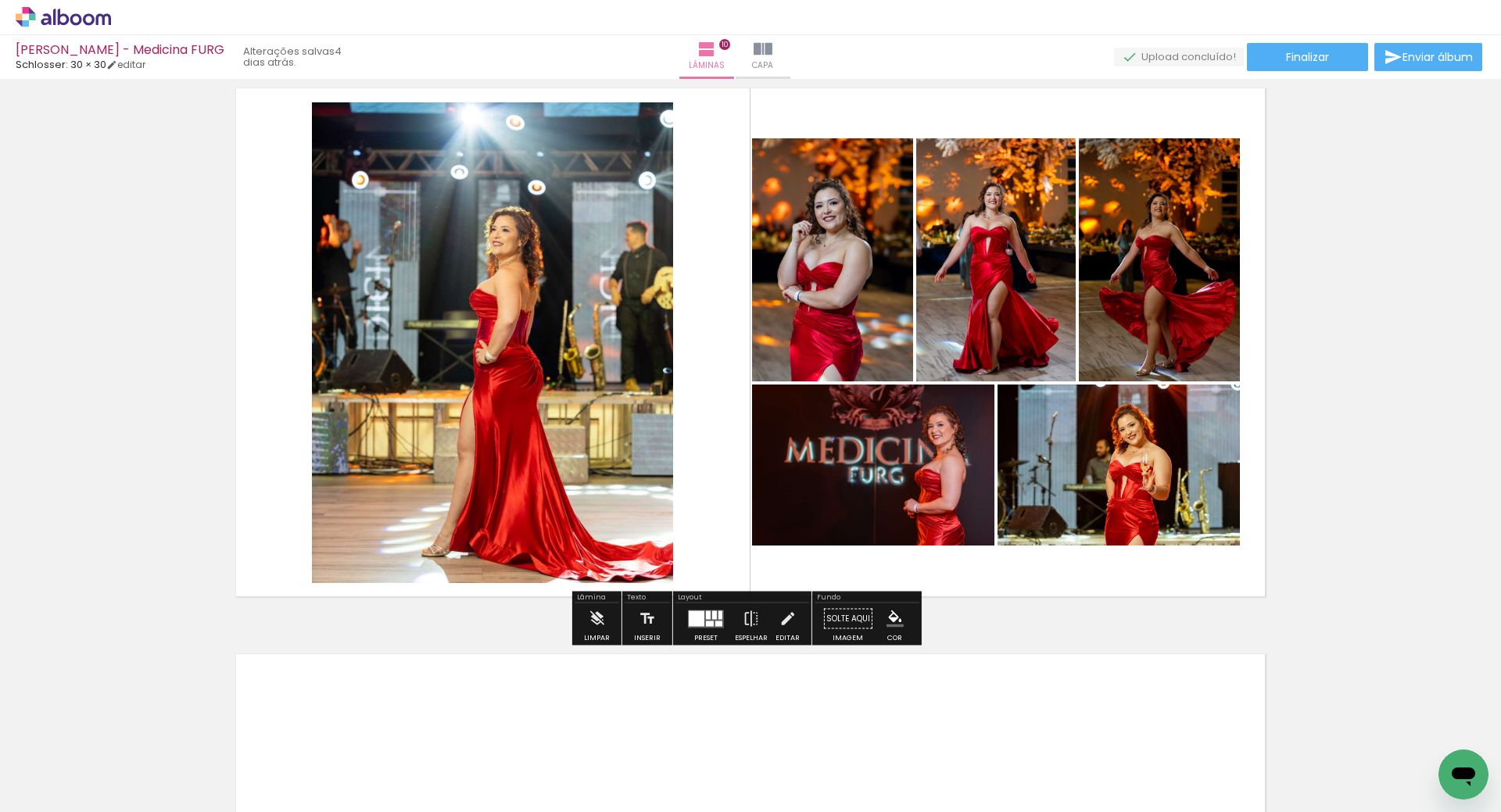
scroll to position [5103, 0]
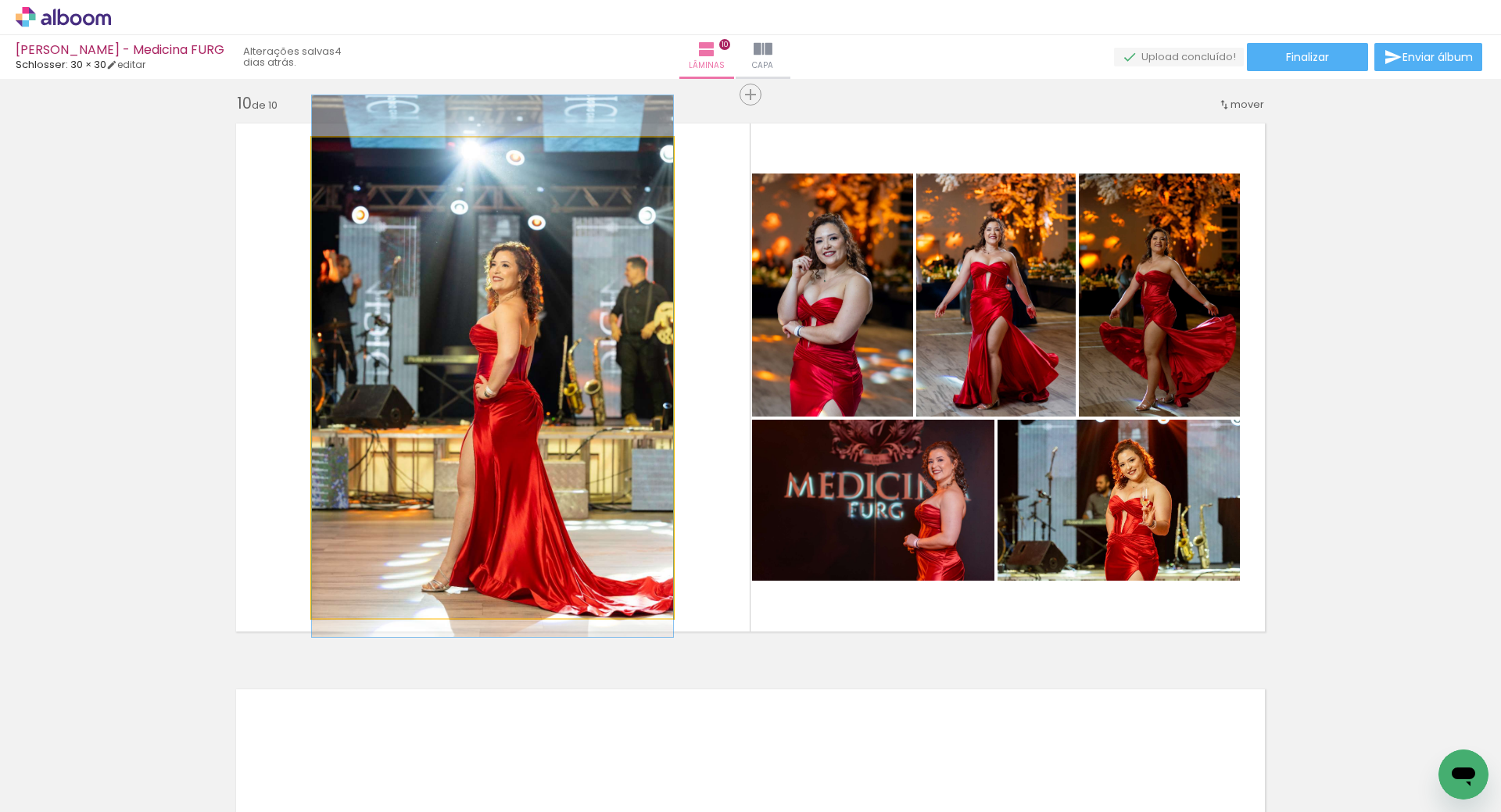
click at [532, 330] on quentale-photo at bounding box center [492, 378] width 361 height 481
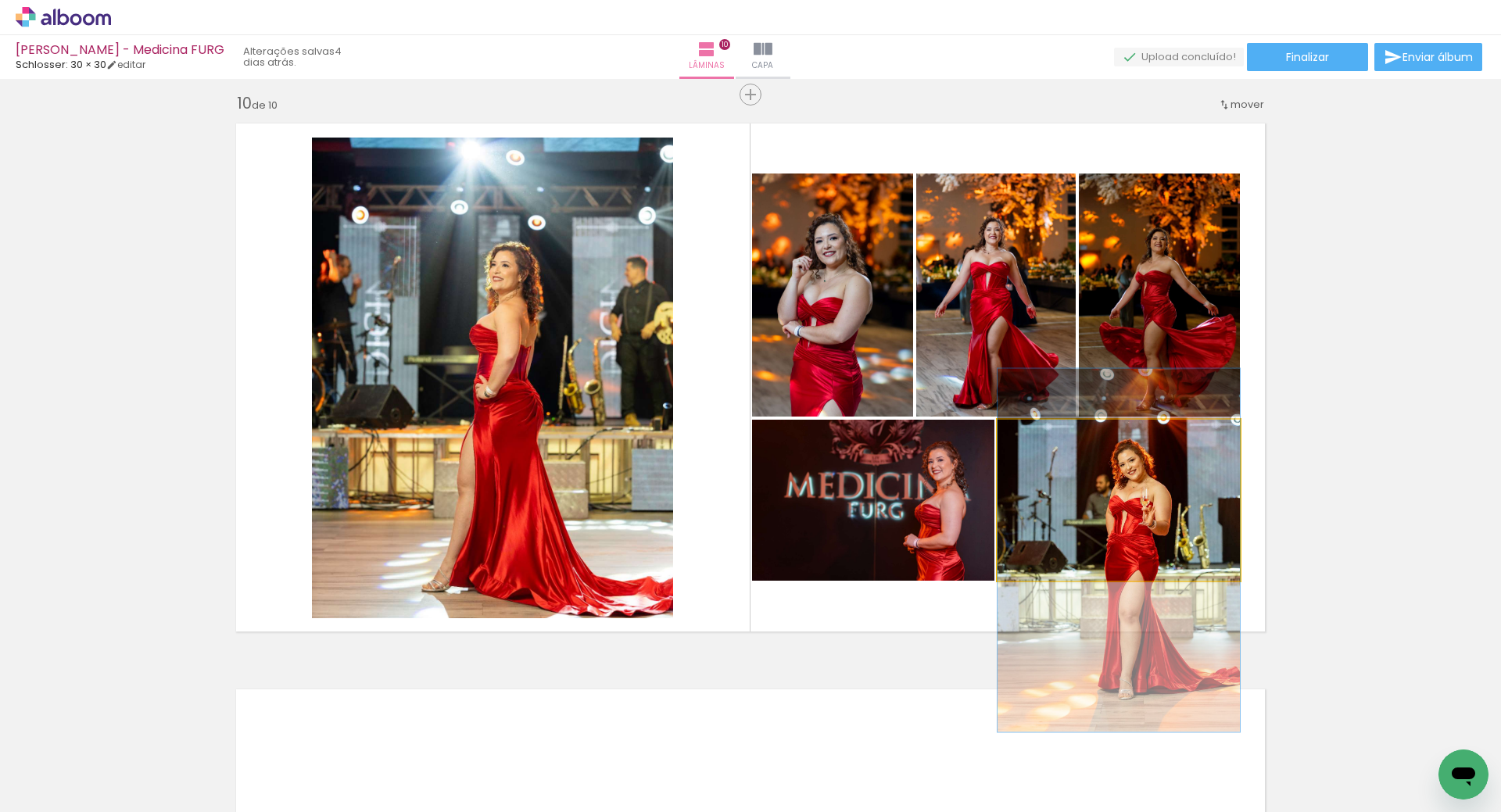
click at [1113, 485] on quentale-photo at bounding box center [1119, 500] width 242 height 161
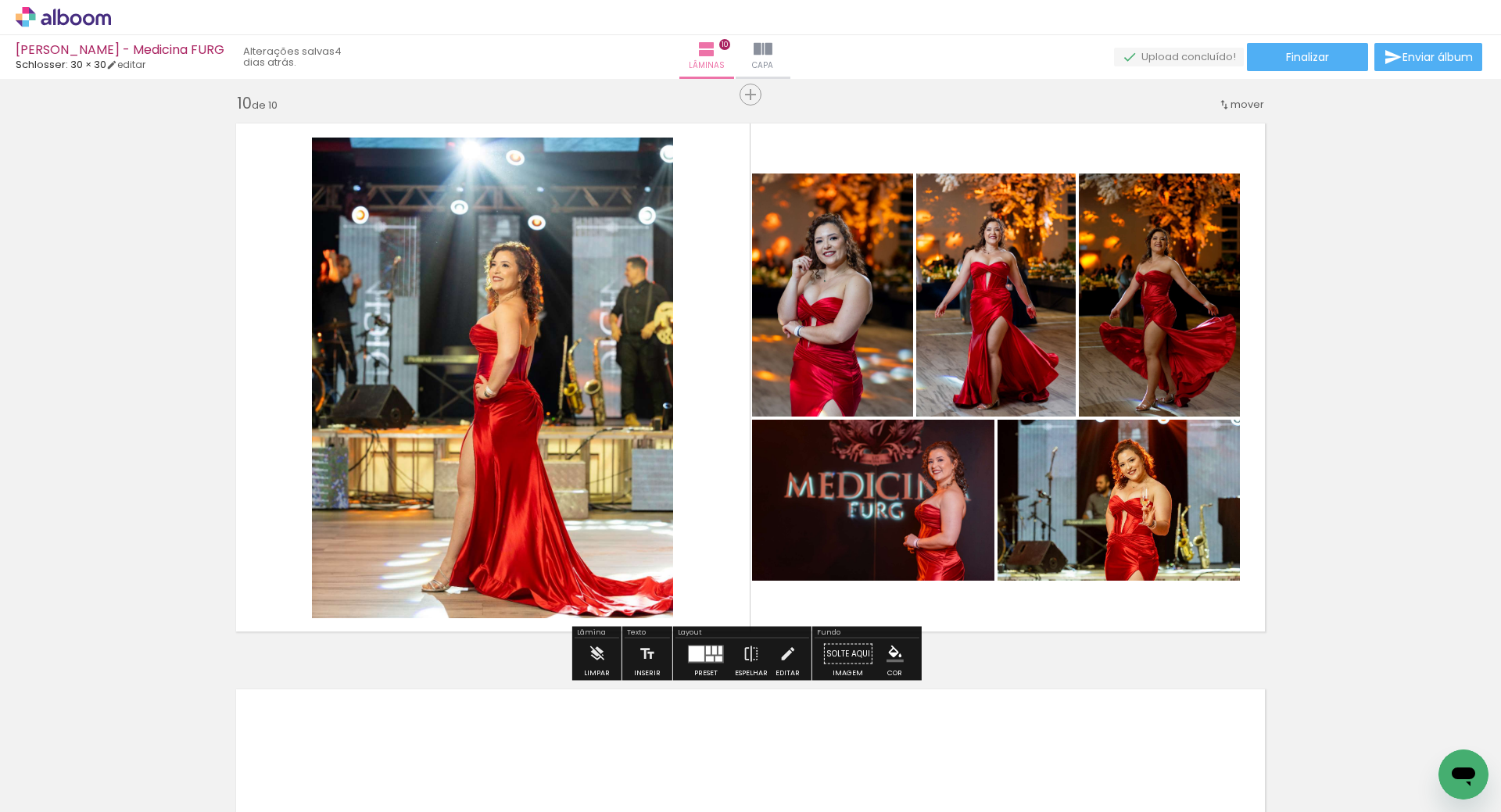
click at [972, 266] on quentale-photo at bounding box center [996, 294] width 160 height 243
click at [826, 266] on quentale-photo at bounding box center [833, 294] width 161 height 243
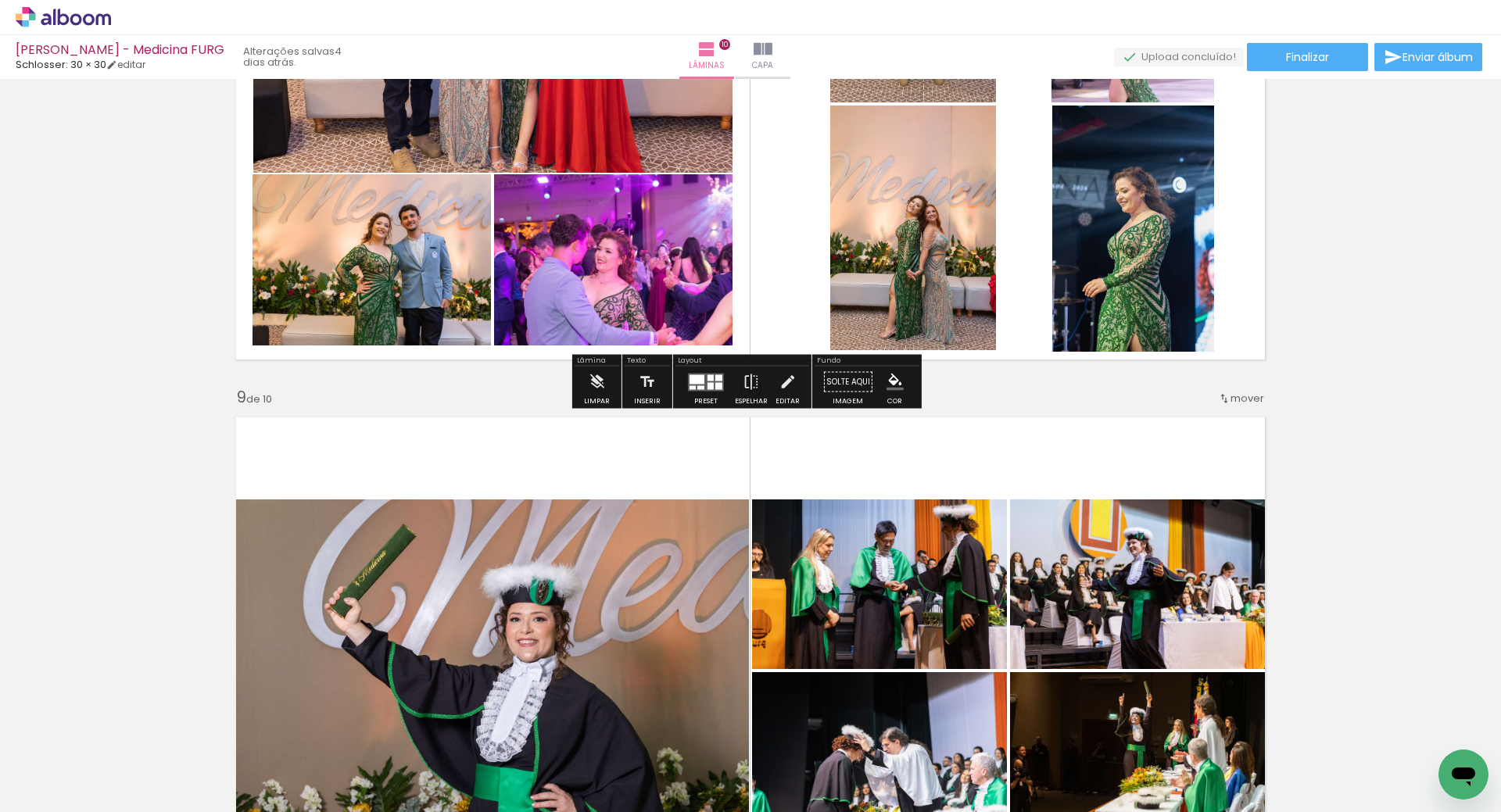
scroll to position [3930, 0]
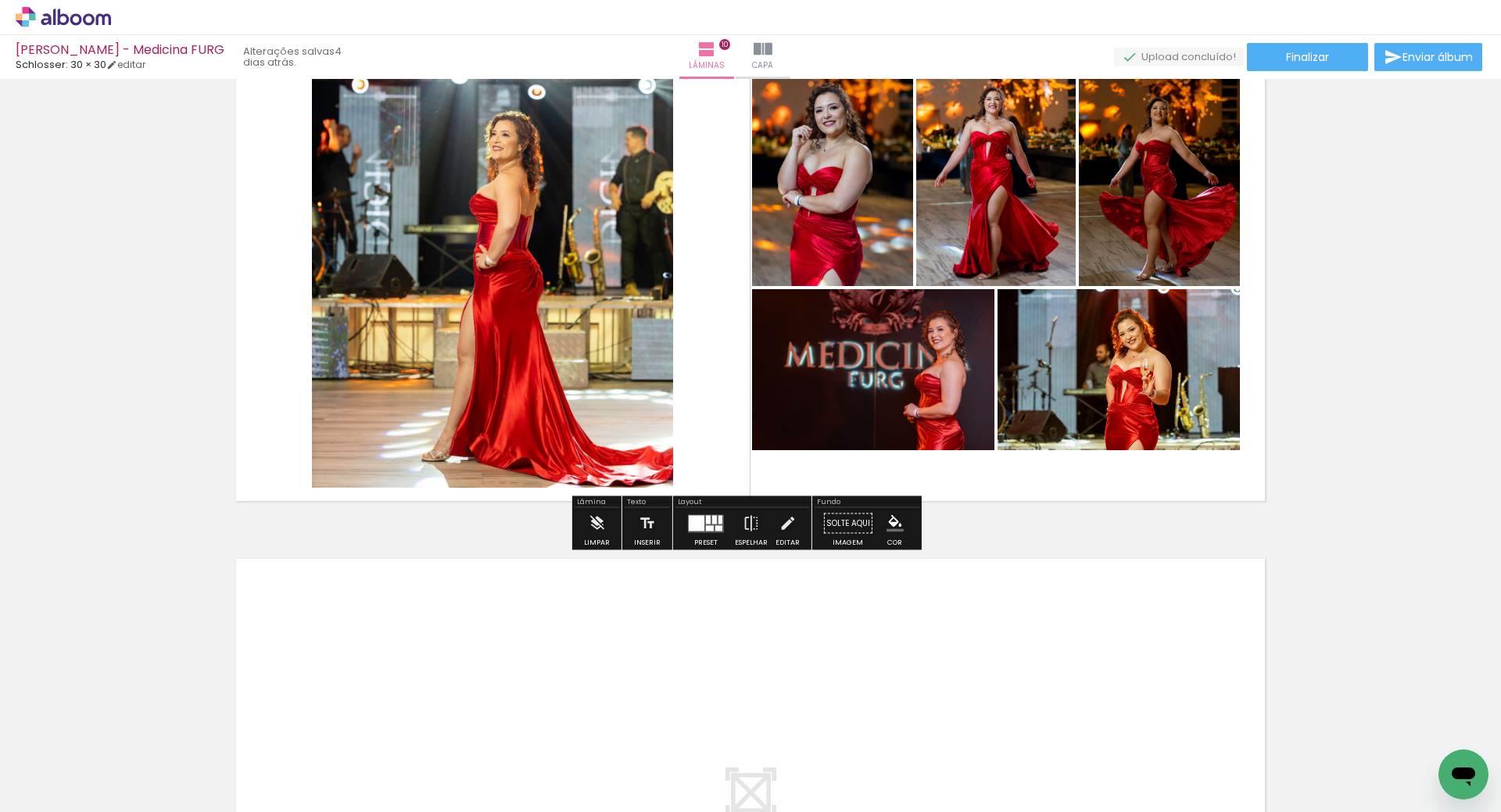
scroll to position [5103, 0]
